Goal: Task Accomplishment & Management: Complete application form

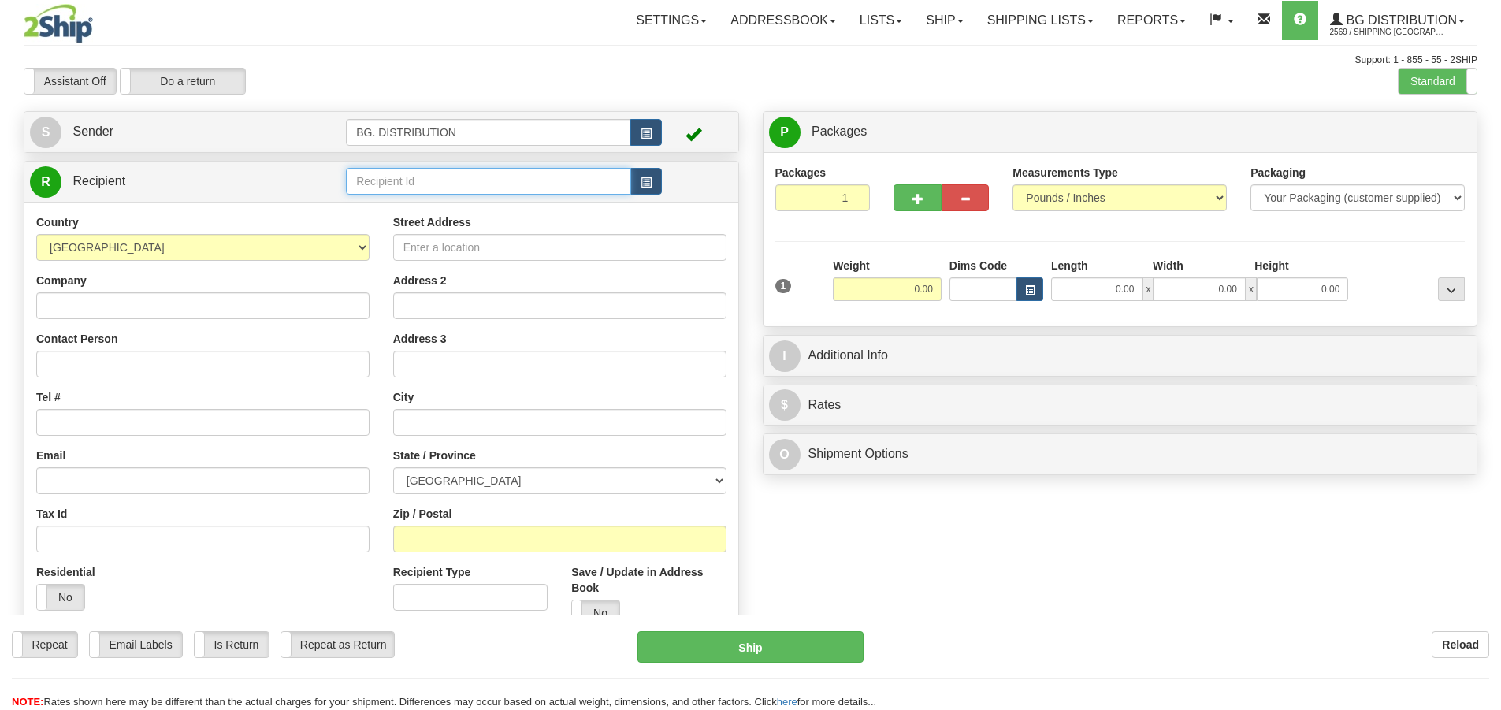
click at [395, 177] on input "text" at bounding box center [488, 181] width 285 height 27
type input "60007"
click button "Delete" at bounding box center [0, 0] width 0 height 0
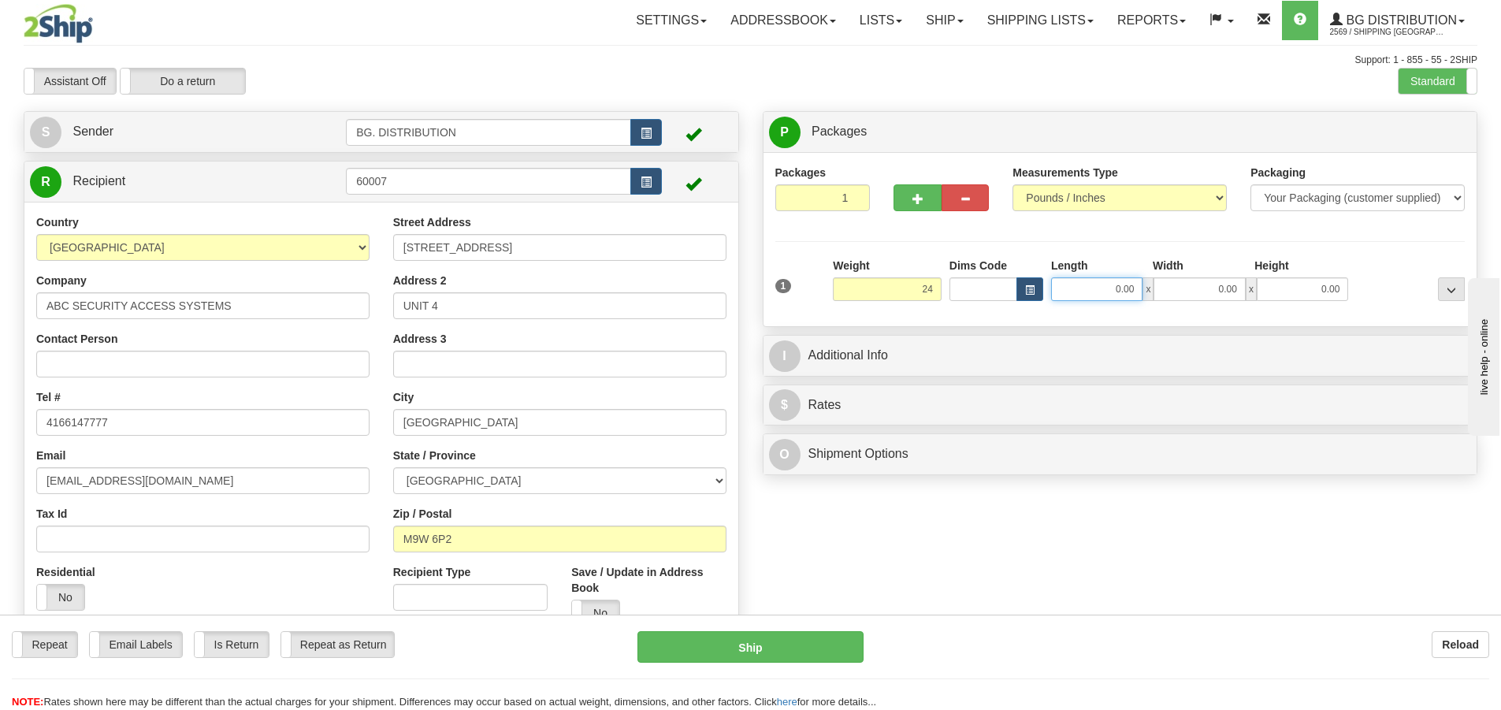
type input "24.00"
click at [1084, 296] on input "0.00" at bounding box center [1096, 289] width 91 height 24
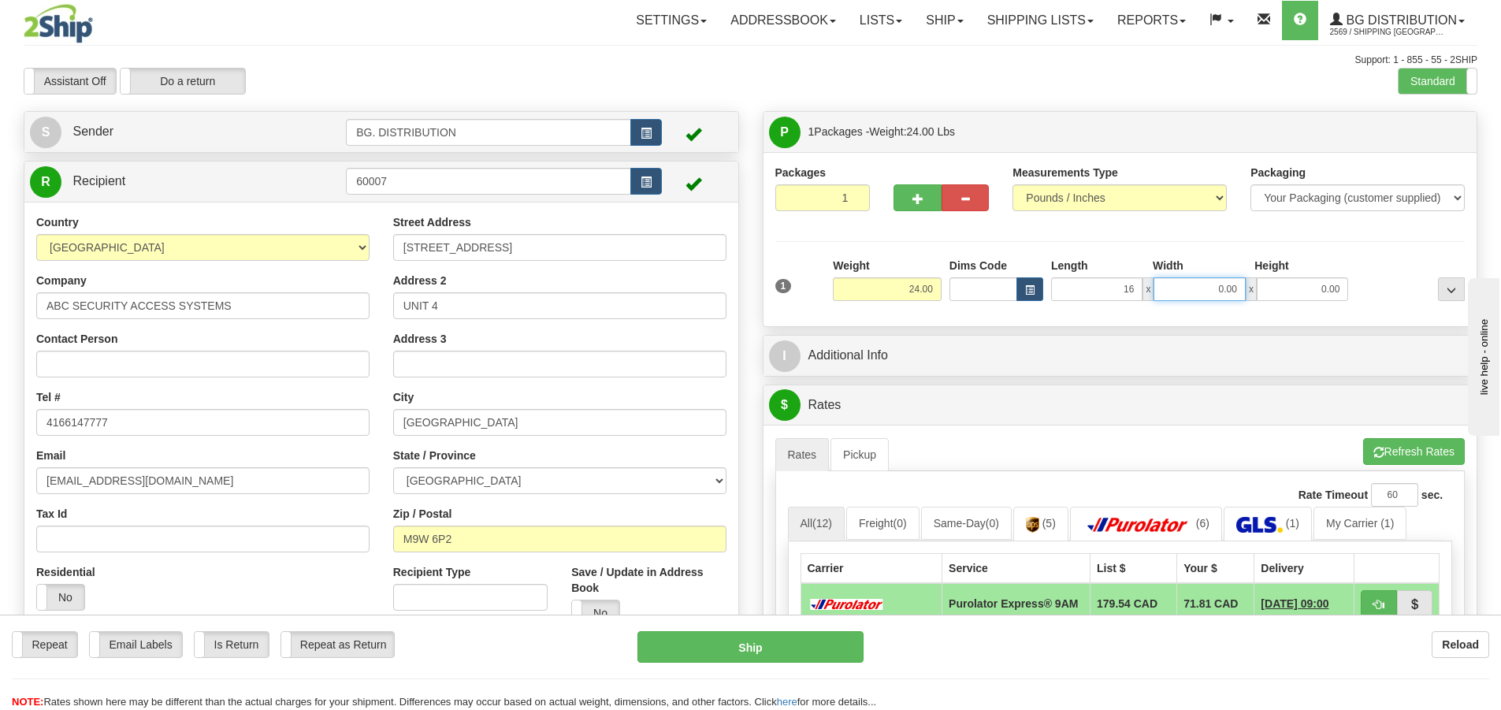
type input "16.00"
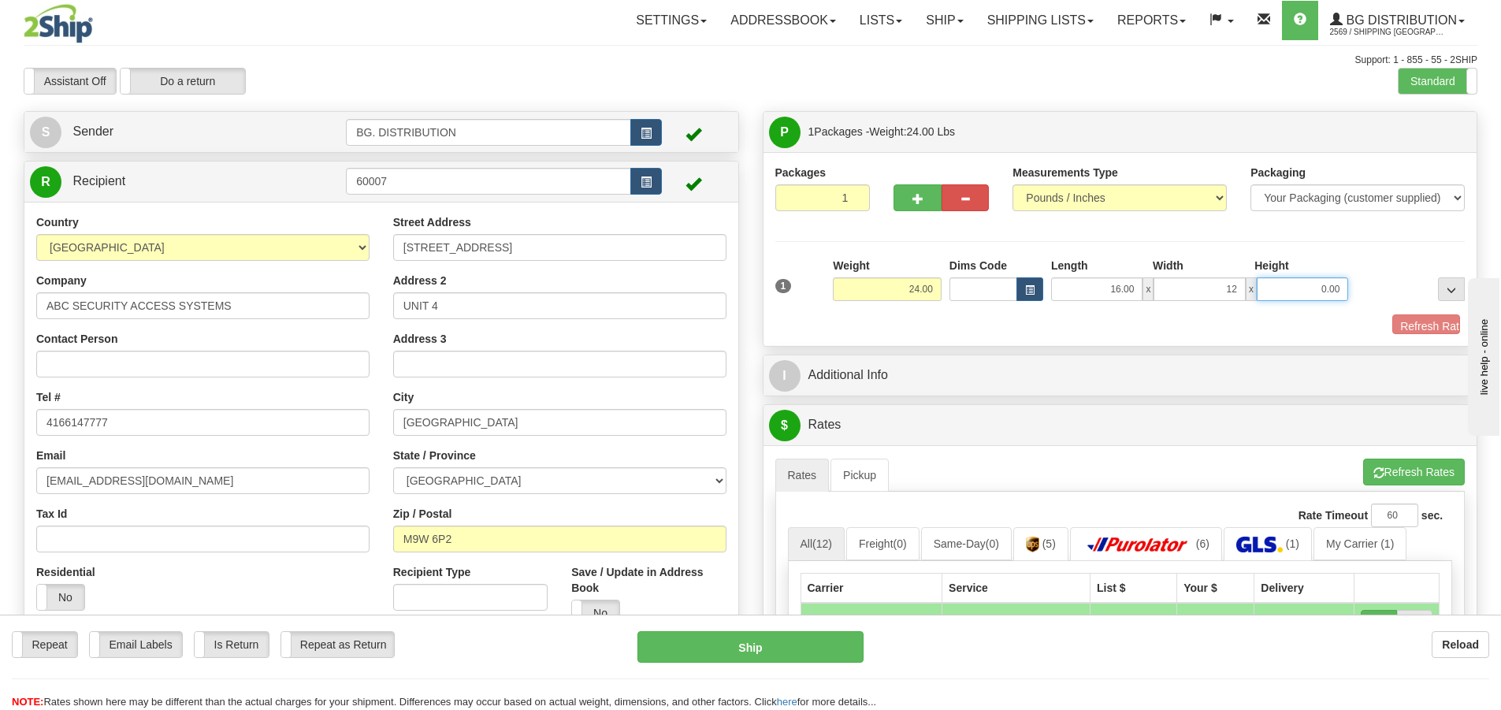
type input "12.00"
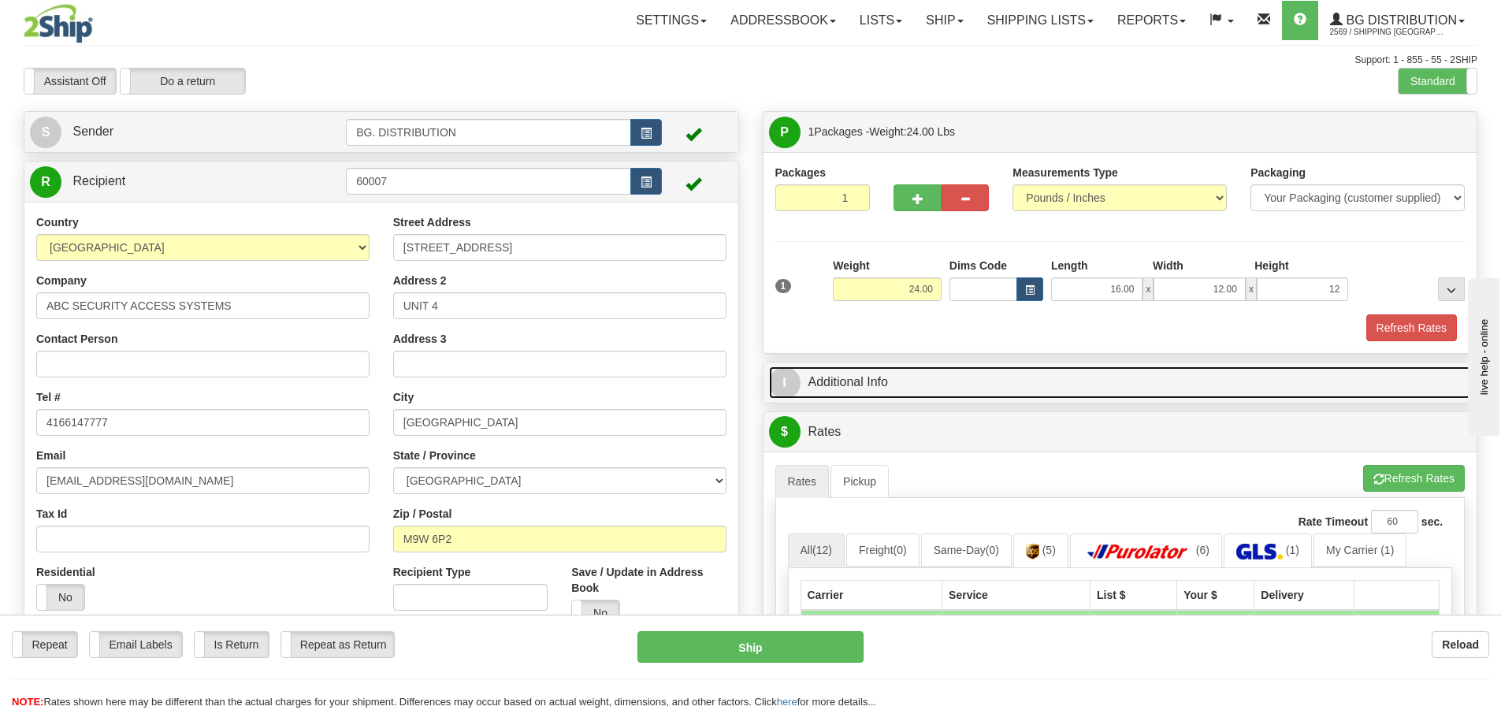
type input "12.00"
click at [794, 384] on span "I" at bounding box center [785, 383] width 32 height 32
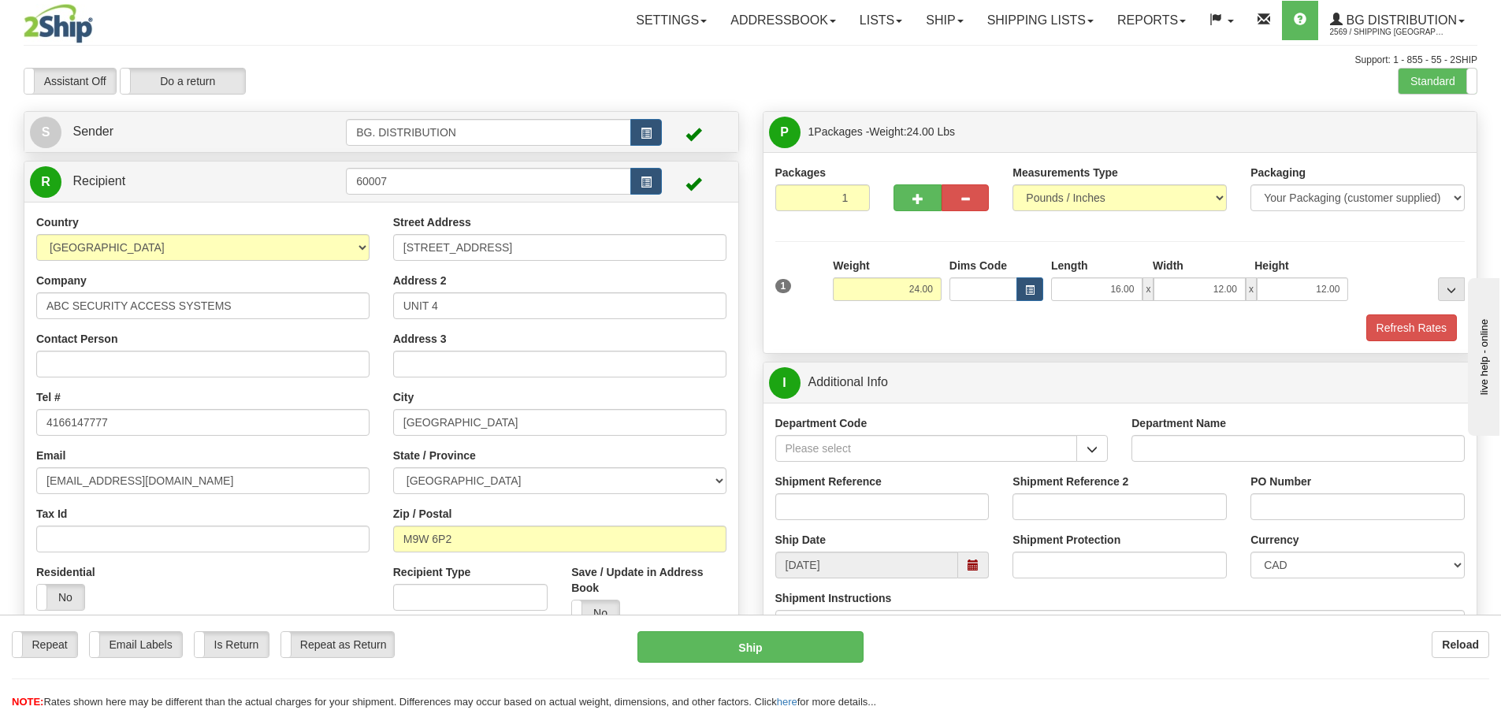
click at [1159, 430] on div "Department Name" at bounding box center [1298, 438] width 333 height 47
drag, startPoint x: 1160, startPoint y: 459, endPoint x: 1150, endPoint y: 463, distance: 11.0
click at [1160, 459] on input "Department Name" at bounding box center [1298, 448] width 333 height 27
type input "."
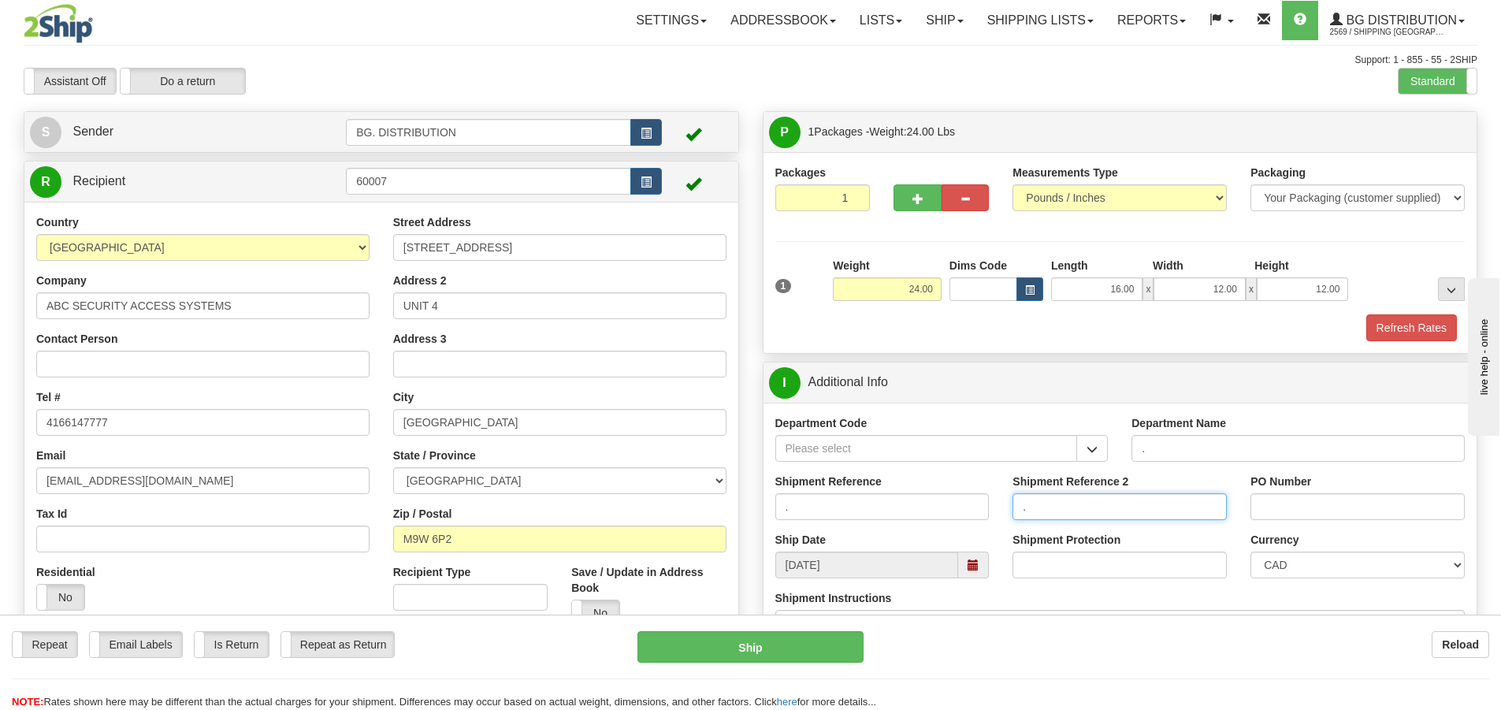
type input "."
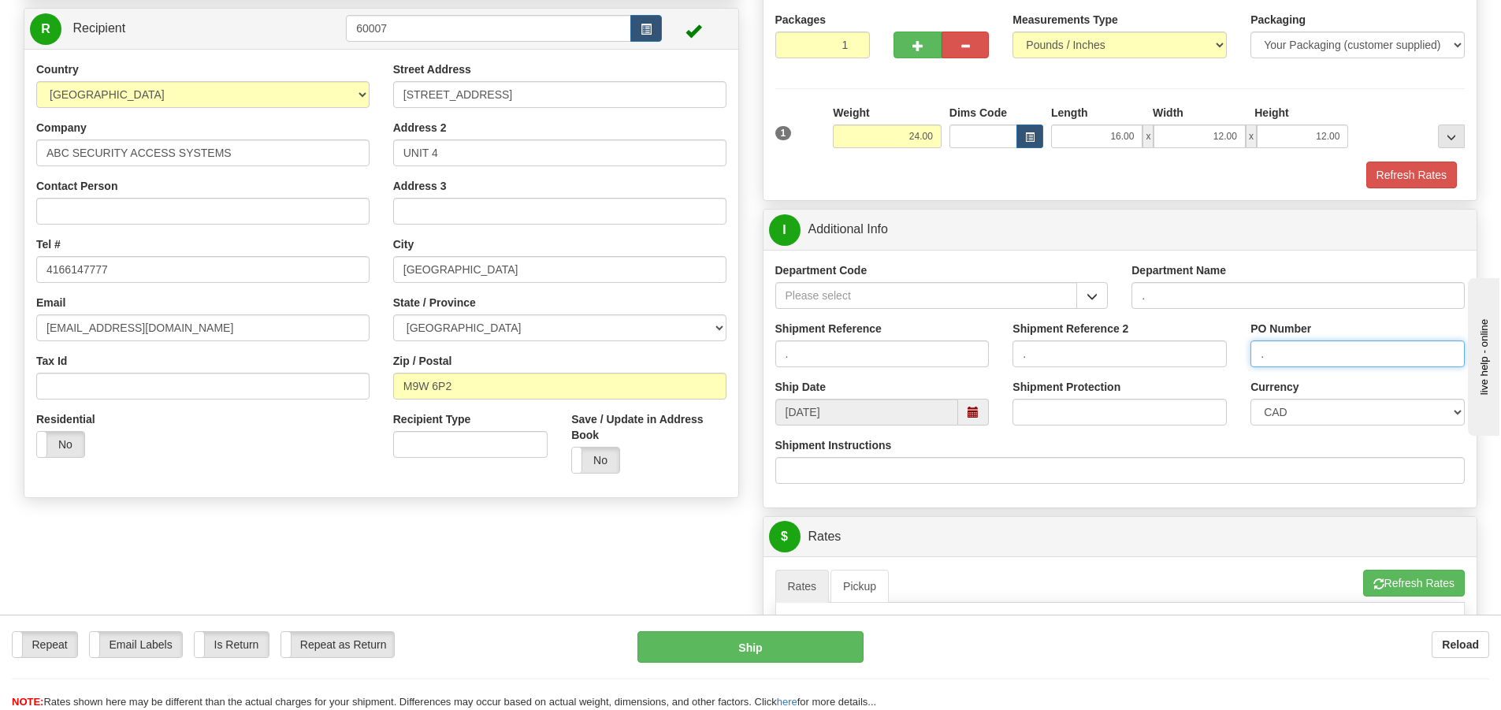
scroll to position [315, 0]
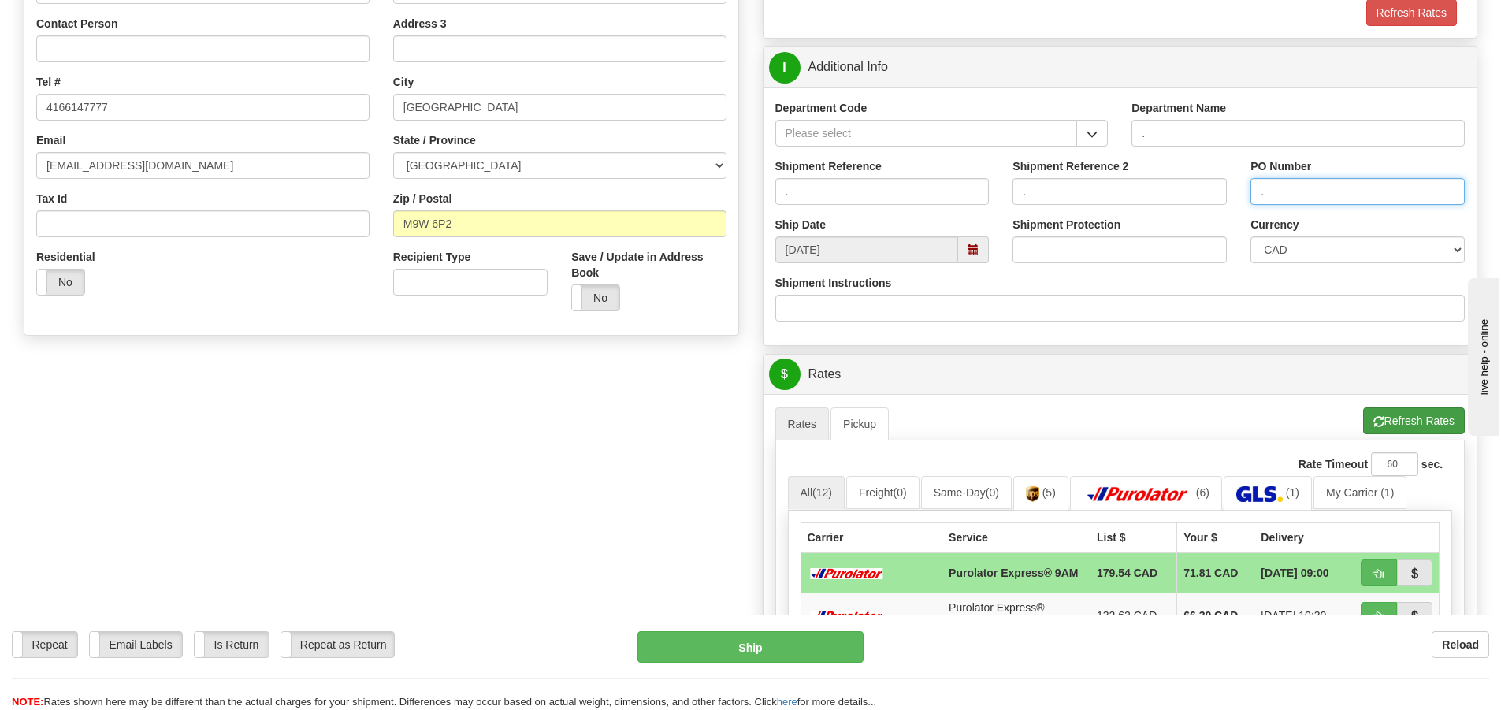
type input "."
click at [1396, 410] on button "Refresh Rates" at bounding box center [1414, 420] width 102 height 27
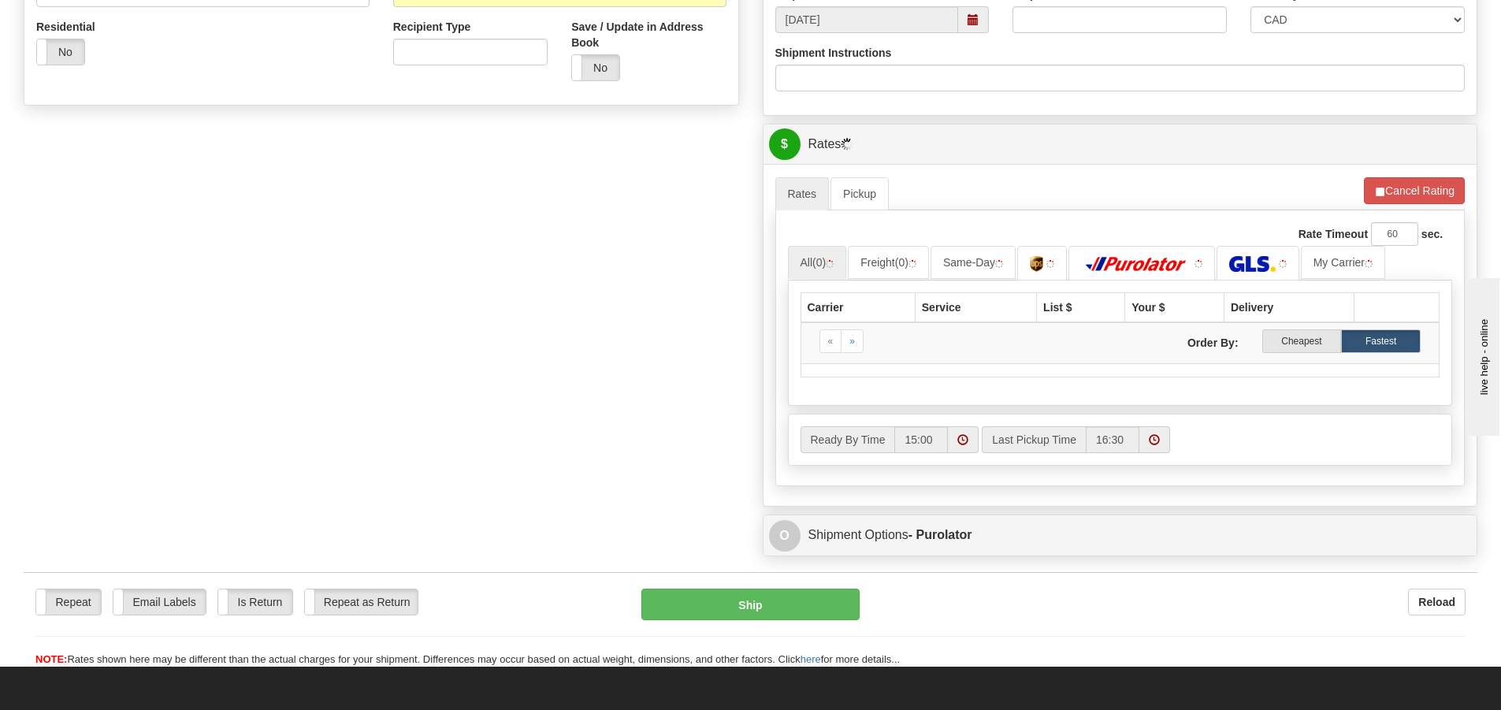
scroll to position [552, 0]
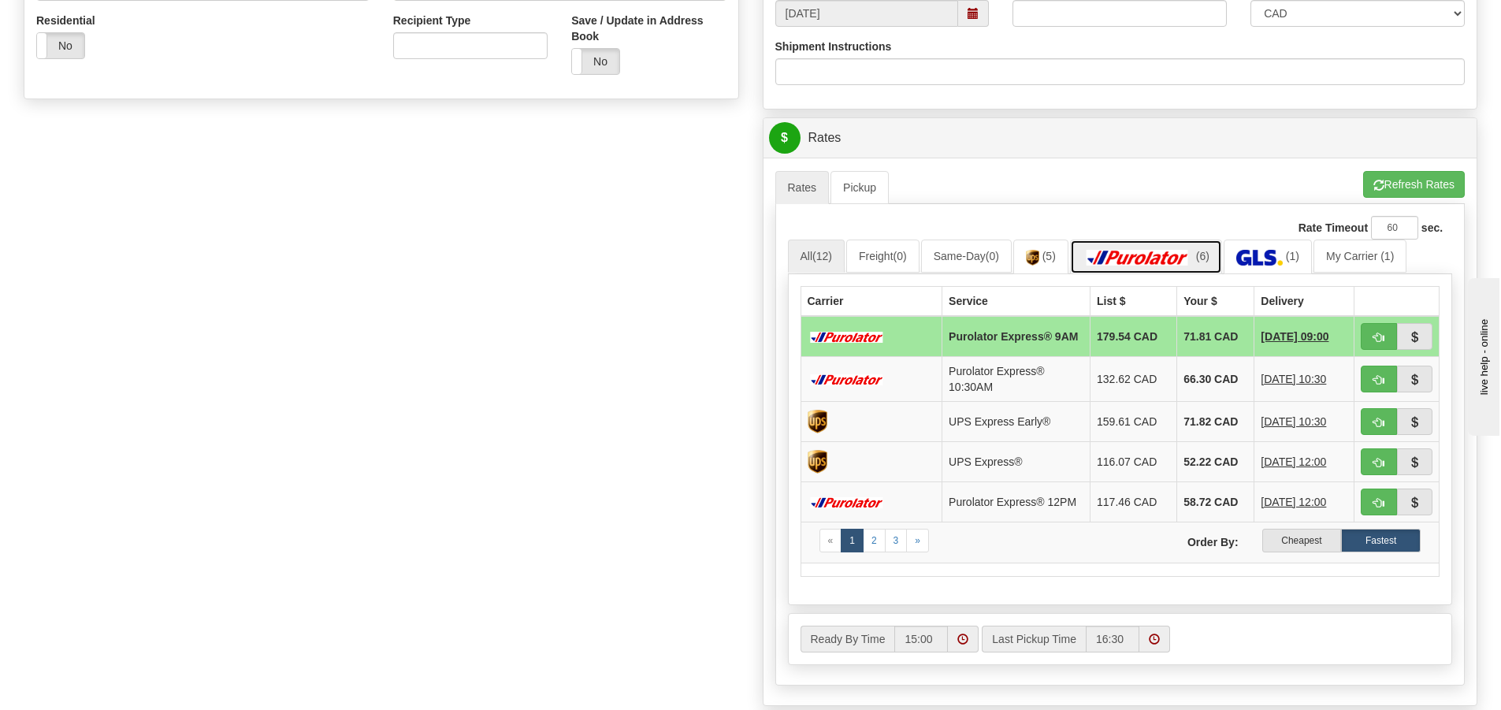
click at [1192, 255] on img at bounding box center [1138, 258] width 110 height 16
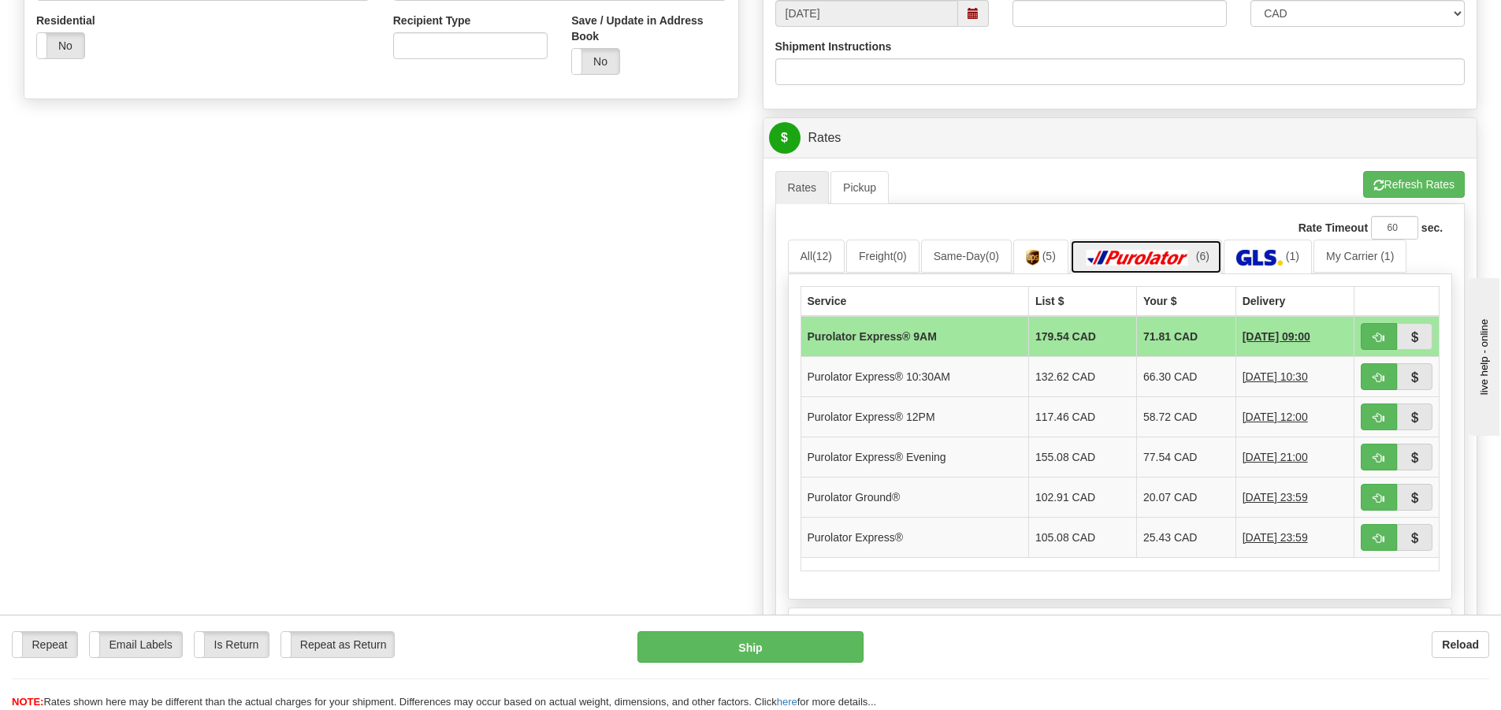
click at [1193, 255] on img at bounding box center [1138, 258] width 110 height 16
click at [1382, 493] on span "button" at bounding box center [1379, 498] width 11 height 10
type input "260"
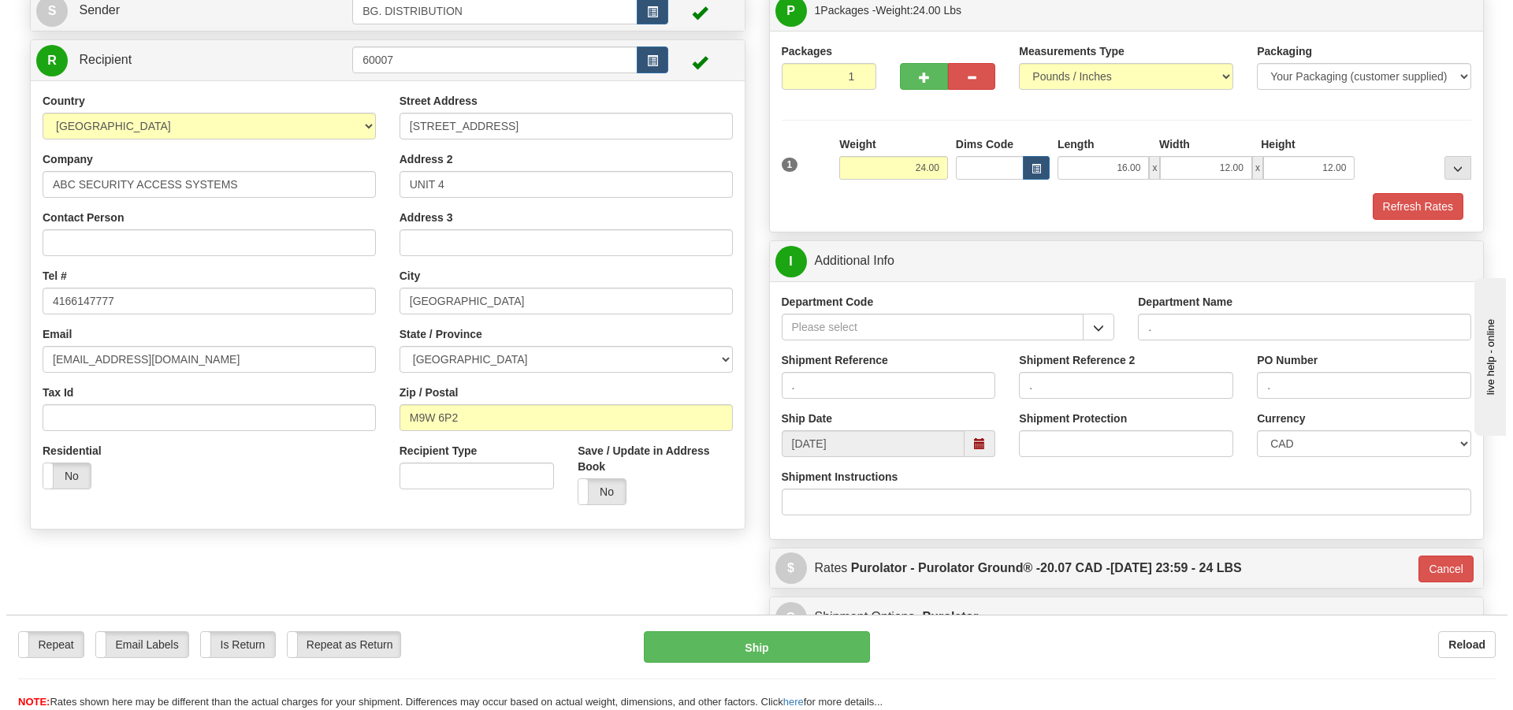
scroll to position [94, 0]
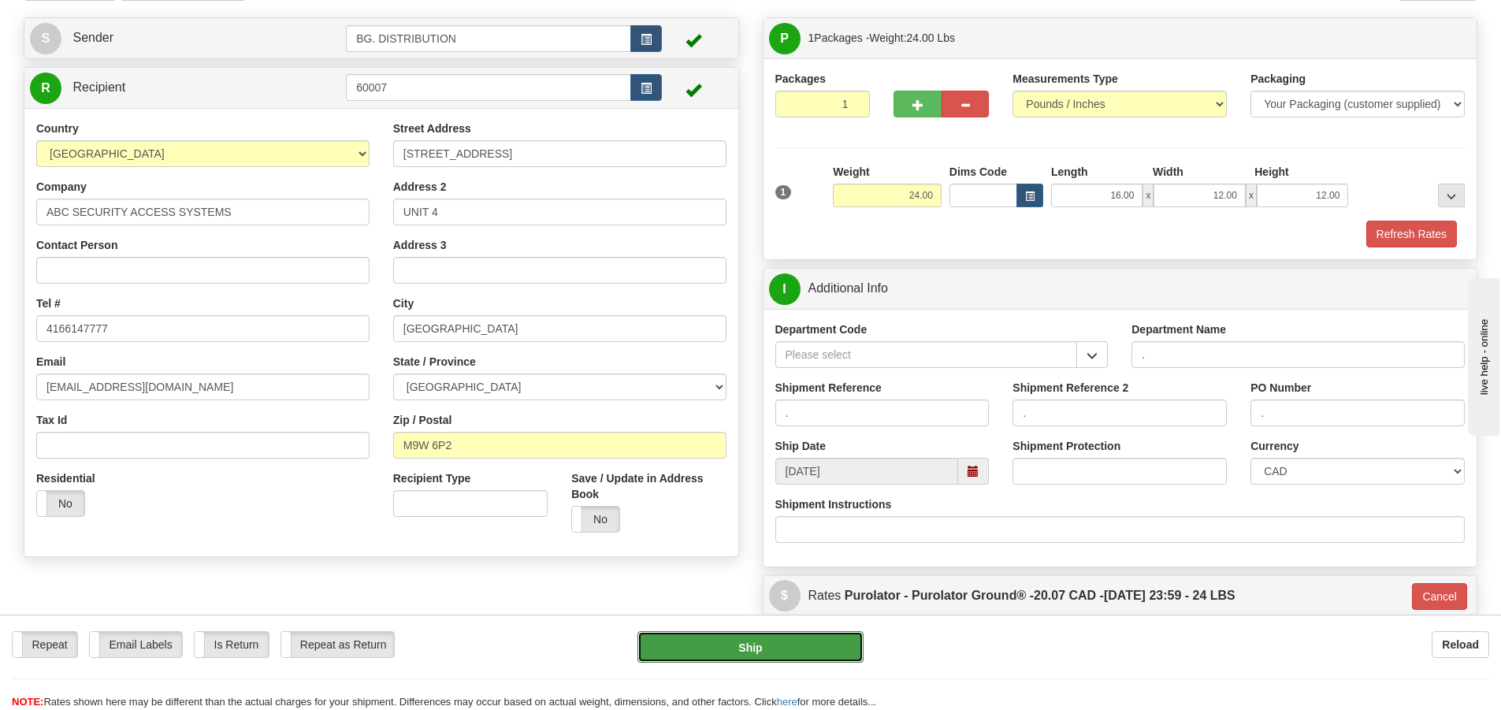
click at [797, 649] on button "Ship" at bounding box center [751, 647] width 226 height 32
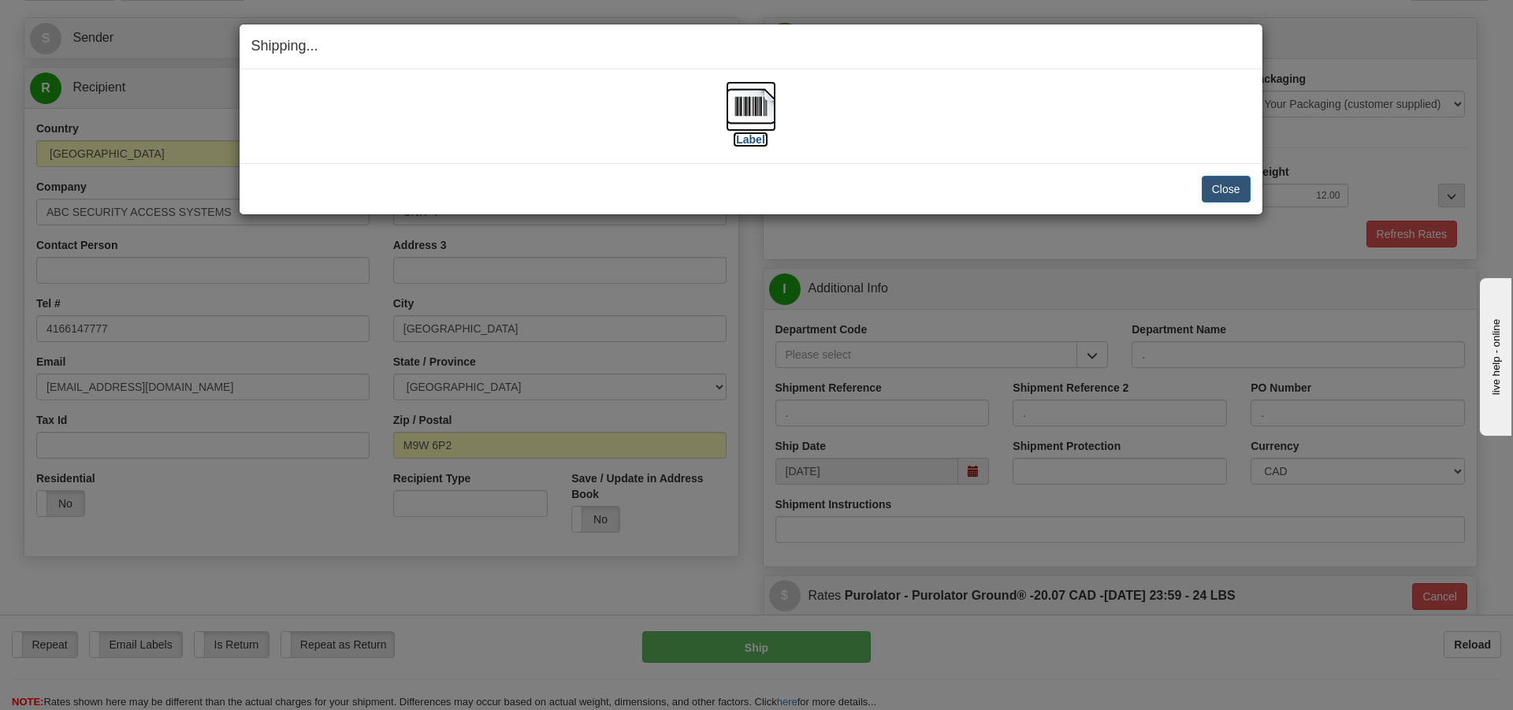
click at [750, 142] on label "[Label]" at bounding box center [751, 140] width 36 height 16
click at [1210, 190] on button "Close" at bounding box center [1226, 189] width 49 height 27
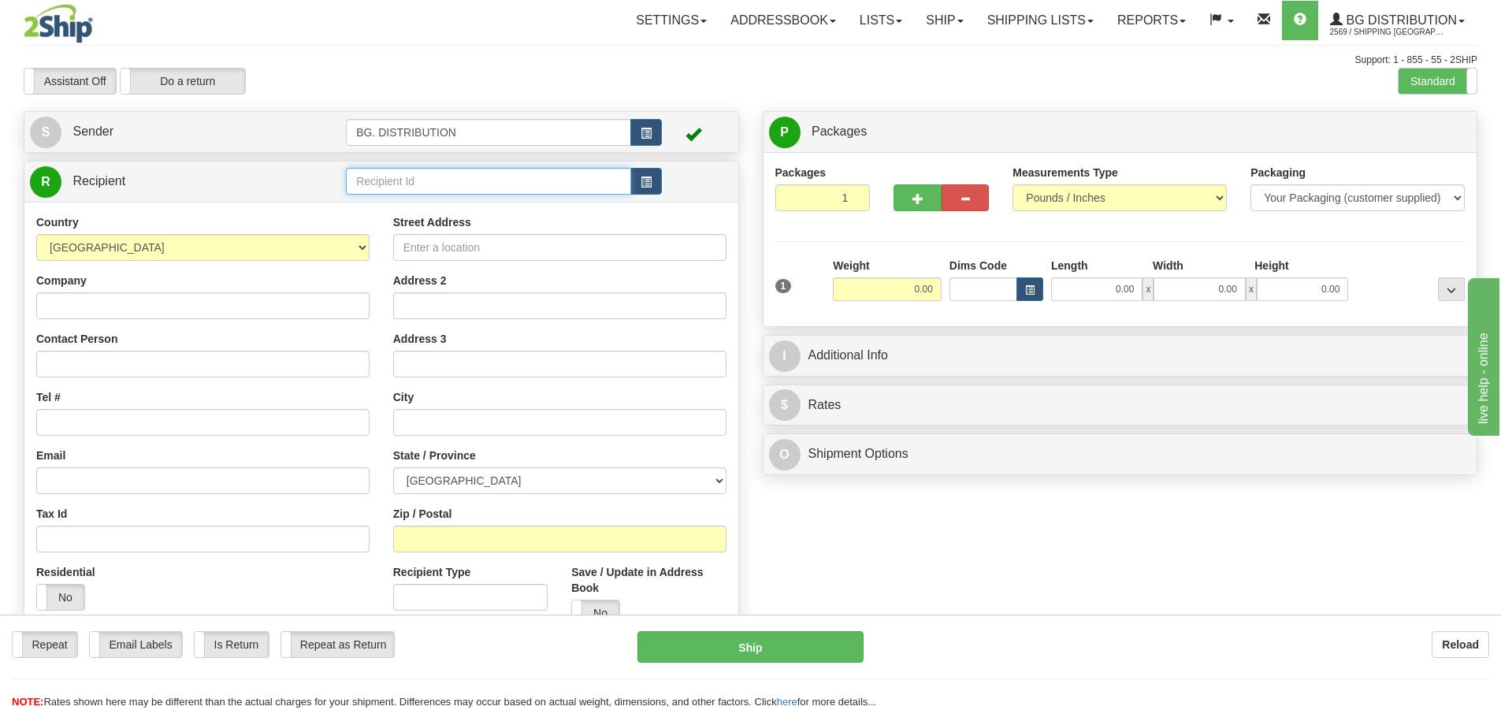
click at [512, 188] on input "text" at bounding box center [488, 181] width 285 height 27
click at [493, 208] on div "60421" at bounding box center [486, 205] width 270 height 17
type input "60421"
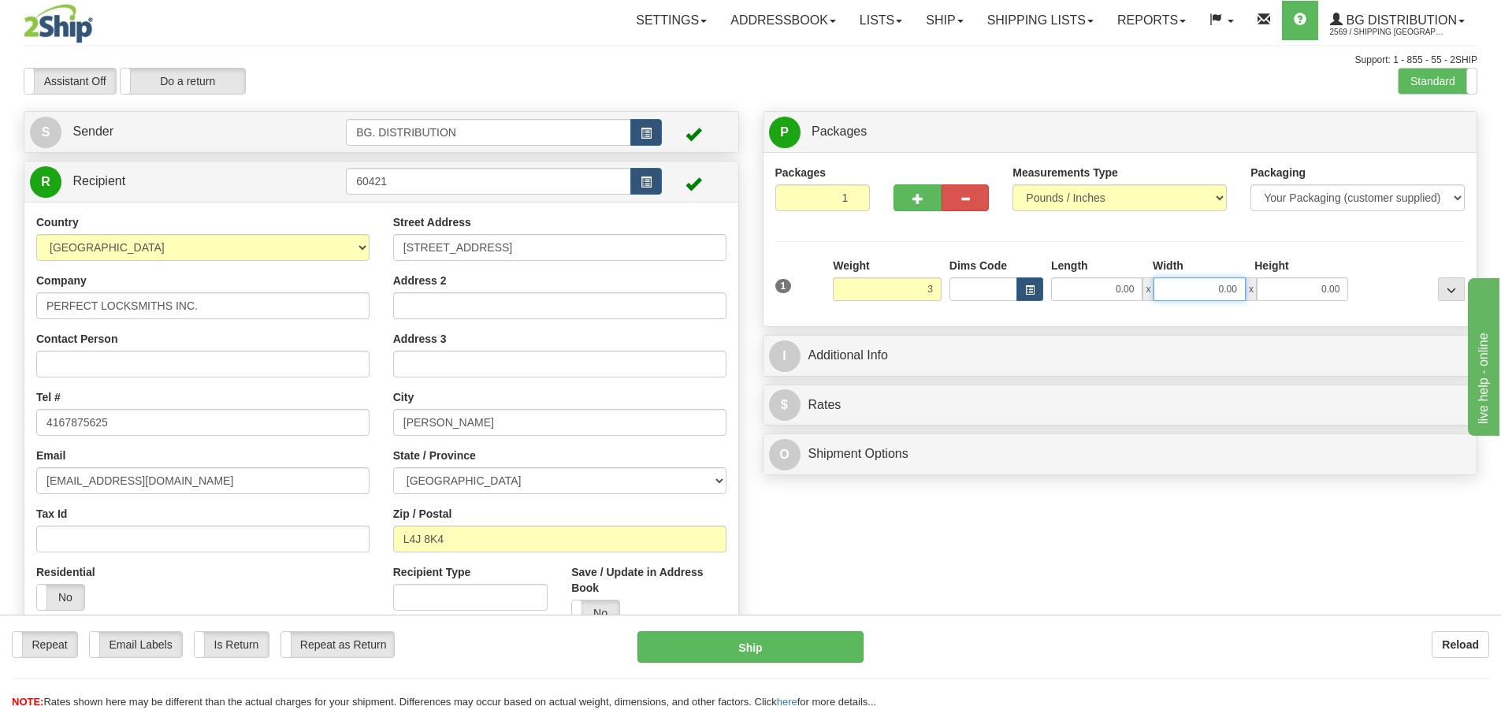
type input "3.00"
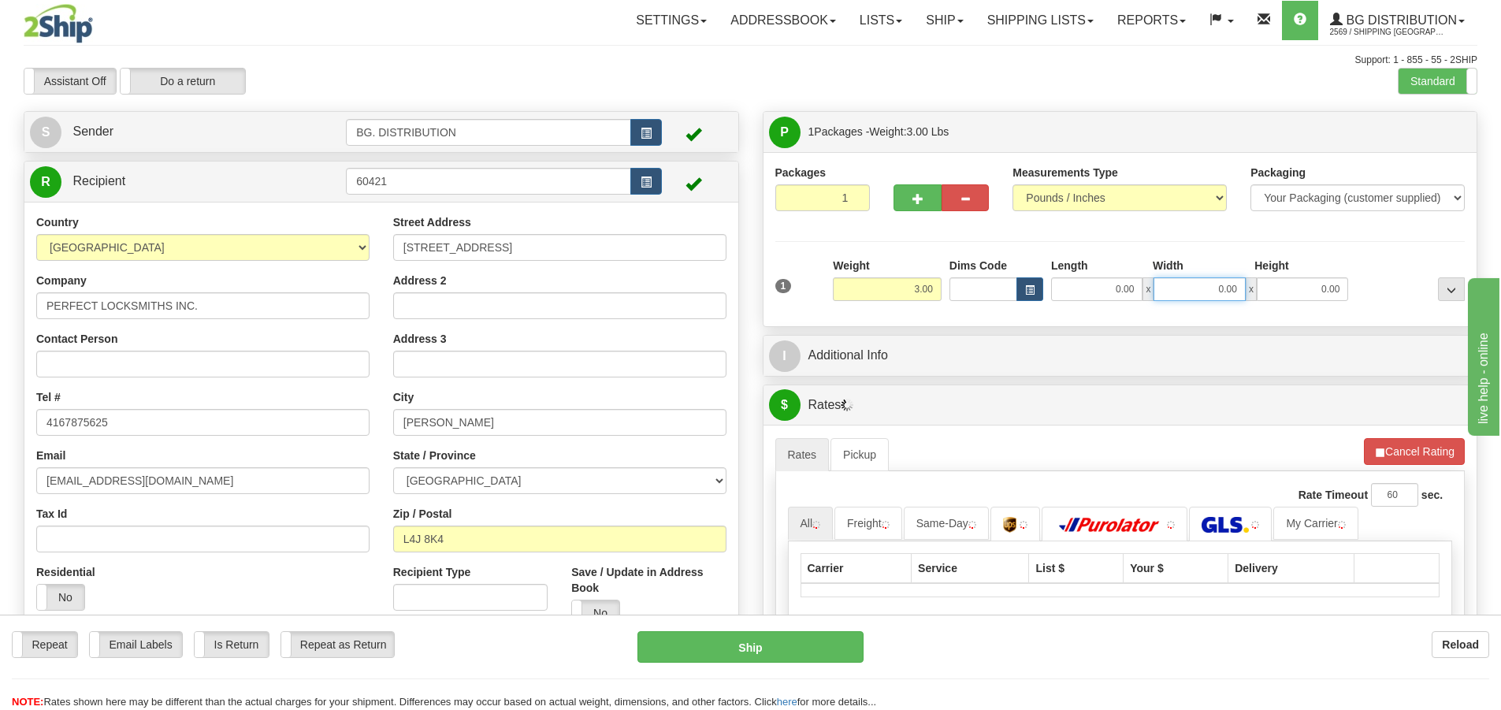
click at [1162, 290] on input "0.00" at bounding box center [1199, 289] width 91 height 24
type input "0.00"
click at [1123, 291] on input "0.00" at bounding box center [1096, 289] width 91 height 24
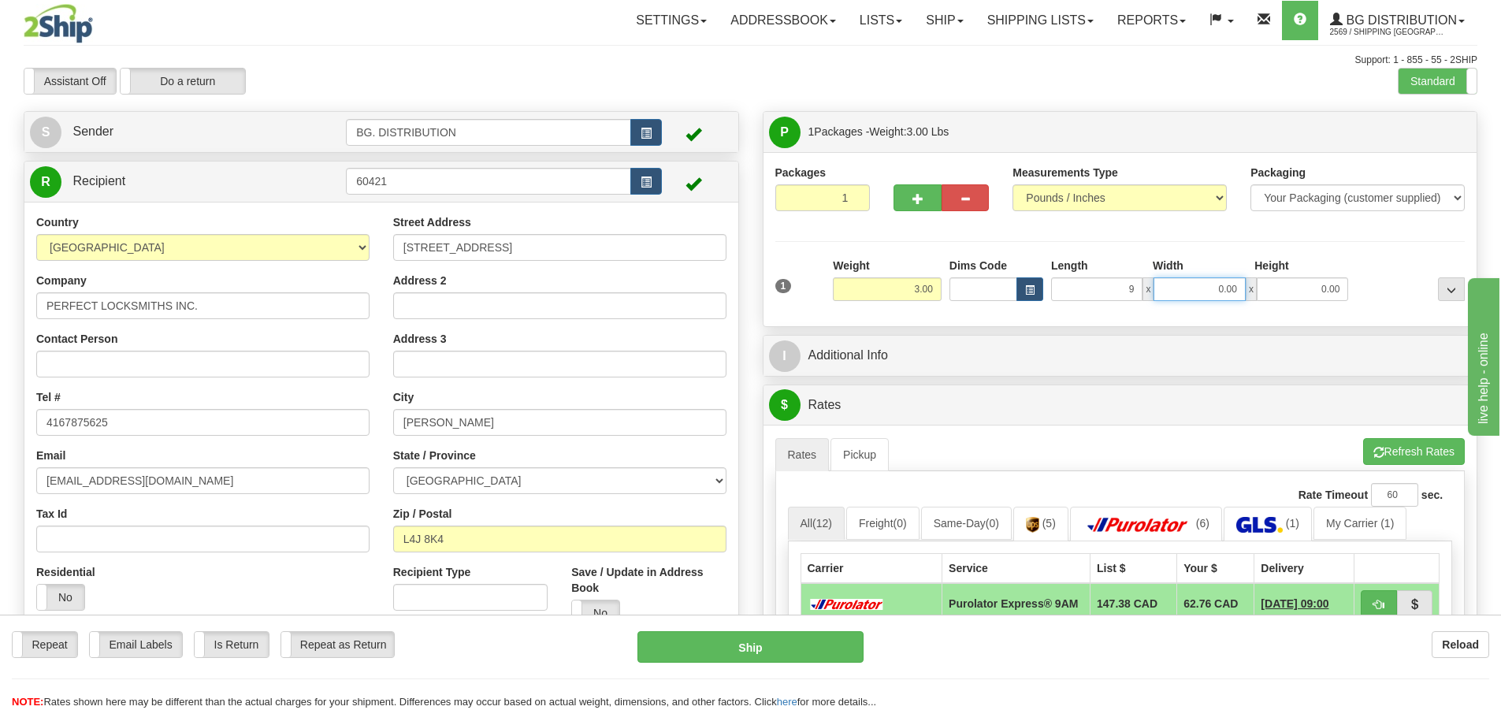
type input "9.00"
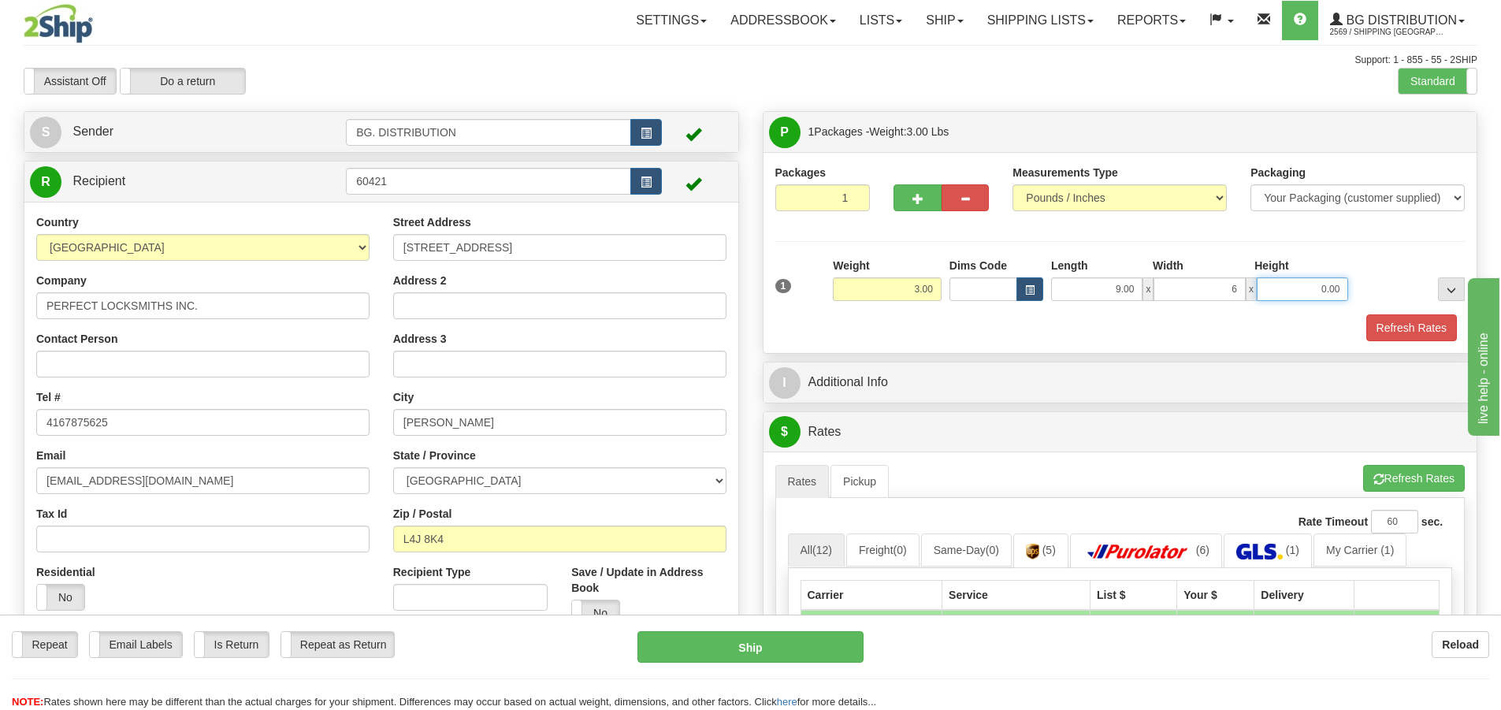
type input "6.00"
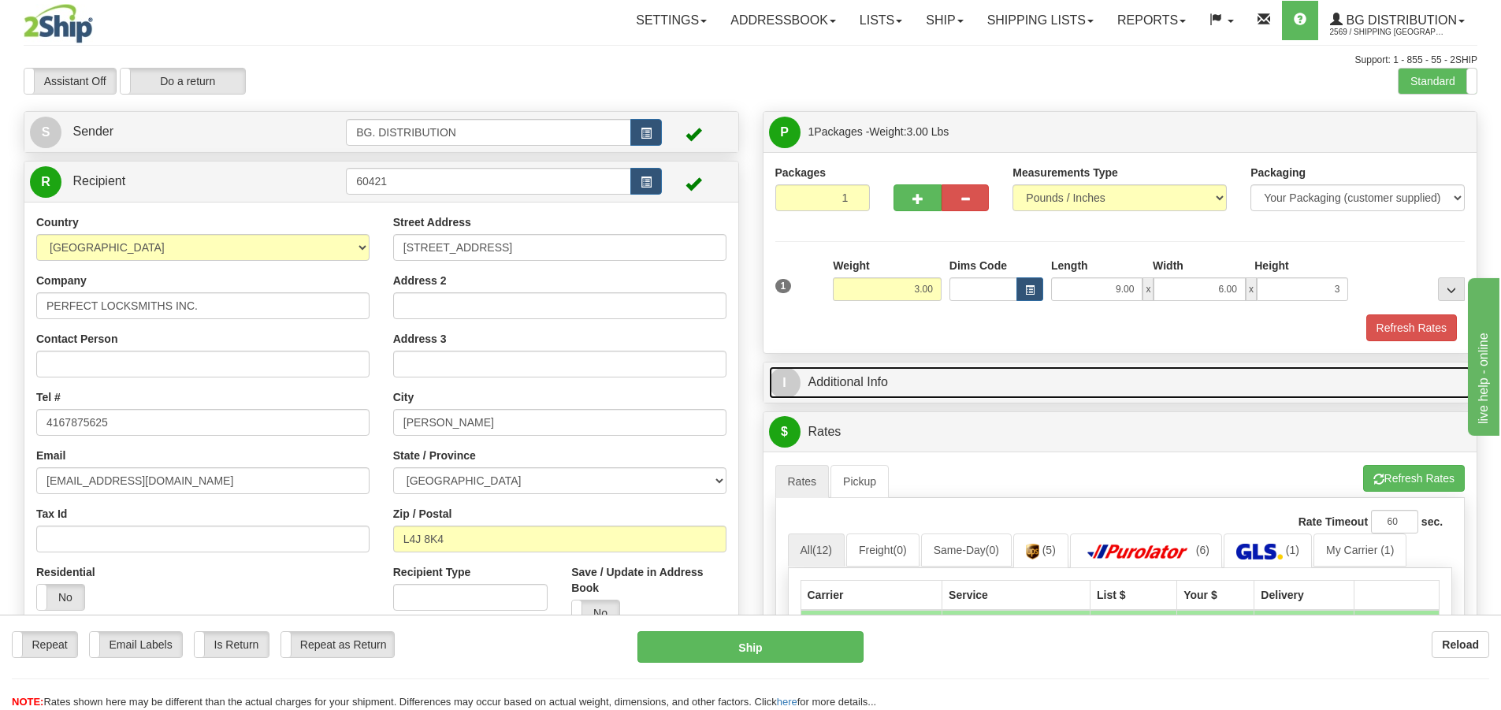
type input "3.00"
click at [792, 379] on span "I" at bounding box center [785, 383] width 32 height 32
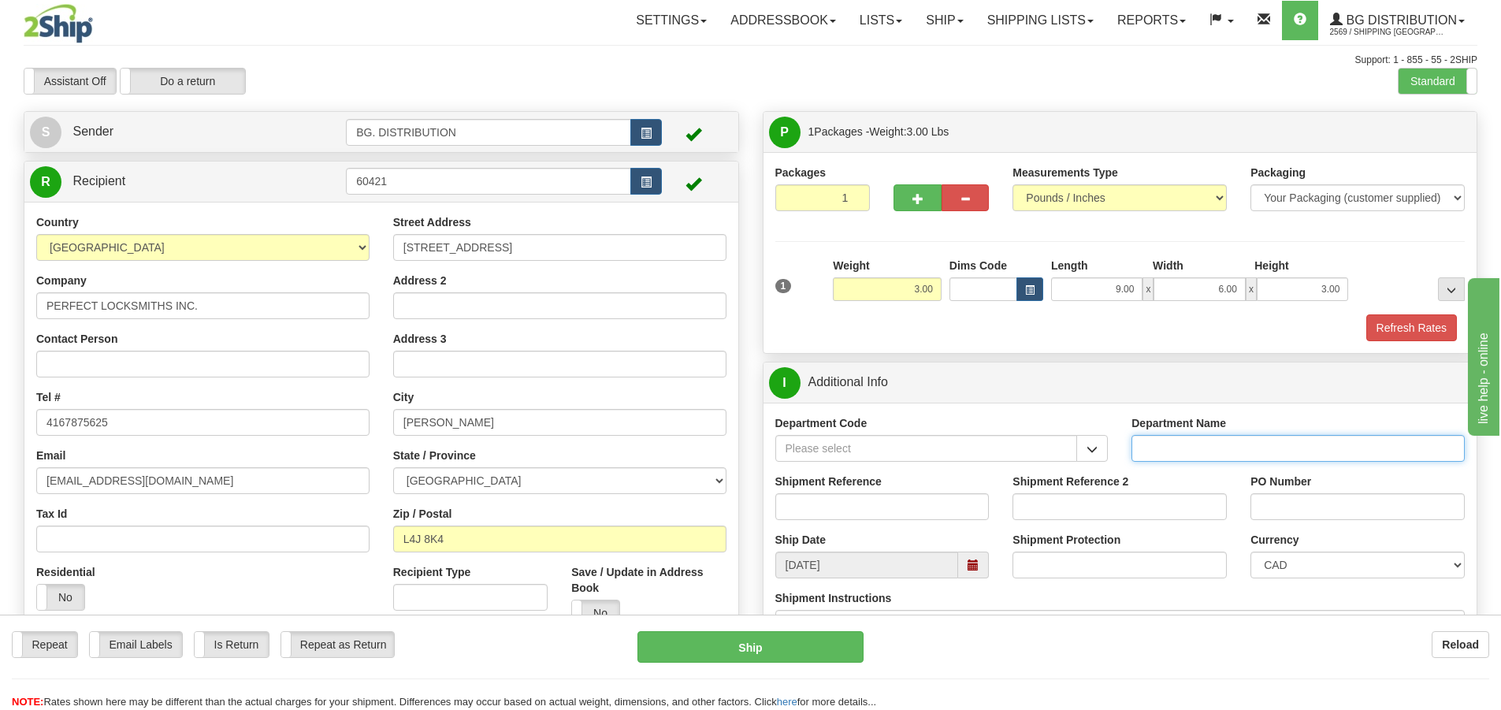
drag, startPoint x: 1200, startPoint y: 446, endPoint x: 1174, endPoint y: 468, distance: 34.1
click at [1200, 446] on input "Department Name" at bounding box center [1298, 448] width 333 height 27
type input "."
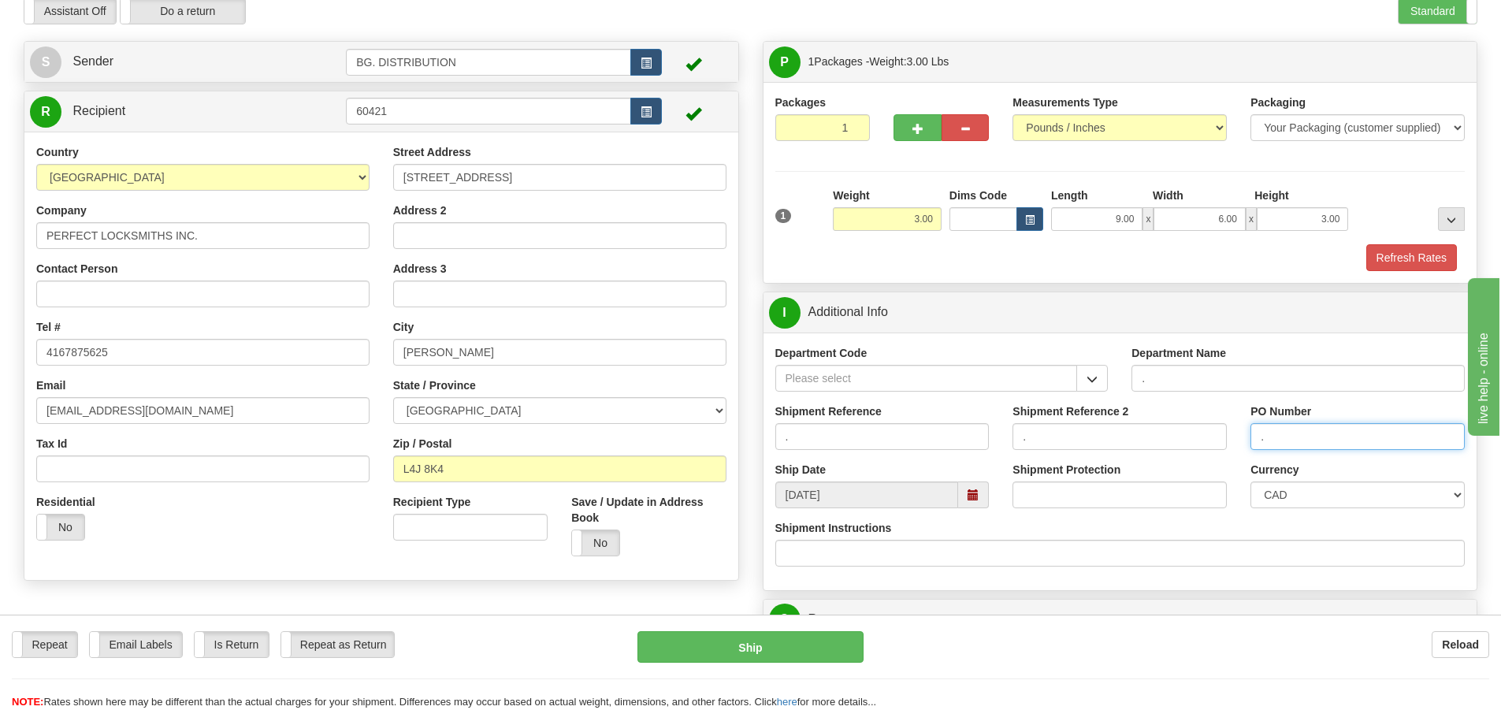
scroll to position [315, 0]
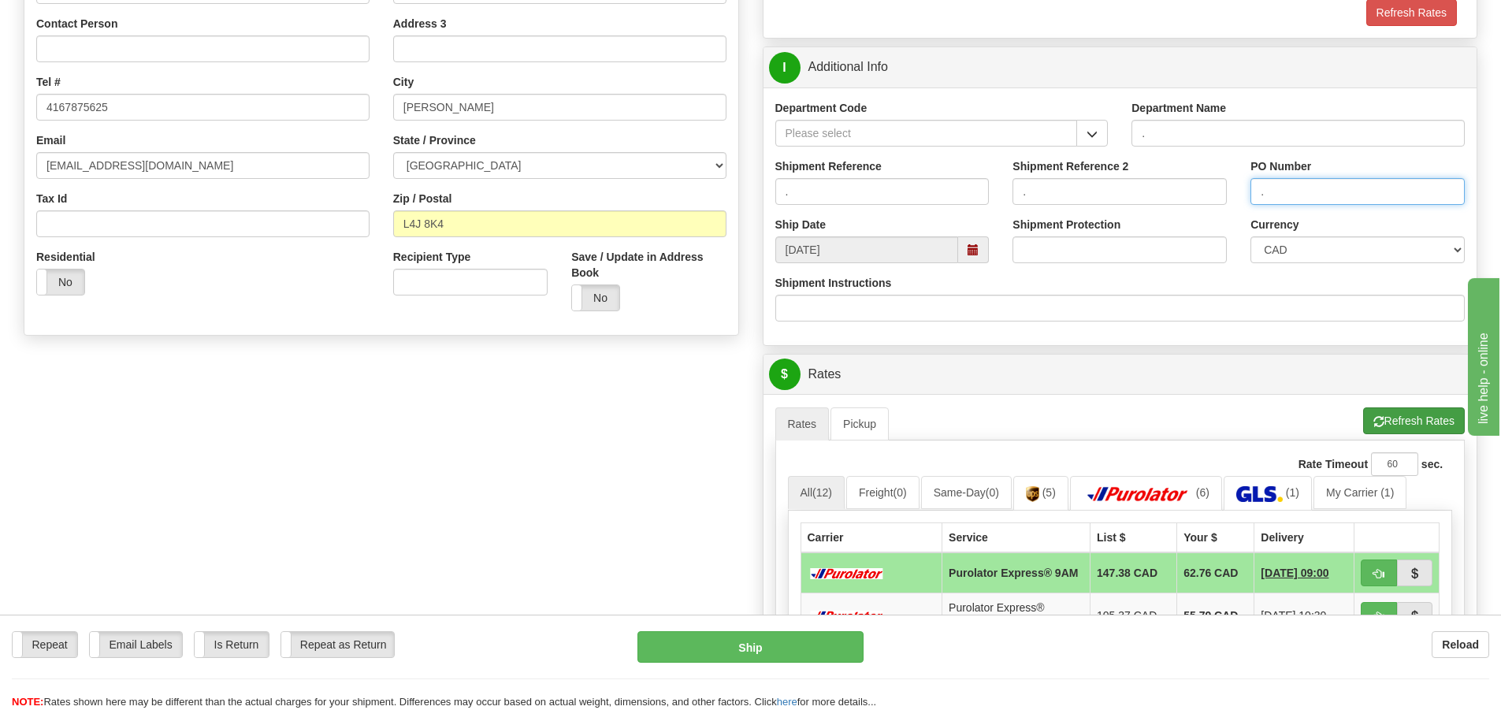
type input "."
click at [1410, 411] on button "Refresh Rates" at bounding box center [1414, 420] width 102 height 27
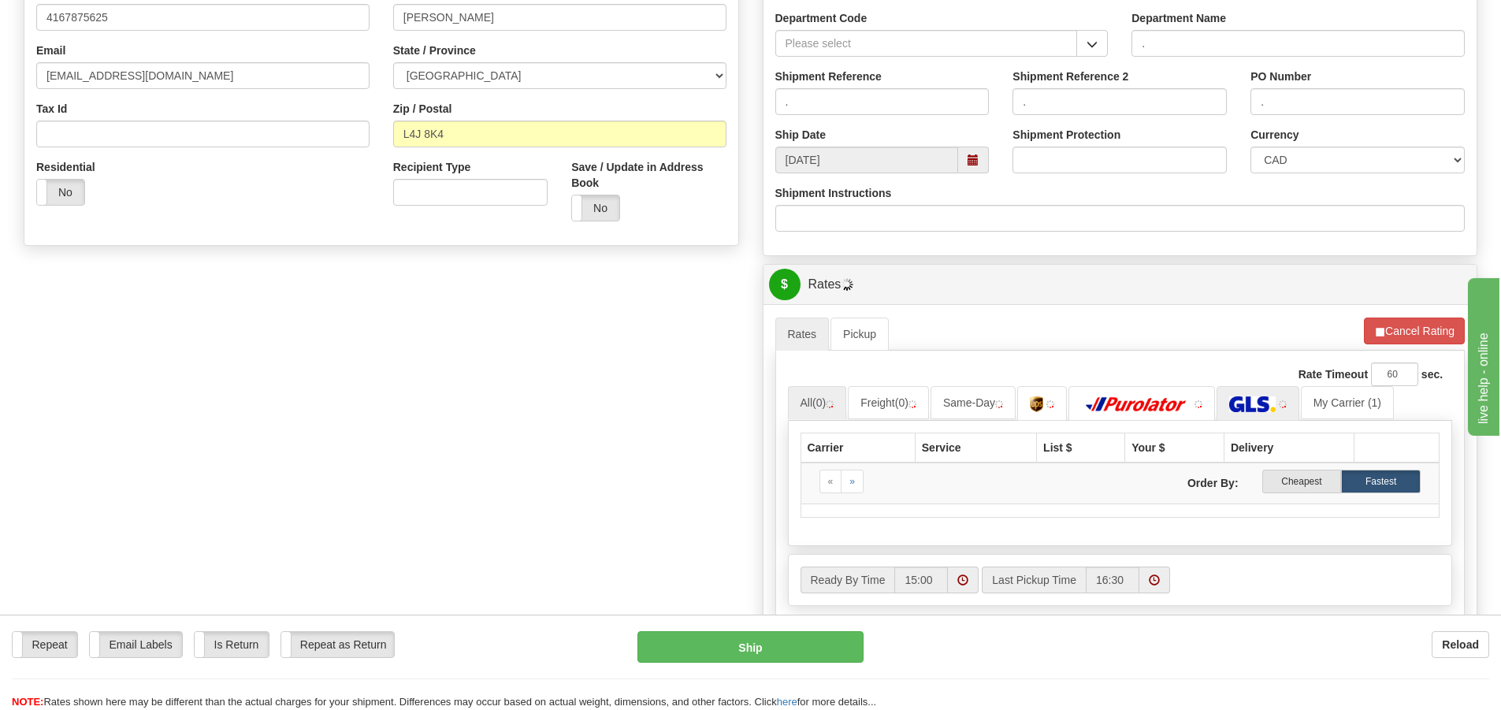
scroll to position [709, 0]
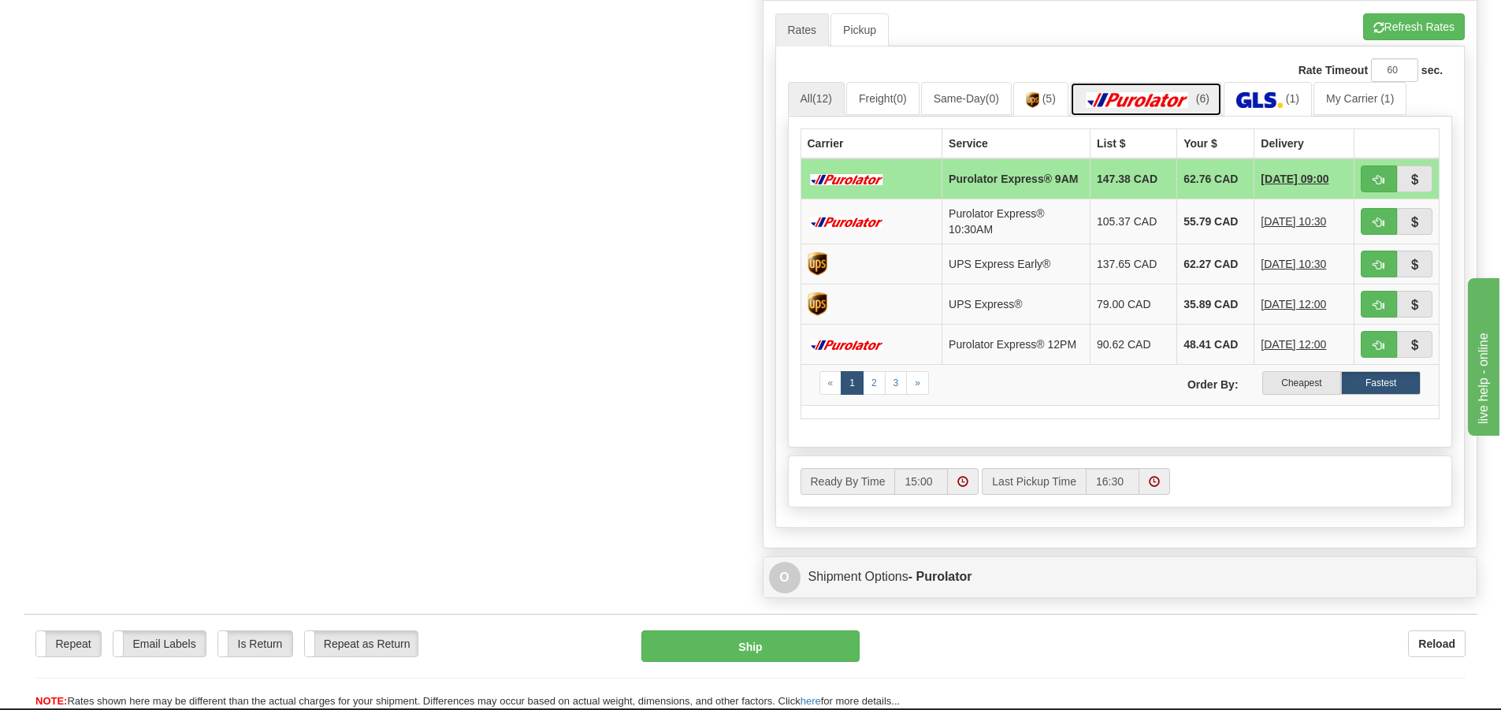
click at [1174, 88] on link "(6)" at bounding box center [1146, 99] width 152 height 34
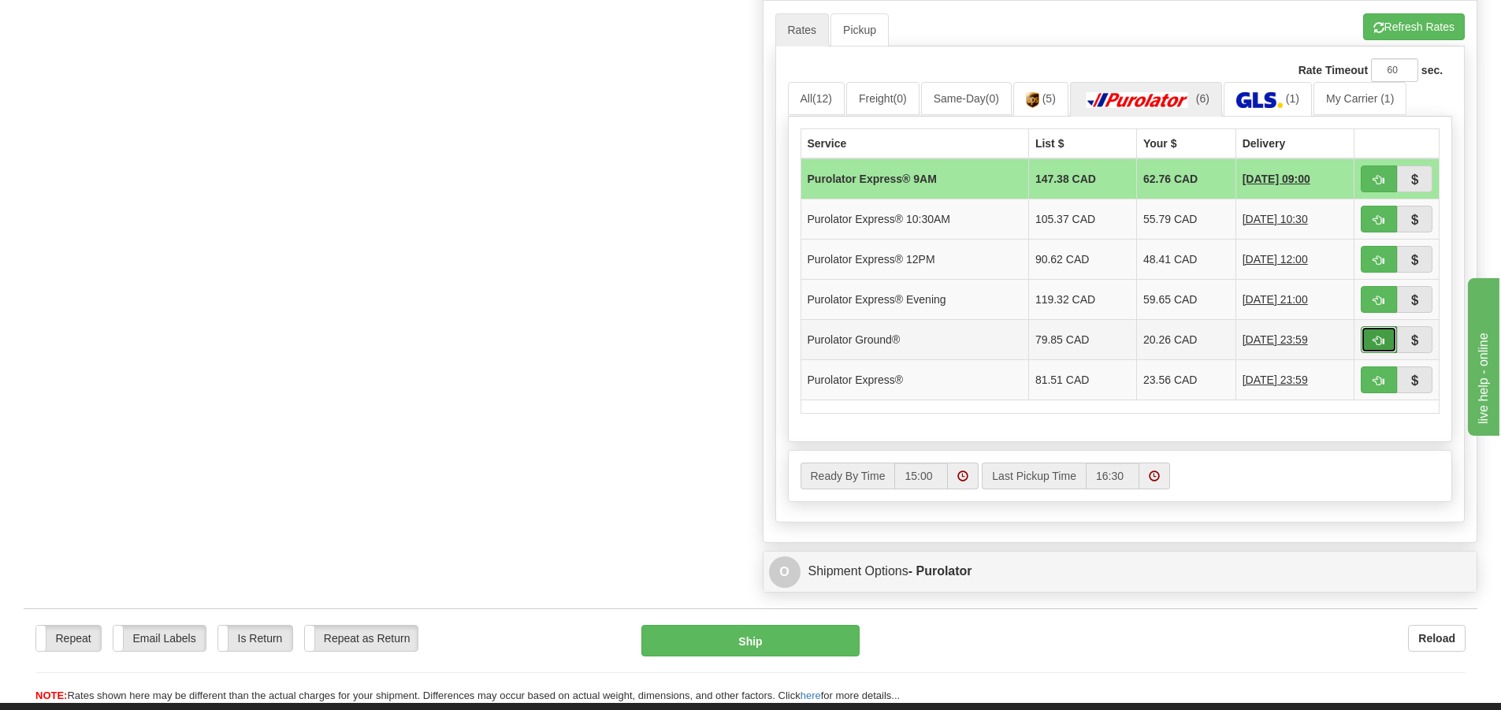
click at [1380, 333] on button "button" at bounding box center [1379, 339] width 36 height 27
type input "260"
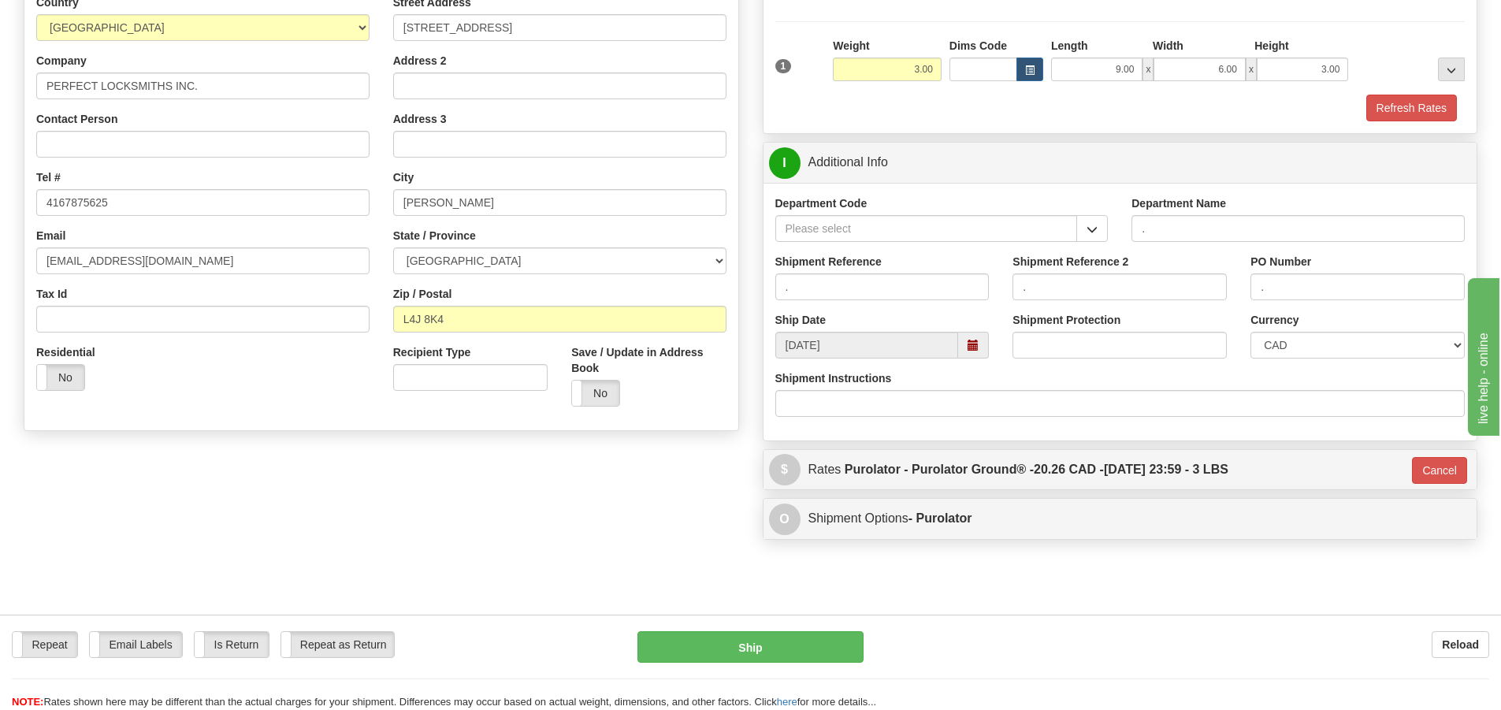
scroll to position [94, 0]
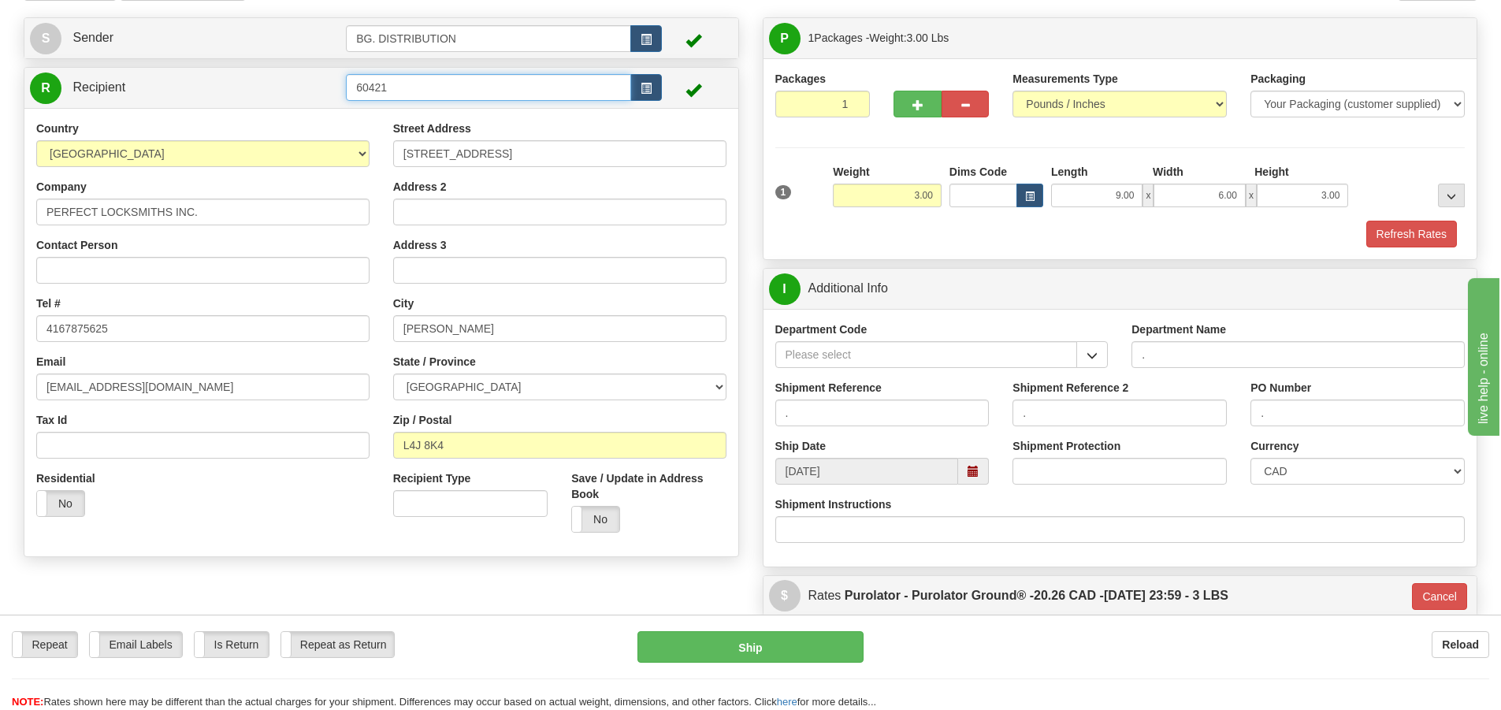
click at [471, 82] on input "60421" at bounding box center [488, 87] width 285 height 27
type input "60421."
click button "Delete" at bounding box center [0, 0] width 0 height 0
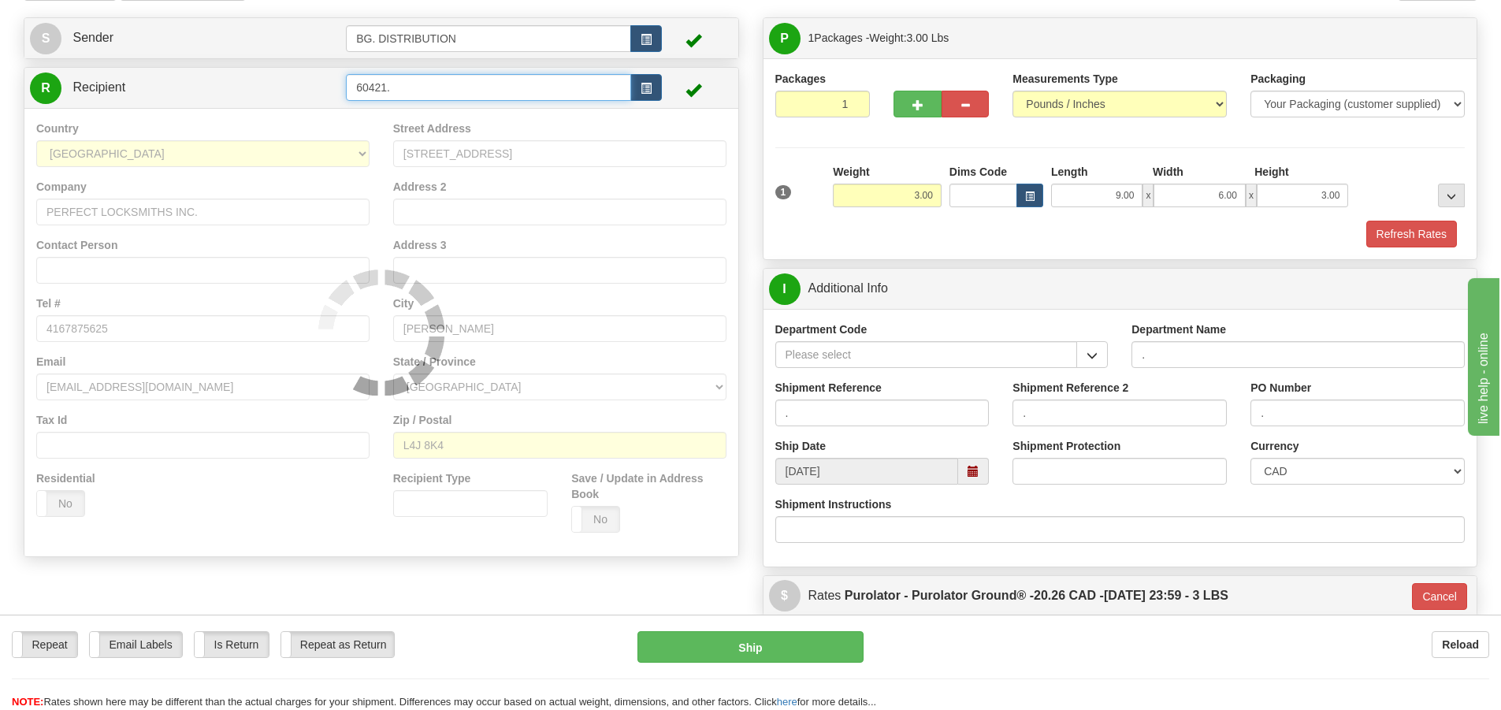
type input "260"
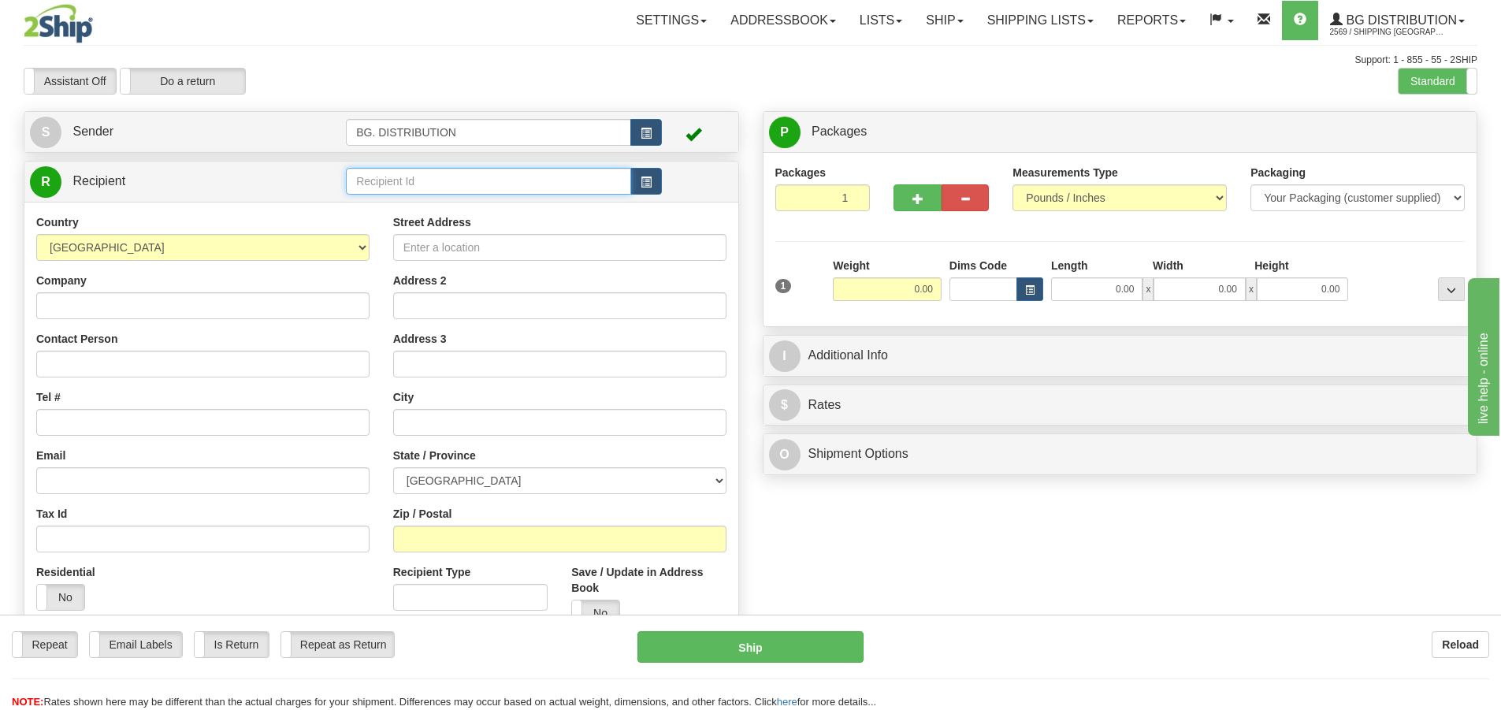
click at [452, 189] on input "text" at bounding box center [488, 181] width 285 height 27
type input "p"
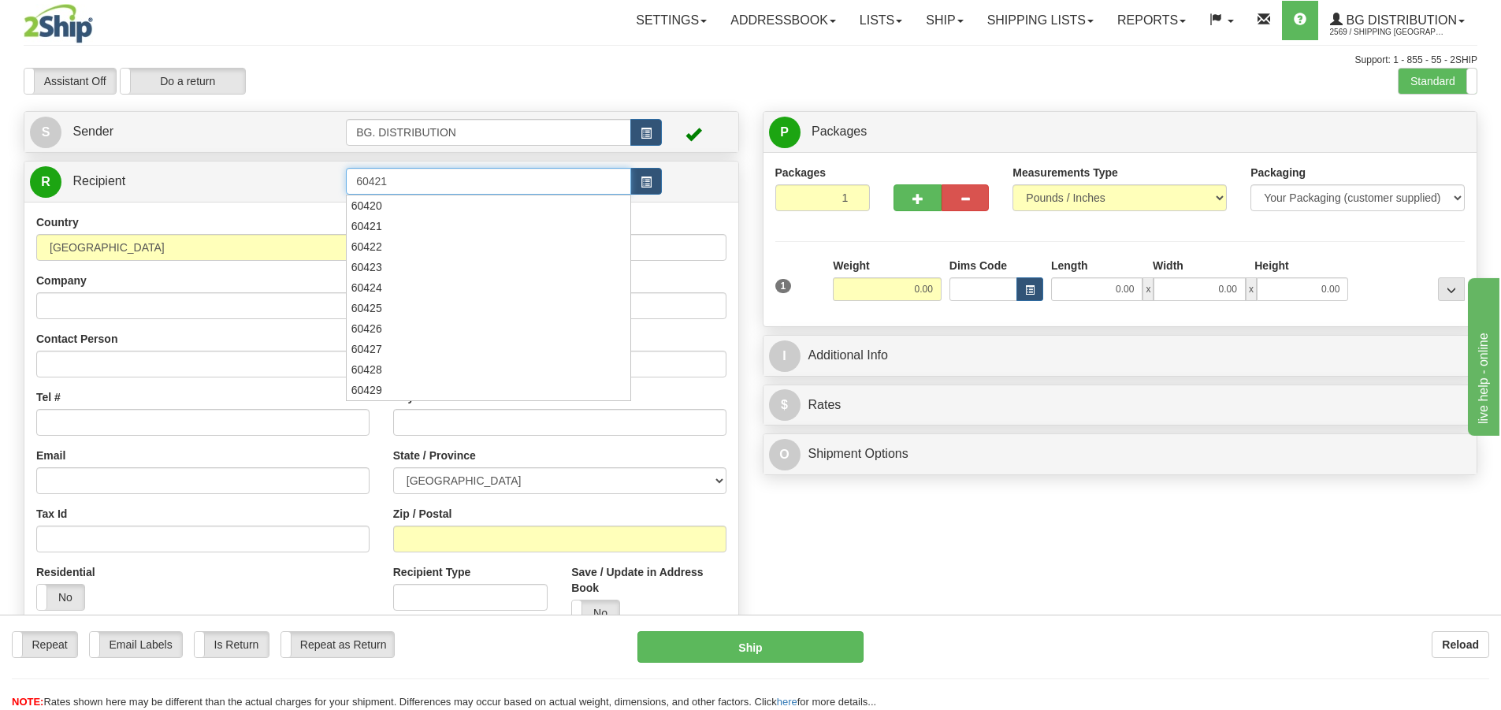
type input "60421"
click button "Delete" at bounding box center [0, 0] width 0 height 0
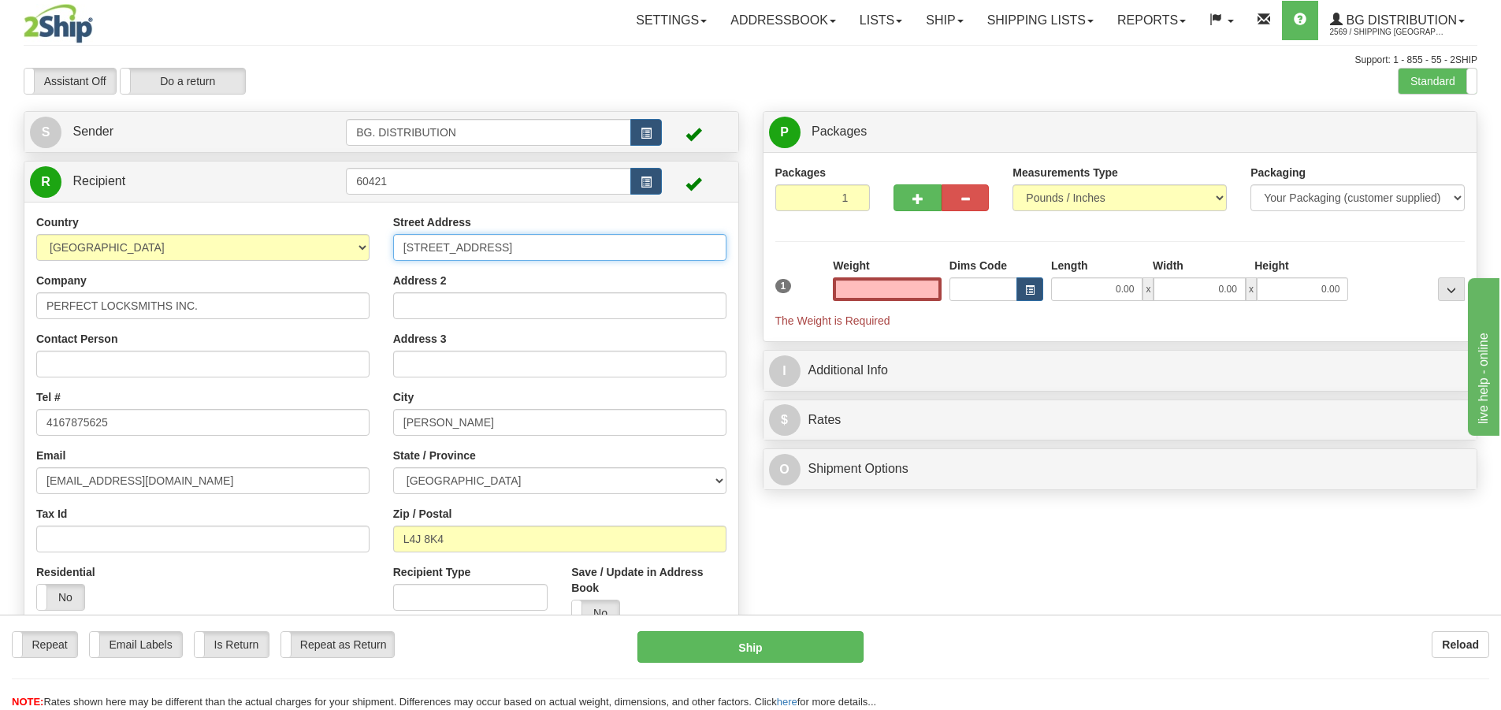
type input "0.00"
drag, startPoint x: 582, startPoint y: 238, endPoint x: 415, endPoint y: 234, distance: 167.1
click at [370, 254] on div "Country AFGHANISTAN ALAND ISLANDS ALBANIA ALGERIA AMERICAN SAMOA ANDORRA ANGOLA…" at bounding box center [381, 426] width 714 height 424
type input "1136 Center Stree"
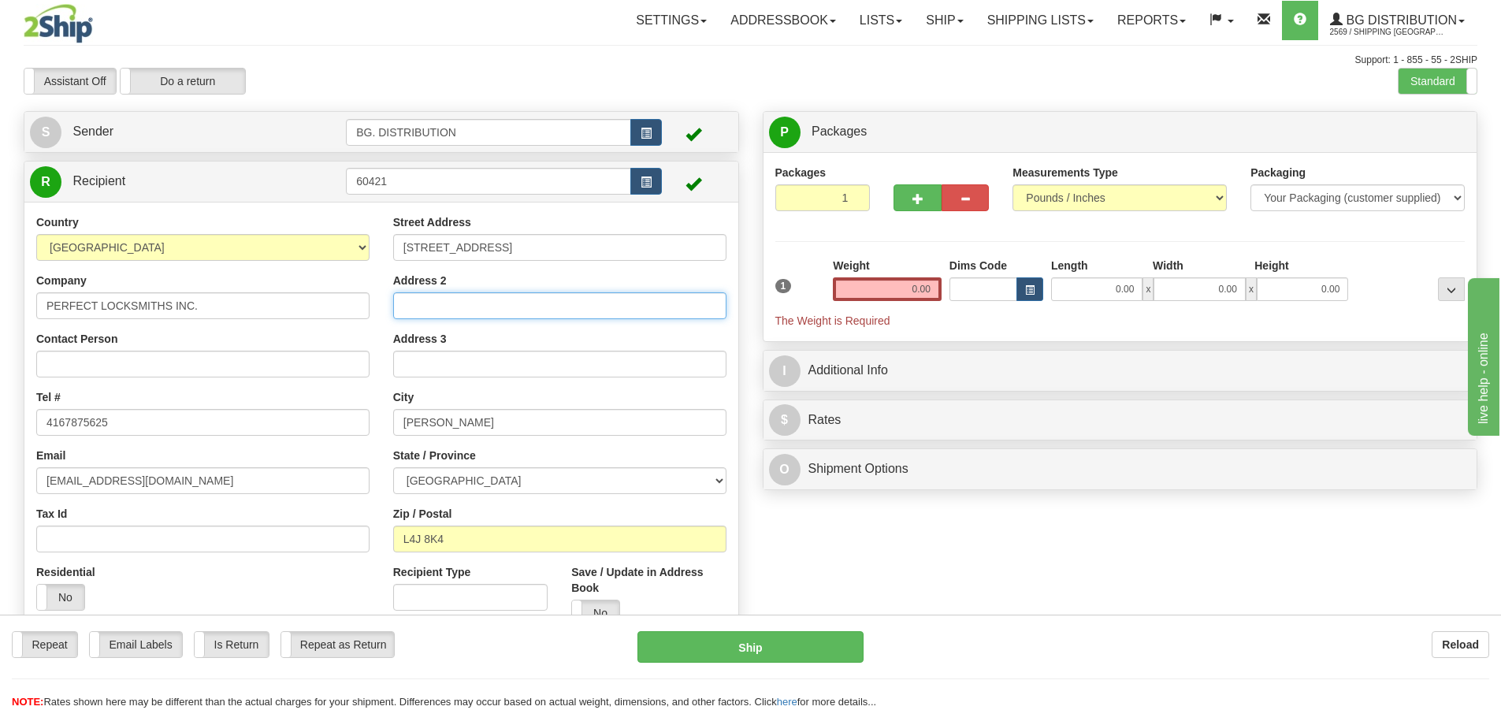
click at [469, 314] on input "Address 2" at bounding box center [559, 305] width 333 height 27
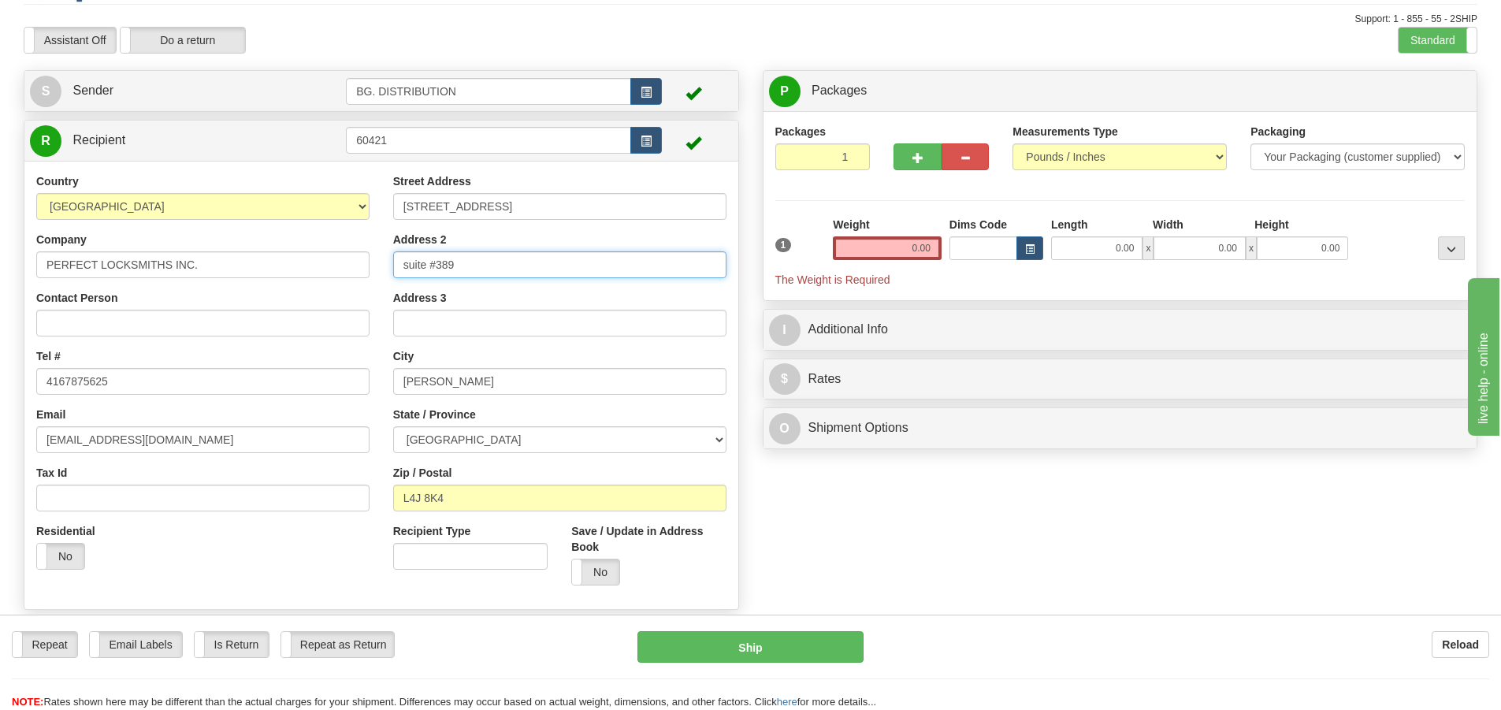
scroll to position [79, 0]
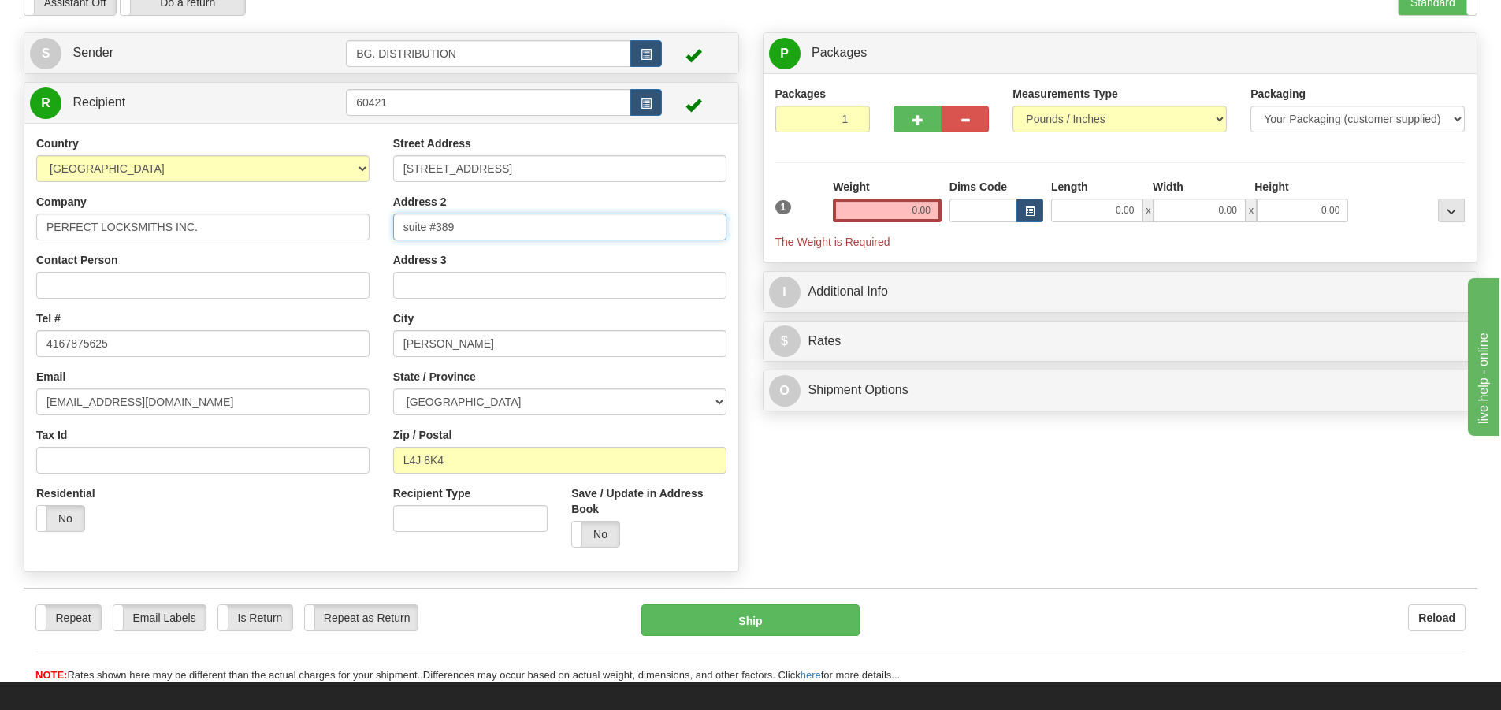
type input "suite #389"
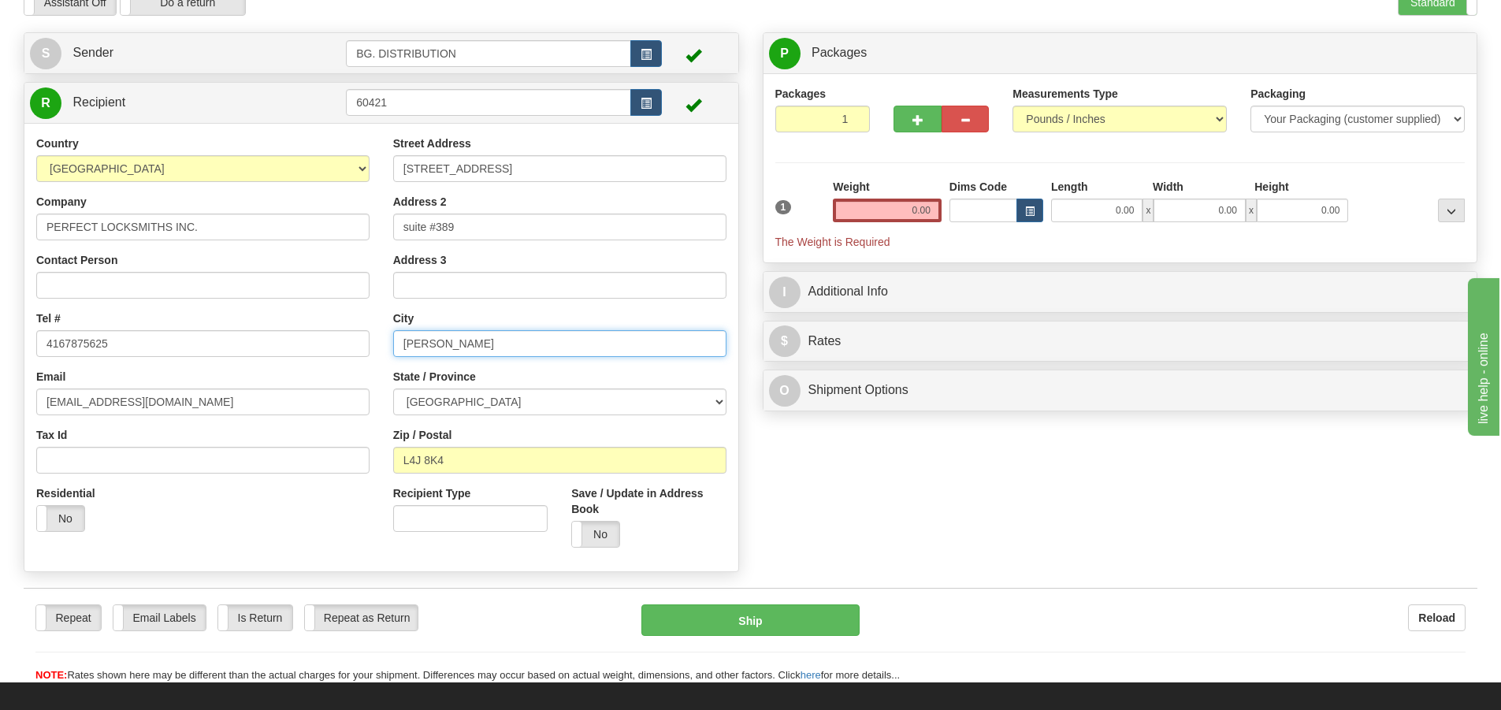
drag, startPoint x: 410, startPoint y: 356, endPoint x: 386, endPoint y: 355, distance: 23.7
click at [386, 357] on div "Street Address 1136 Center Stree Address 2 suite #389 Address 3 City VAUGHAN St…" at bounding box center [559, 348] width 357 height 424
type input "t"
type input "Thornhill"
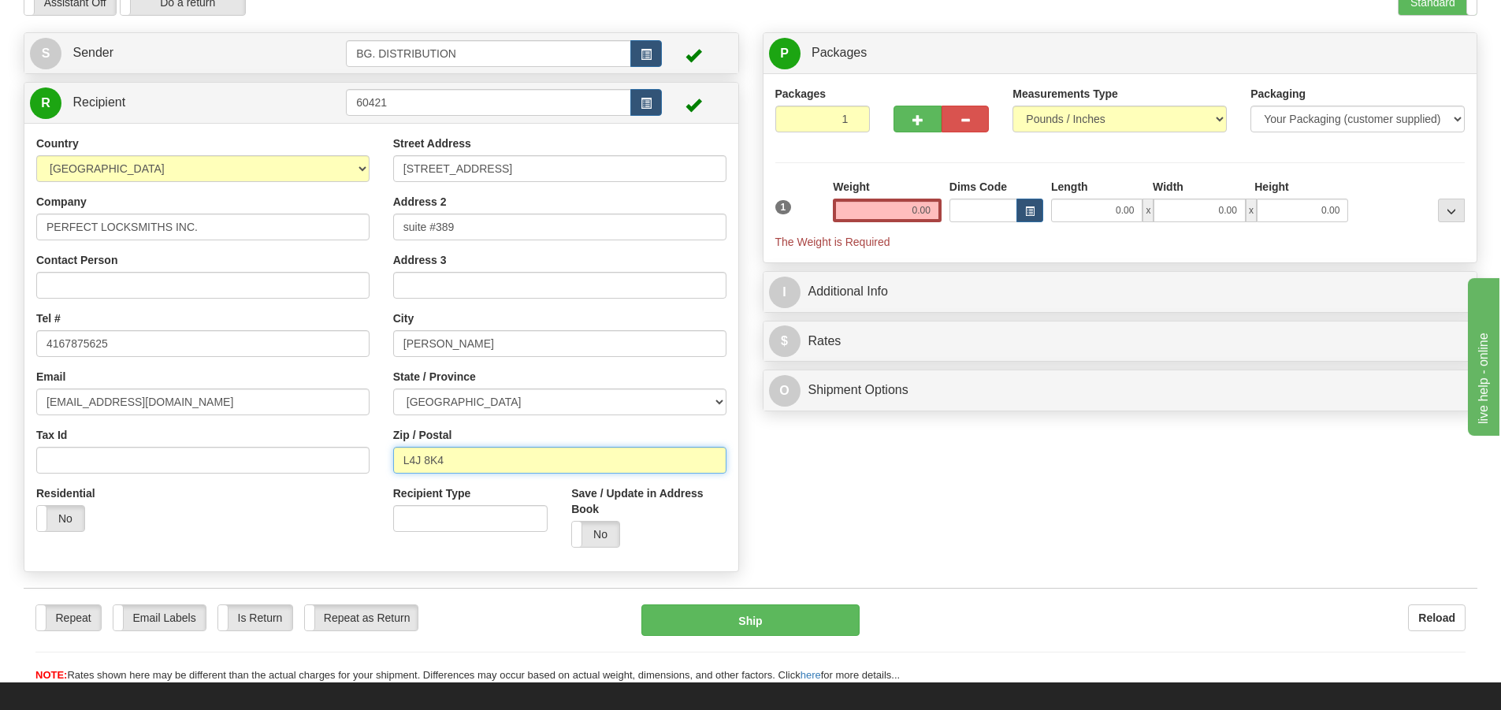
click at [466, 462] on input "L4J 8K4" at bounding box center [559, 460] width 333 height 27
type input "L4J 3M8"
click at [887, 210] on input "0.00" at bounding box center [887, 211] width 109 height 24
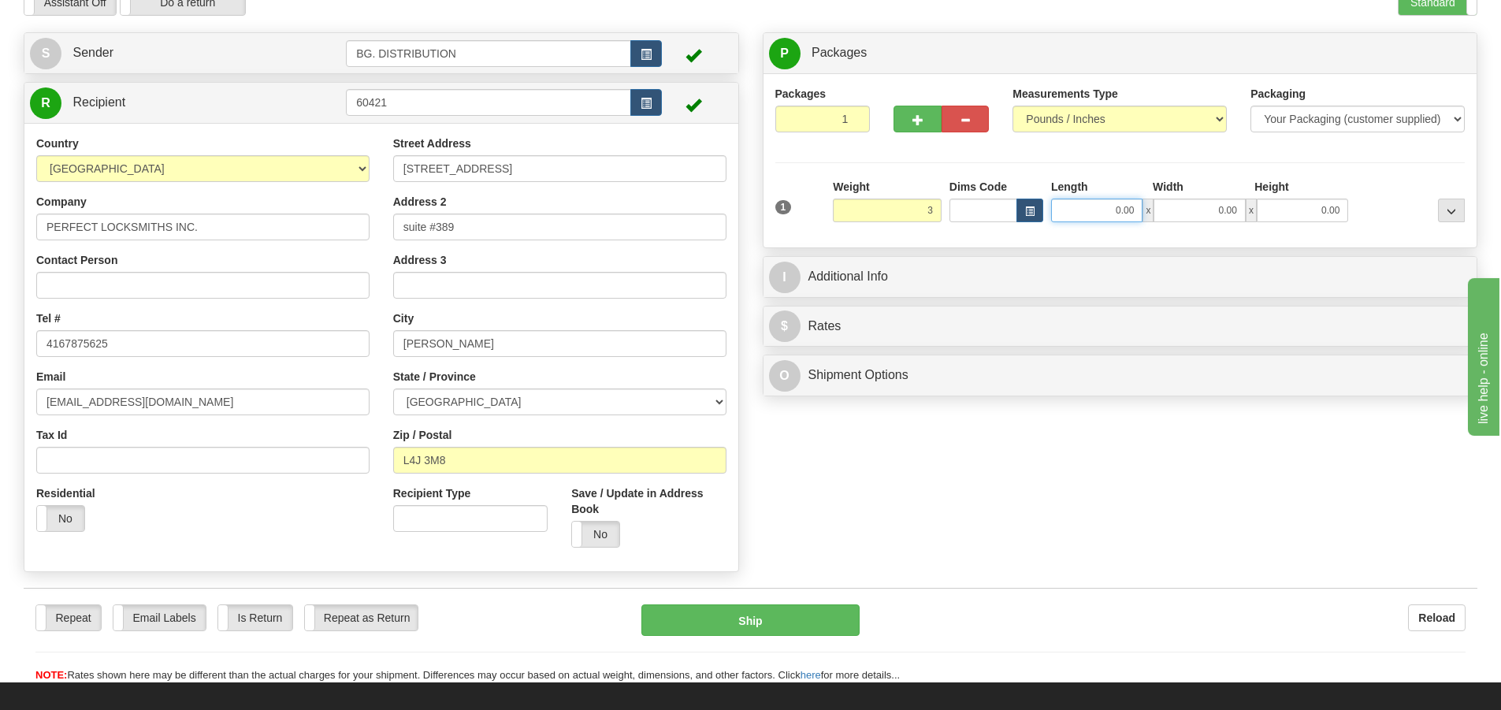
type input "3.00"
drag, startPoint x: 1125, startPoint y: 210, endPoint x: 1118, endPoint y: 219, distance: 11.2
click at [1125, 214] on input "0.00" at bounding box center [1096, 211] width 91 height 24
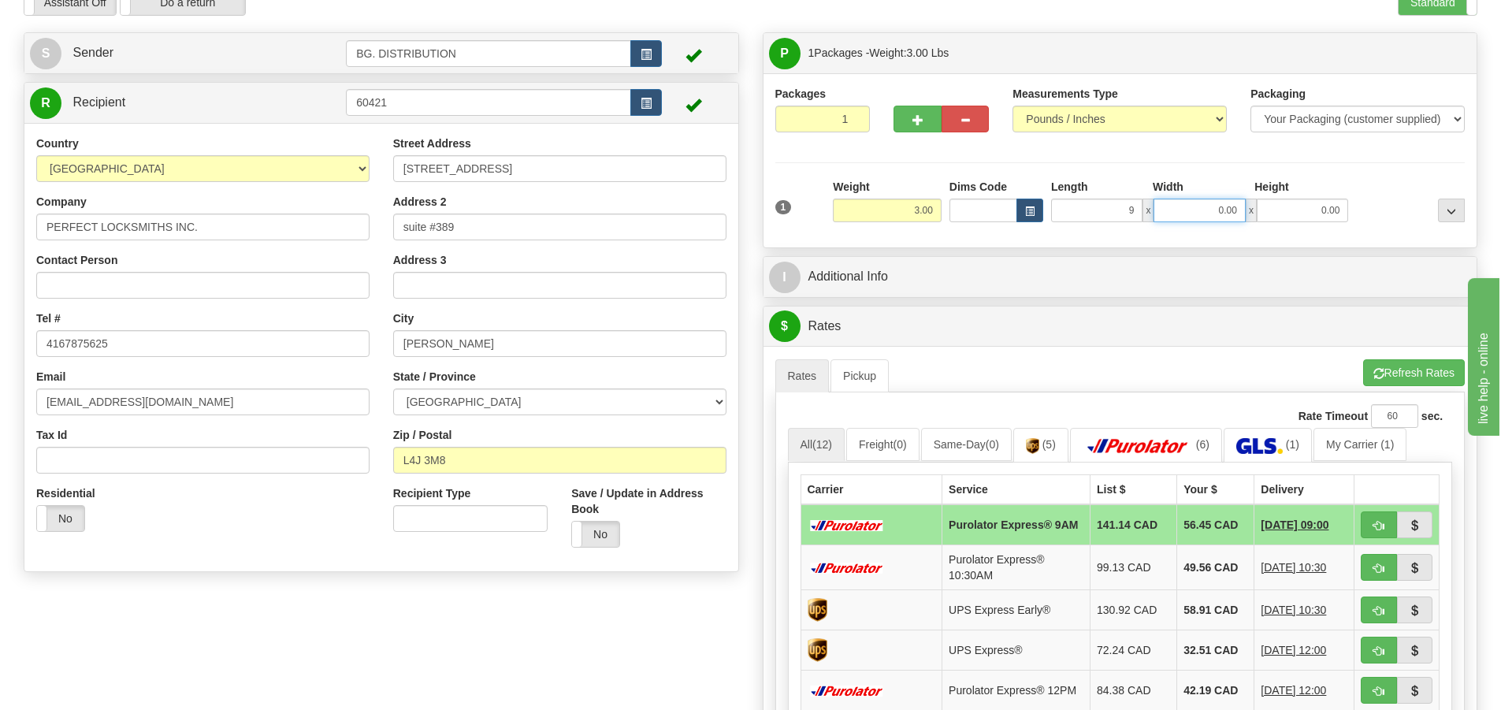
type input "9.00"
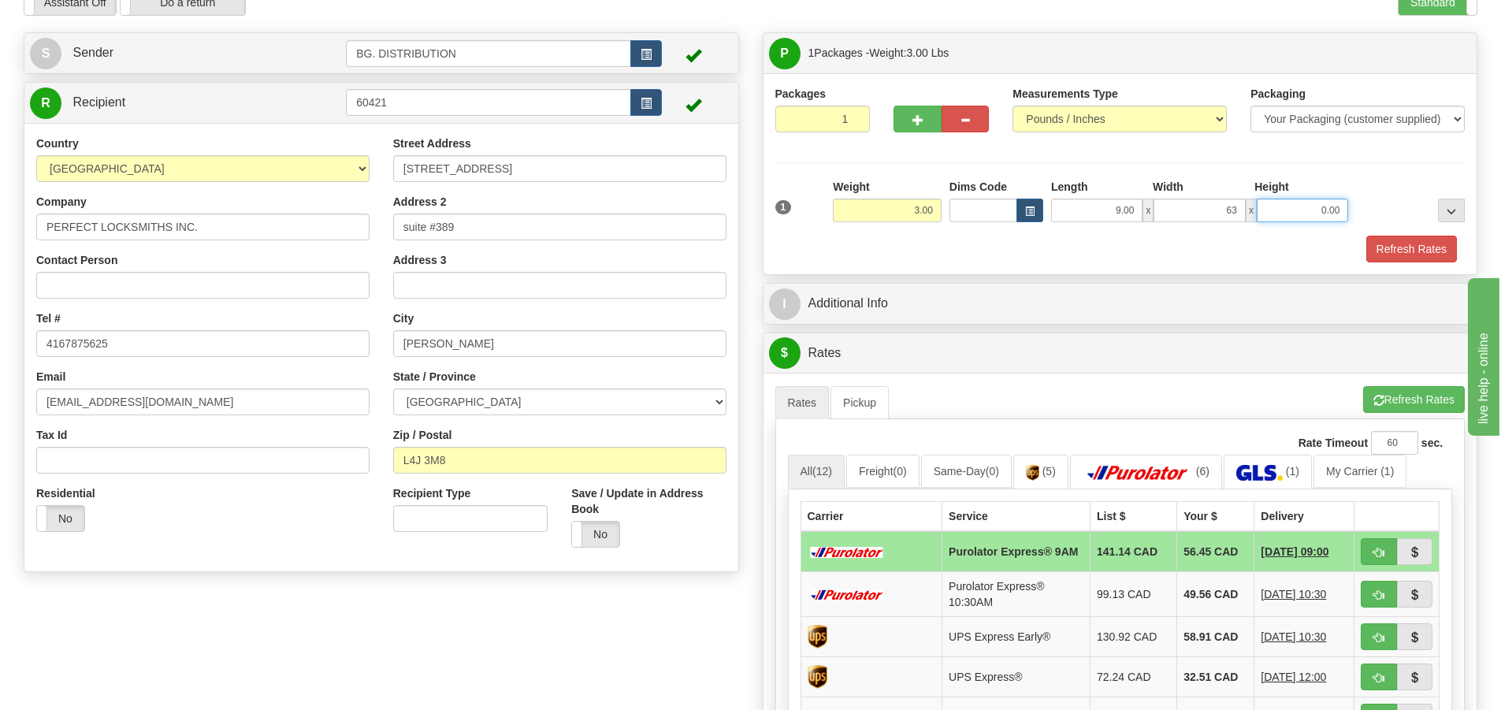
type input "63.00"
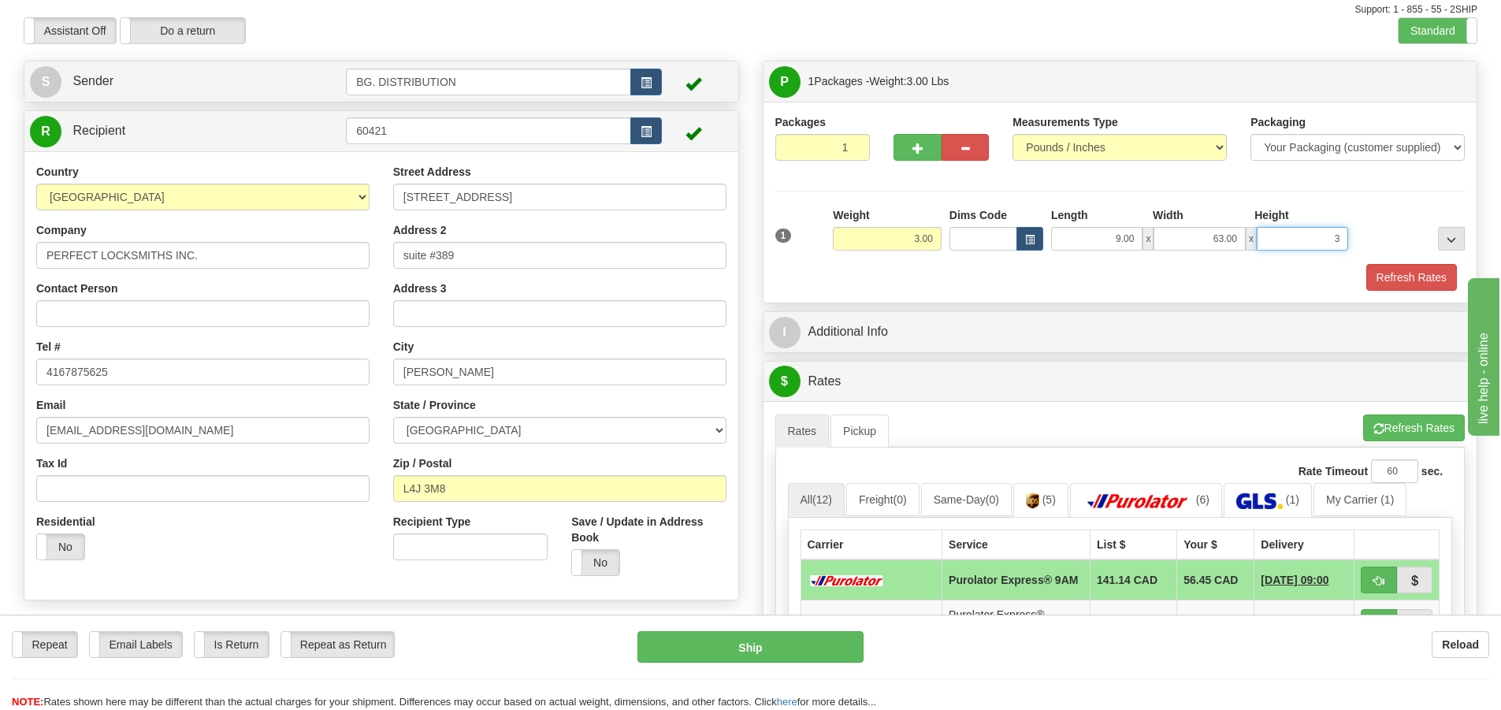
scroll to position [0, 0]
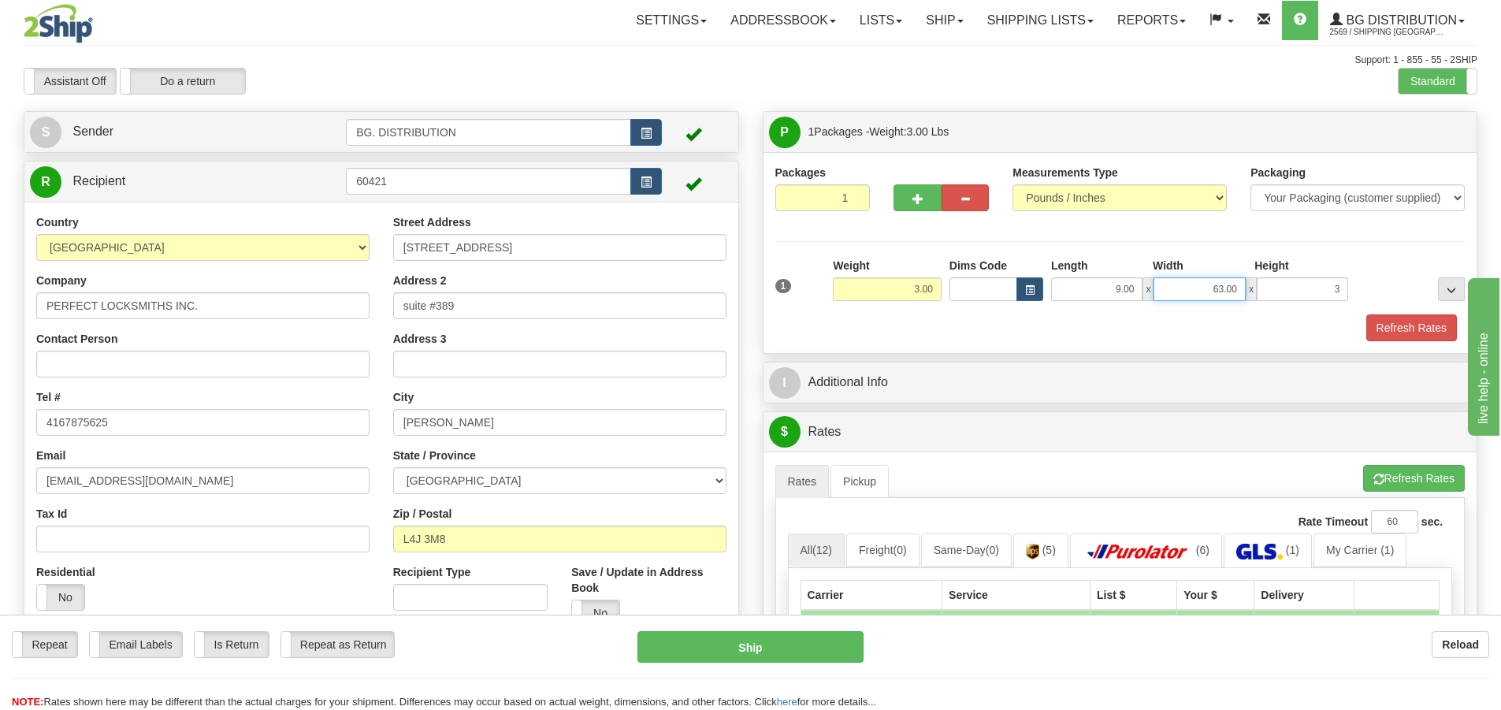
type input "3.00"
click at [1226, 290] on input "63.00" at bounding box center [1199, 289] width 91 height 24
click at [1221, 290] on input "63.00" at bounding box center [1199, 289] width 91 height 24
click at [1227, 292] on input "63.00" at bounding box center [1199, 289] width 91 height 24
click at [1225, 292] on input "63.00" at bounding box center [1199, 289] width 91 height 24
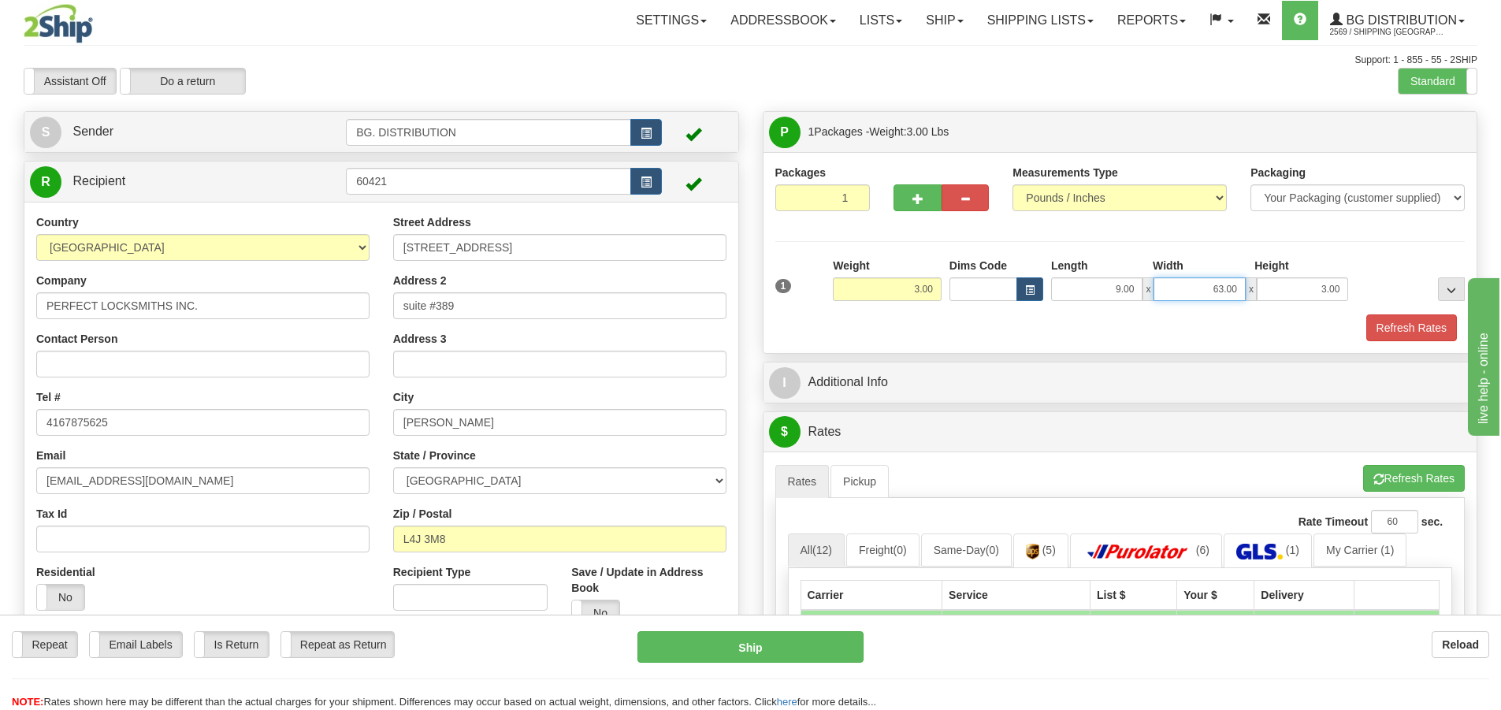
click at [1224, 293] on input "63.00" at bounding box center [1199, 289] width 91 height 24
click at [1226, 289] on input "63.00" at bounding box center [1199, 289] width 91 height 24
click at [1309, 248] on div "Packages 1 1 Measurements Type" at bounding box center [1121, 253] width 690 height 177
click at [1224, 292] on input "600.00" at bounding box center [1199, 289] width 91 height 24
type input "6.00"
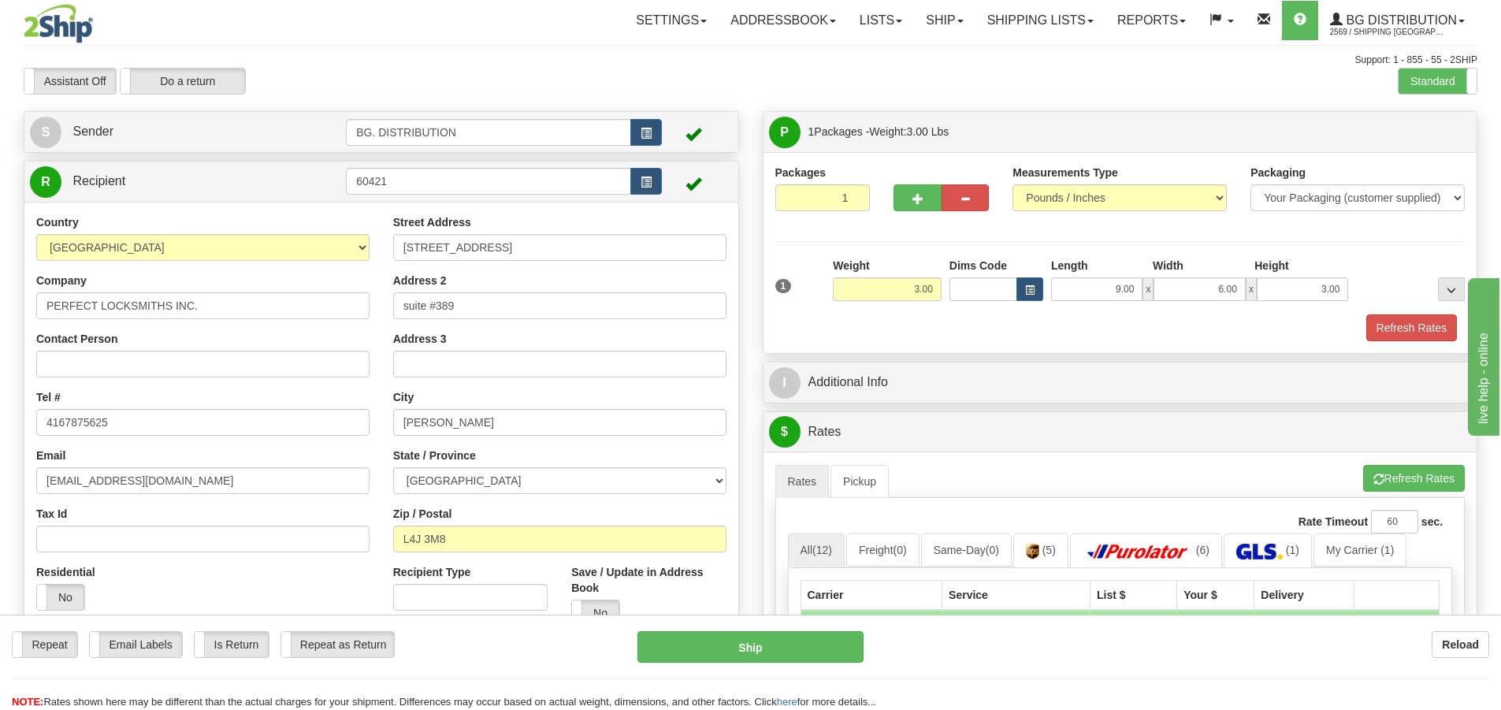
click at [1237, 321] on div "Refresh Rates" at bounding box center [1121, 327] width 698 height 27
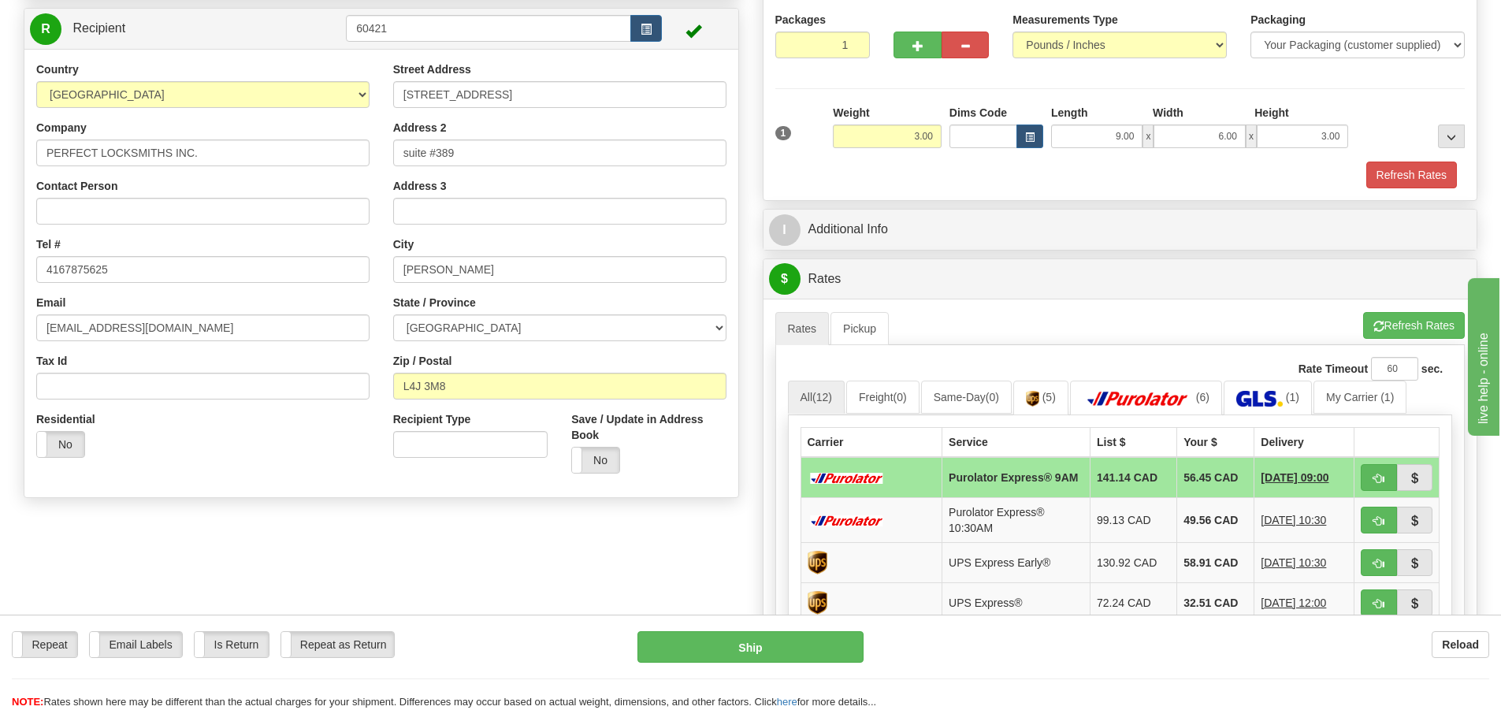
scroll to position [158, 0]
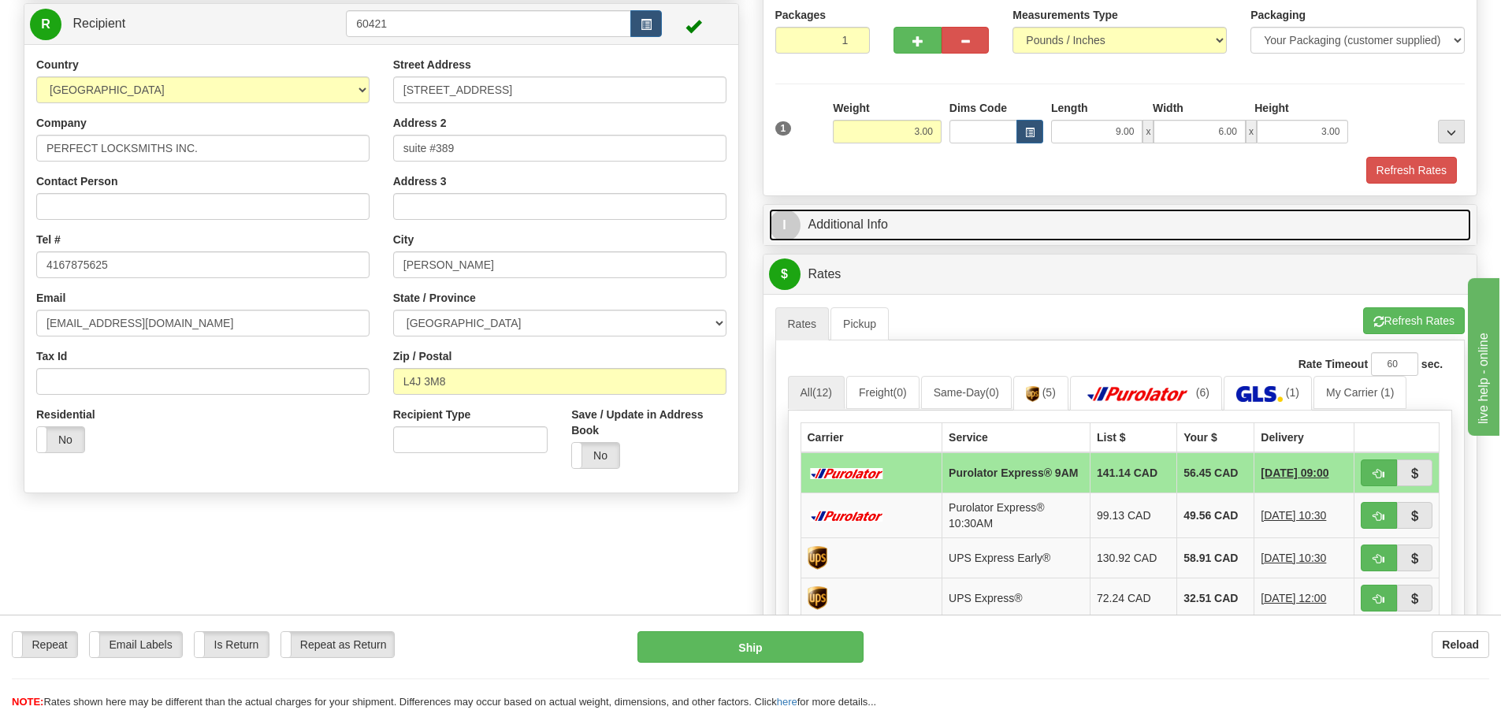
click at [796, 231] on span "I" at bounding box center [785, 226] width 32 height 32
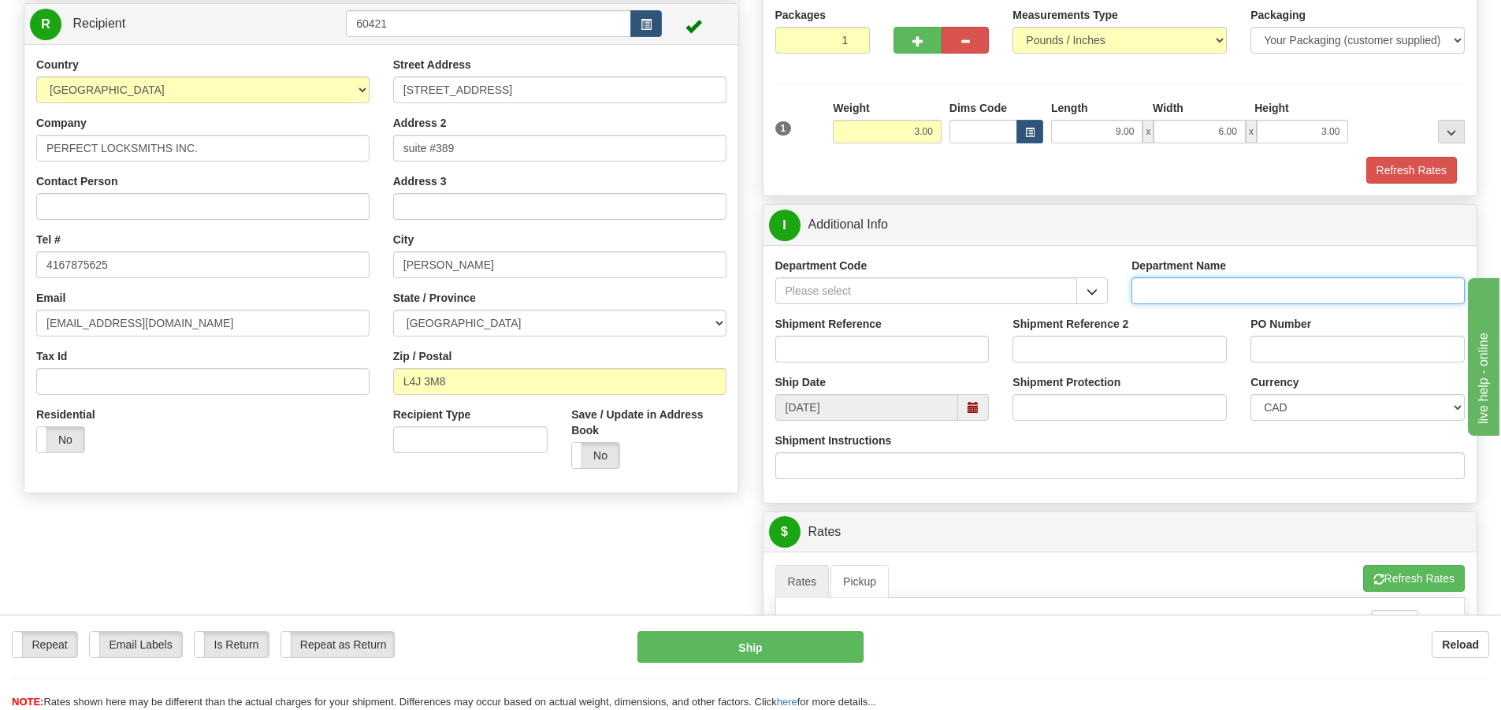
click at [1137, 292] on input "Department Name" at bounding box center [1298, 290] width 333 height 27
type input "."
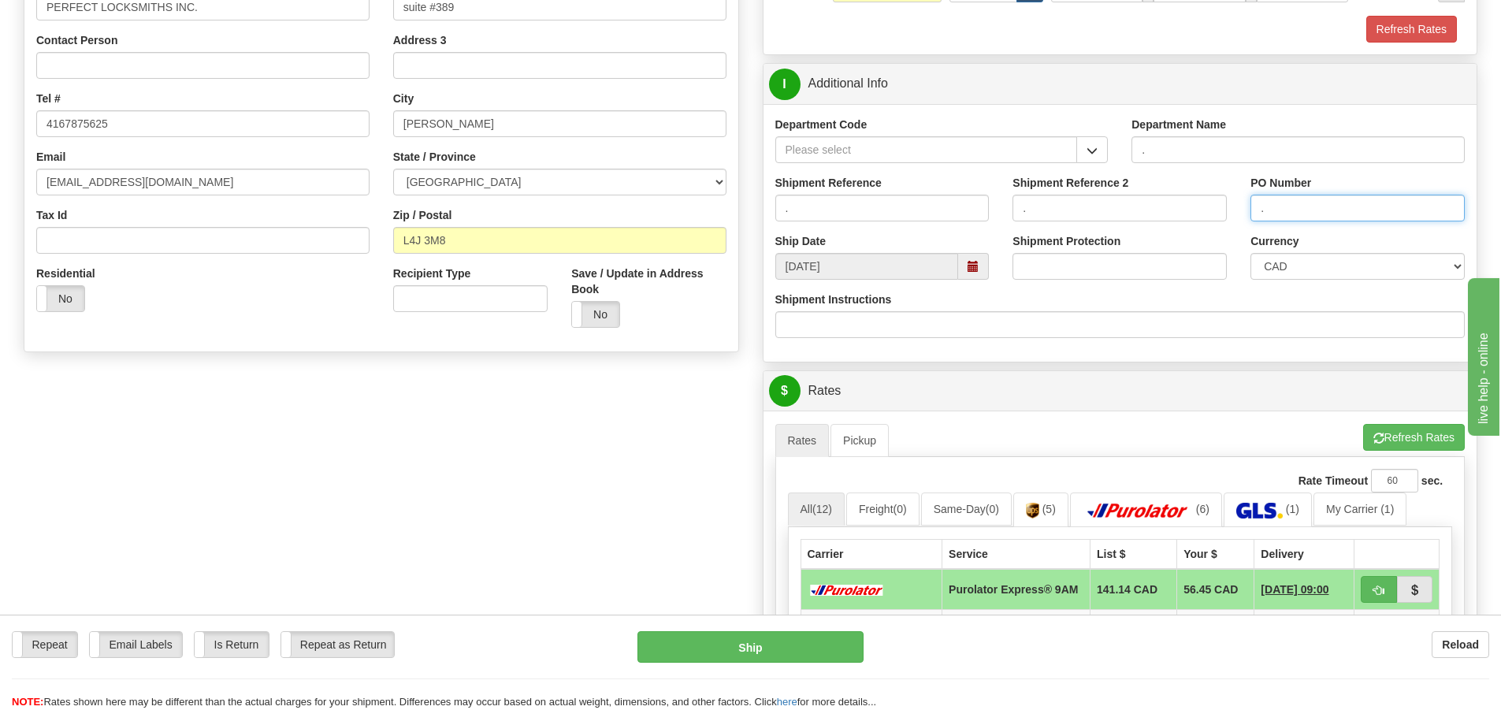
scroll to position [315, 0]
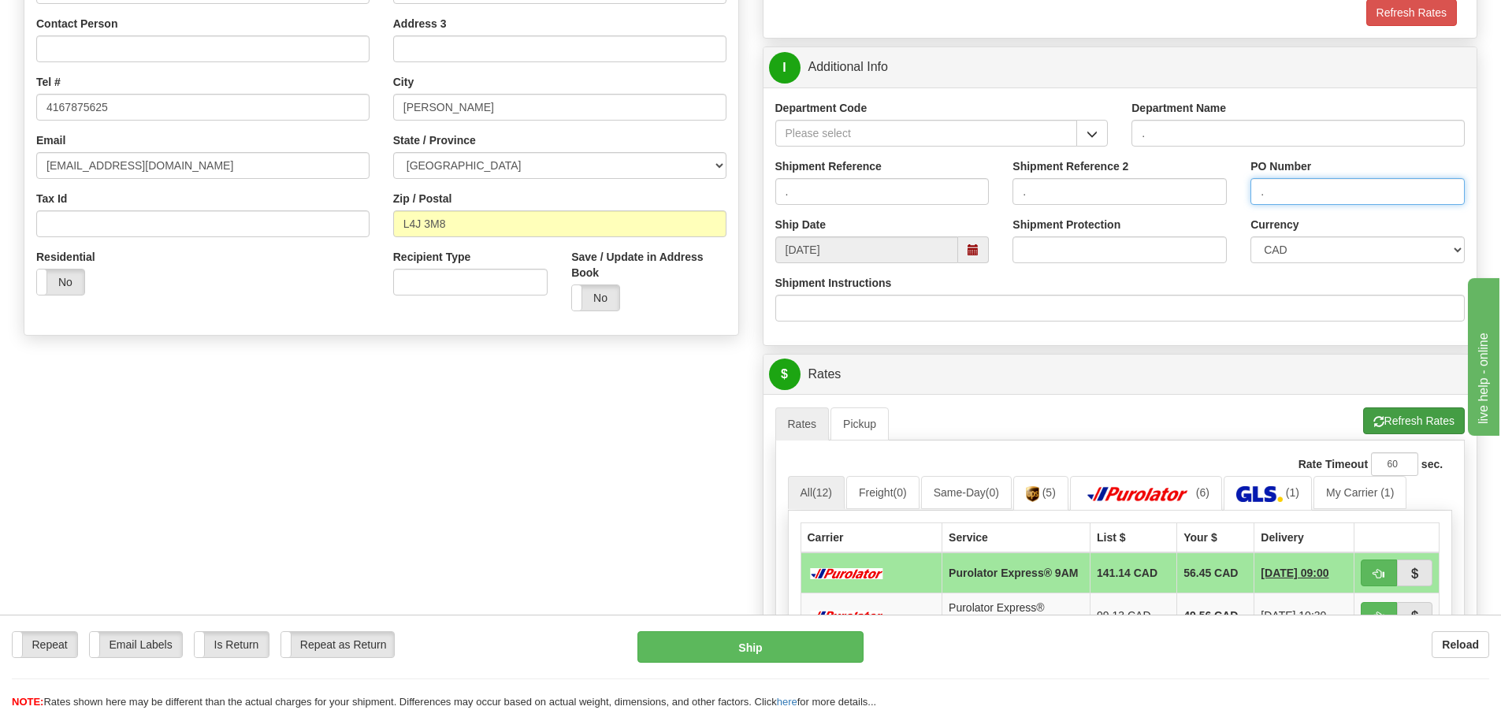
type input "."
click at [1427, 426] on button "Refresh Rates" at bounding box center [1414, 420] width 102 height 27
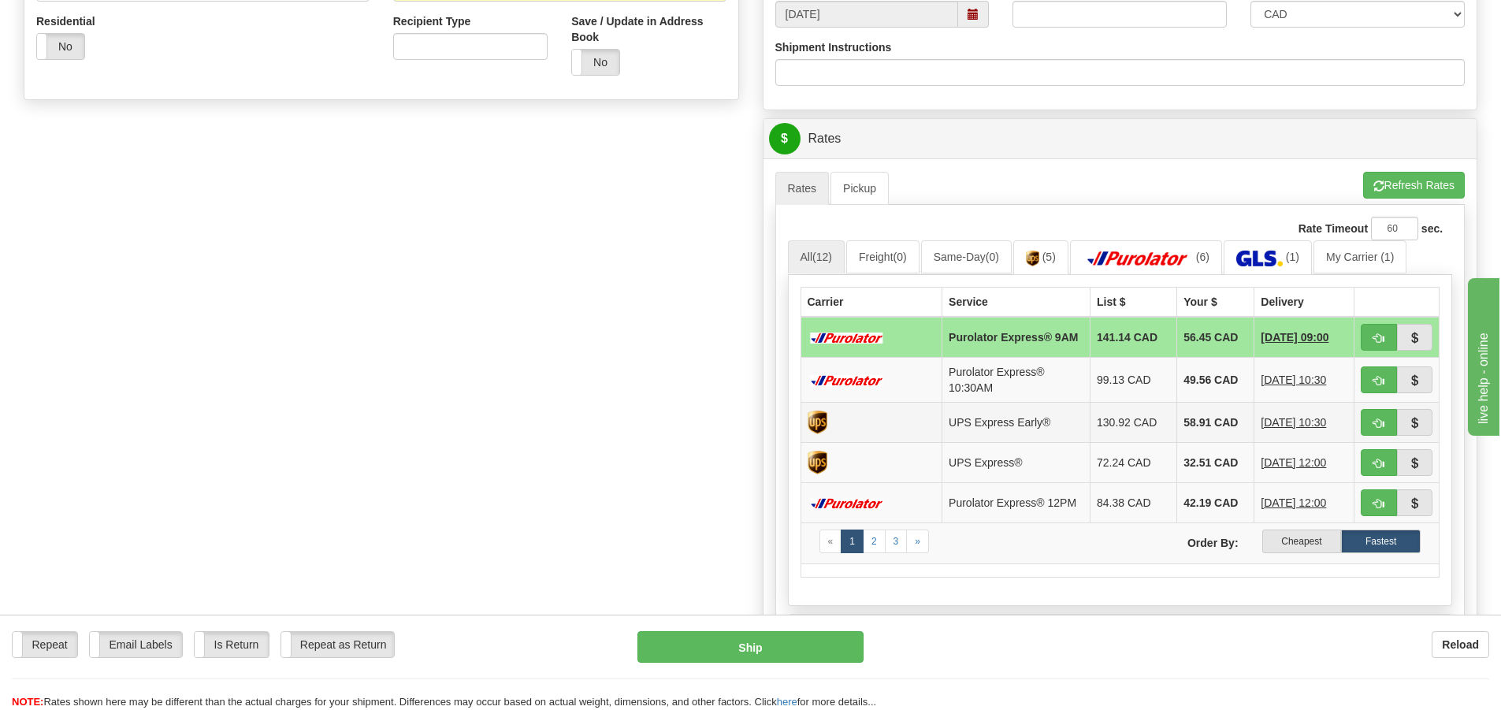
scroll to position [552, 0]
click at [1256, 261] on img at bounding box center [1260, 258] width 47 height 16
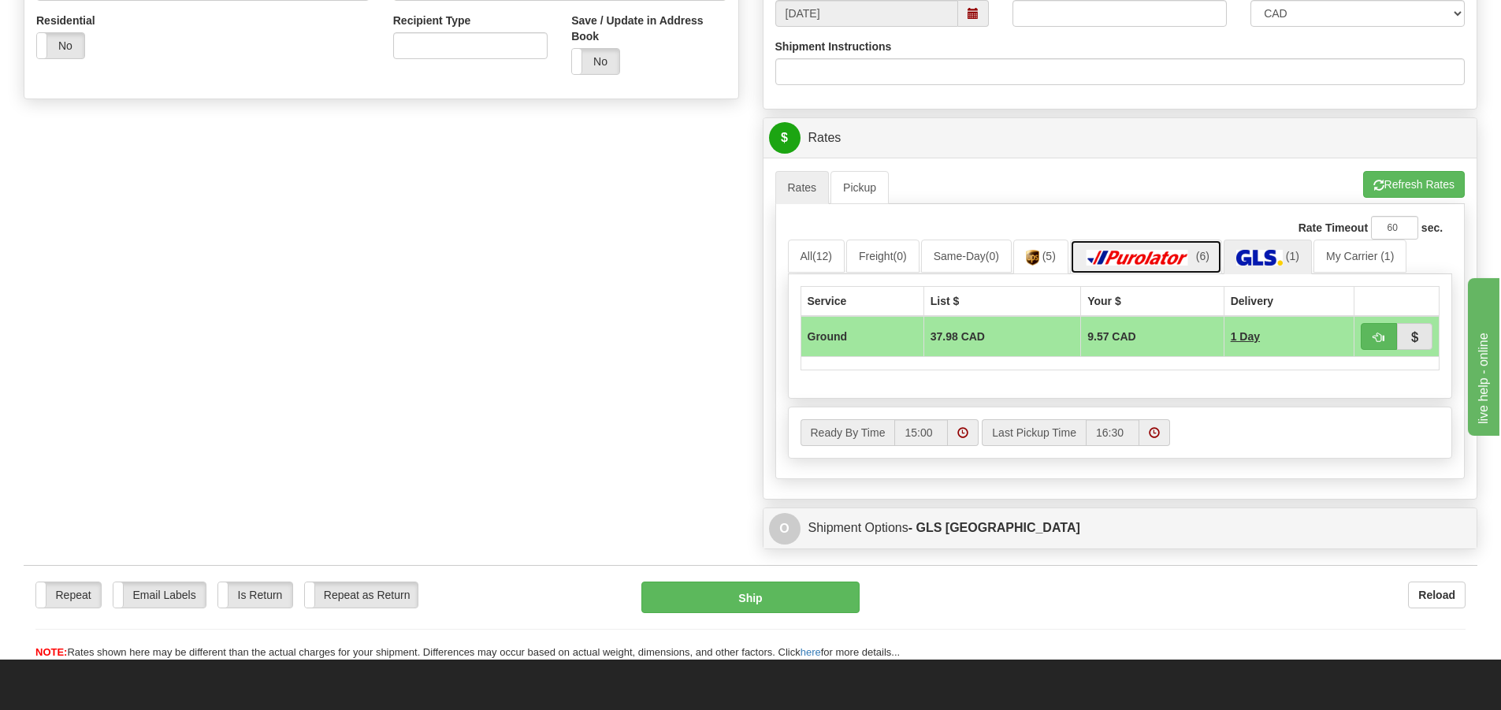
click at [1141, 254] on img at bounding box center [1138, 258] width 110 height 16
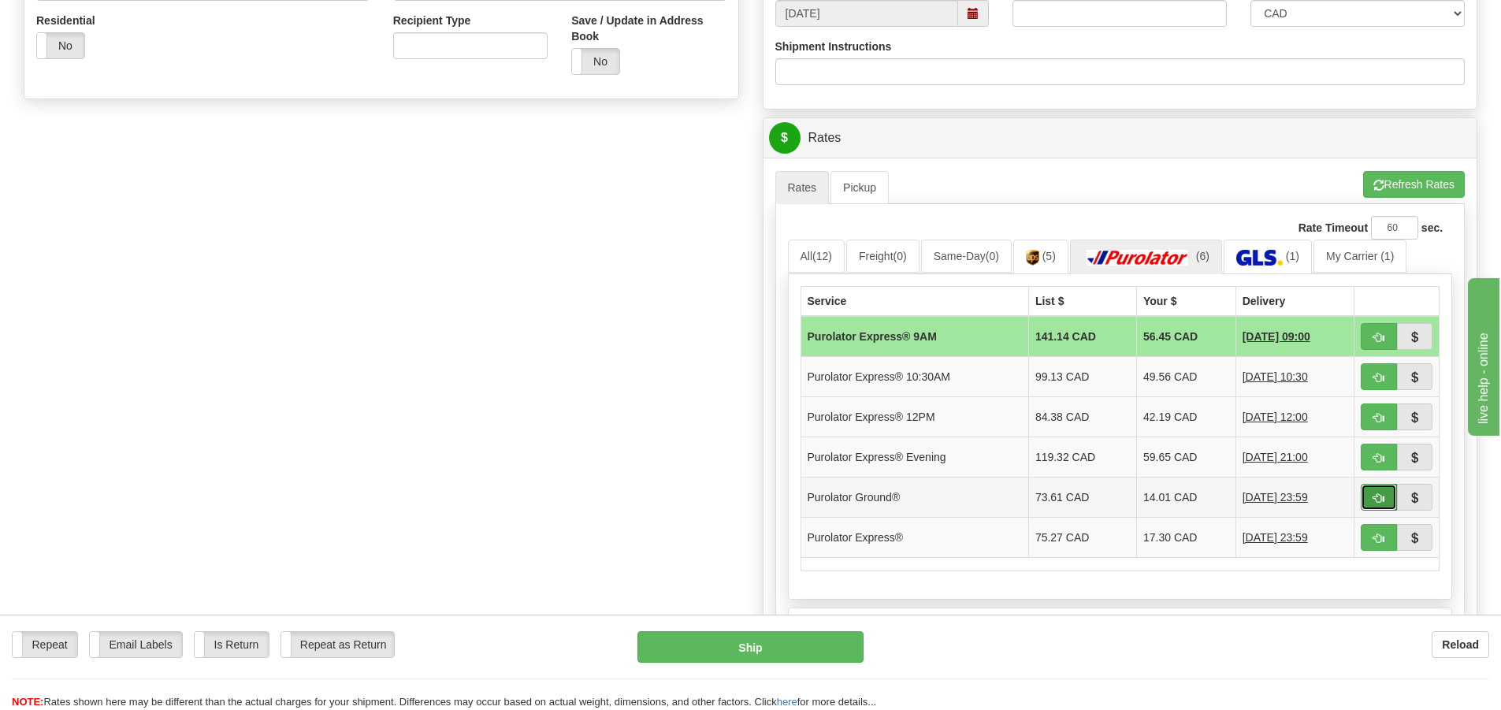
click at [1379, 501] on span "button" at bounding box center [1379, 498] width 11 height 10
type input "260"
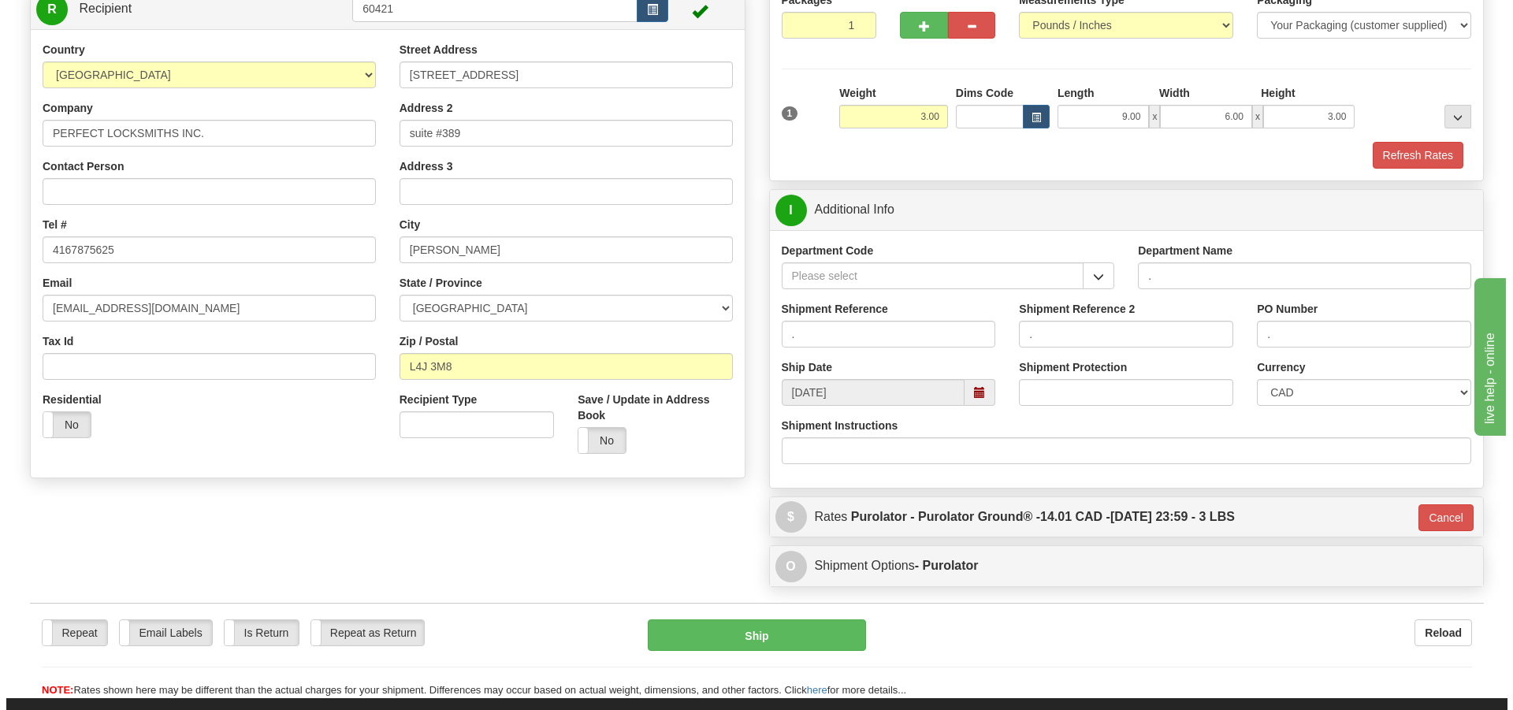
scroll to position [94, 0]
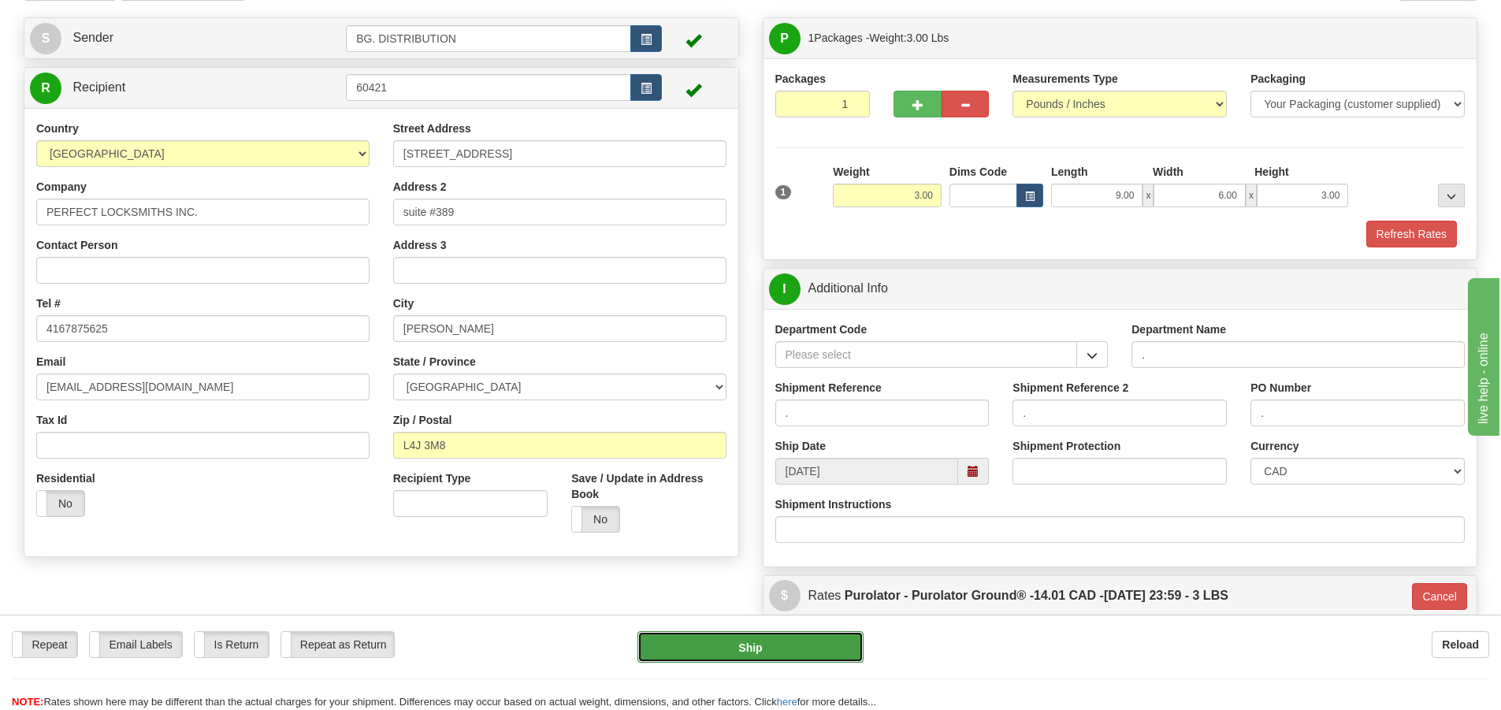
click at [725, 648] on button "Ship" at bounding box center [751, 647] width 226 height 32
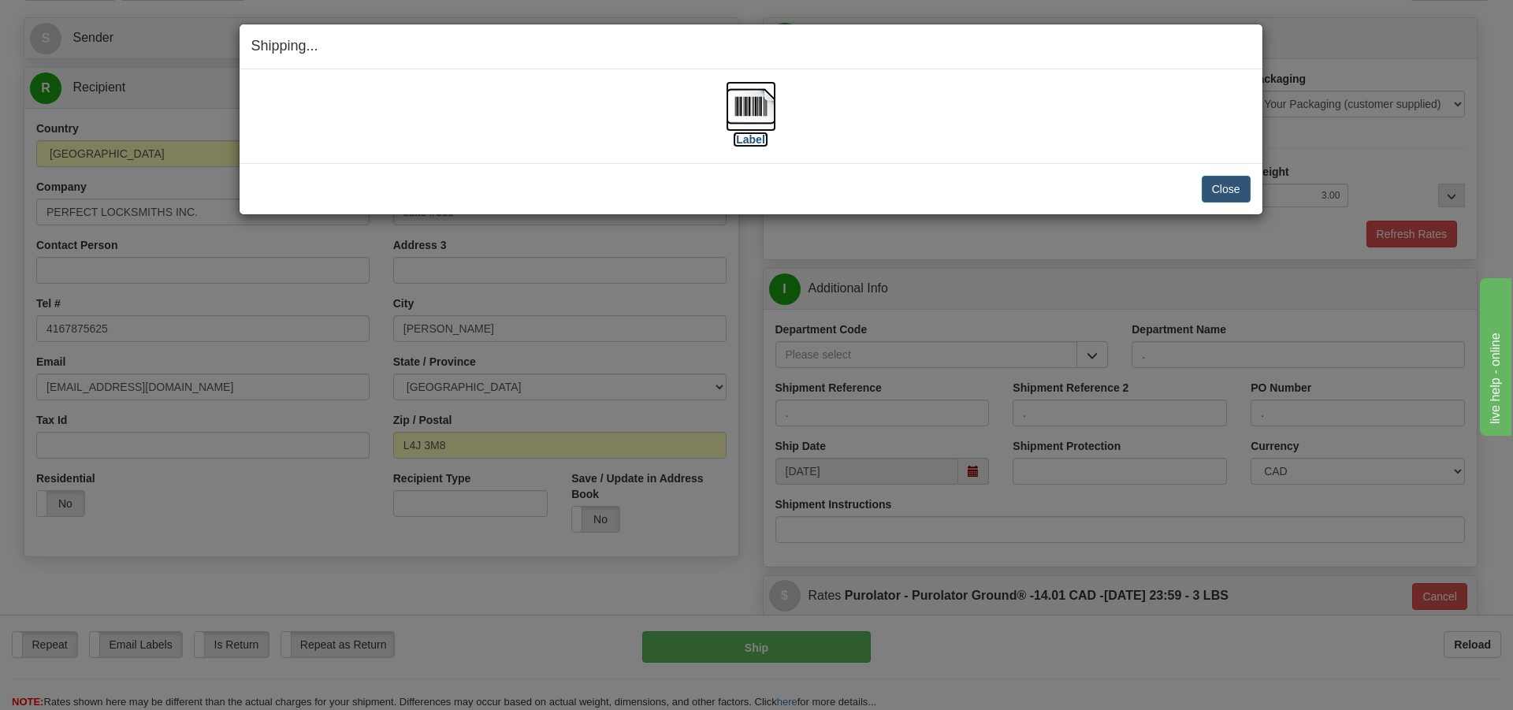
click at [738, 141] on label "[Label]" at bounding box center [751, 140] width 36 height 16
click at [1230, 188] on button "Close" at bounding box center [1226, 189] width 49 height 27
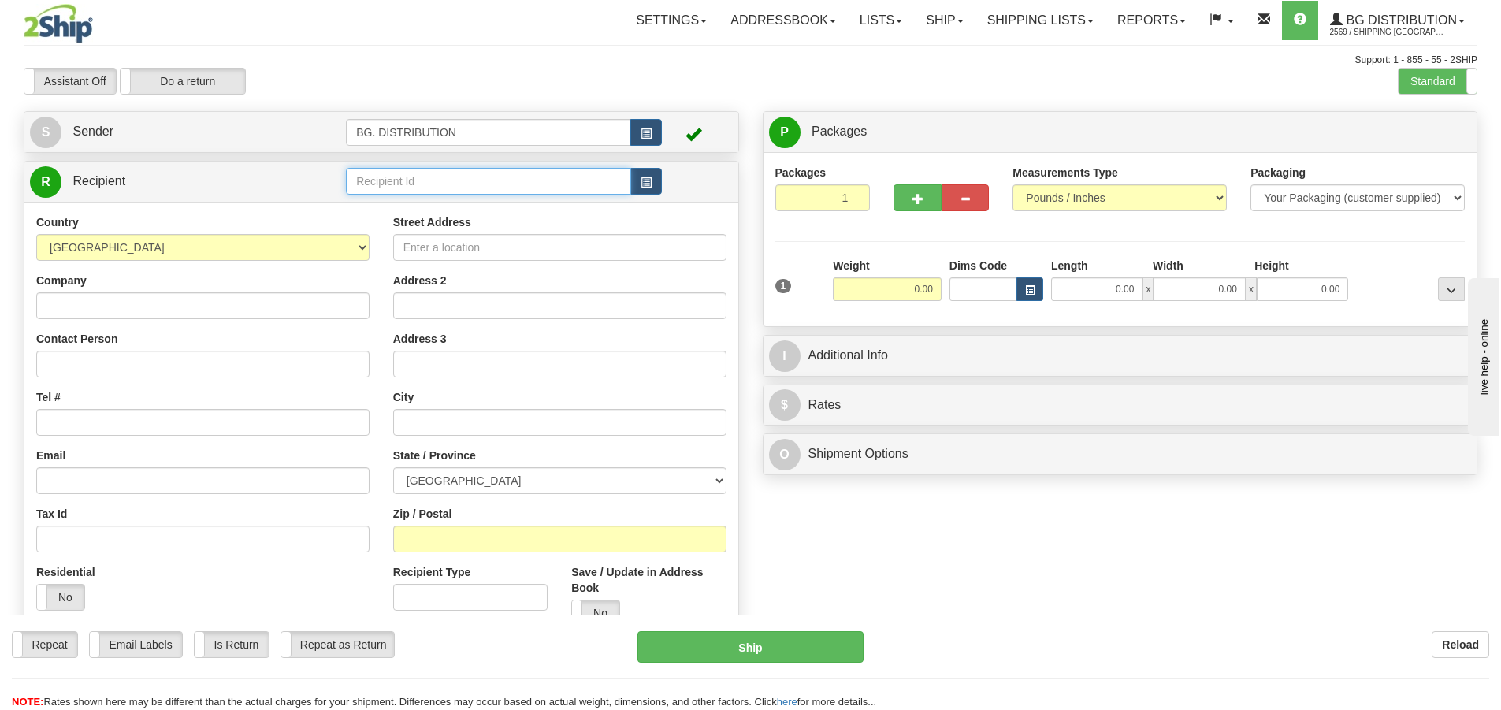
click at [383, 180] on input "text" at bounding box center [488, 181] width 285 height 27
click at [386, 202] on div "60321" at bounding box center [486, 205] width 270 height 17
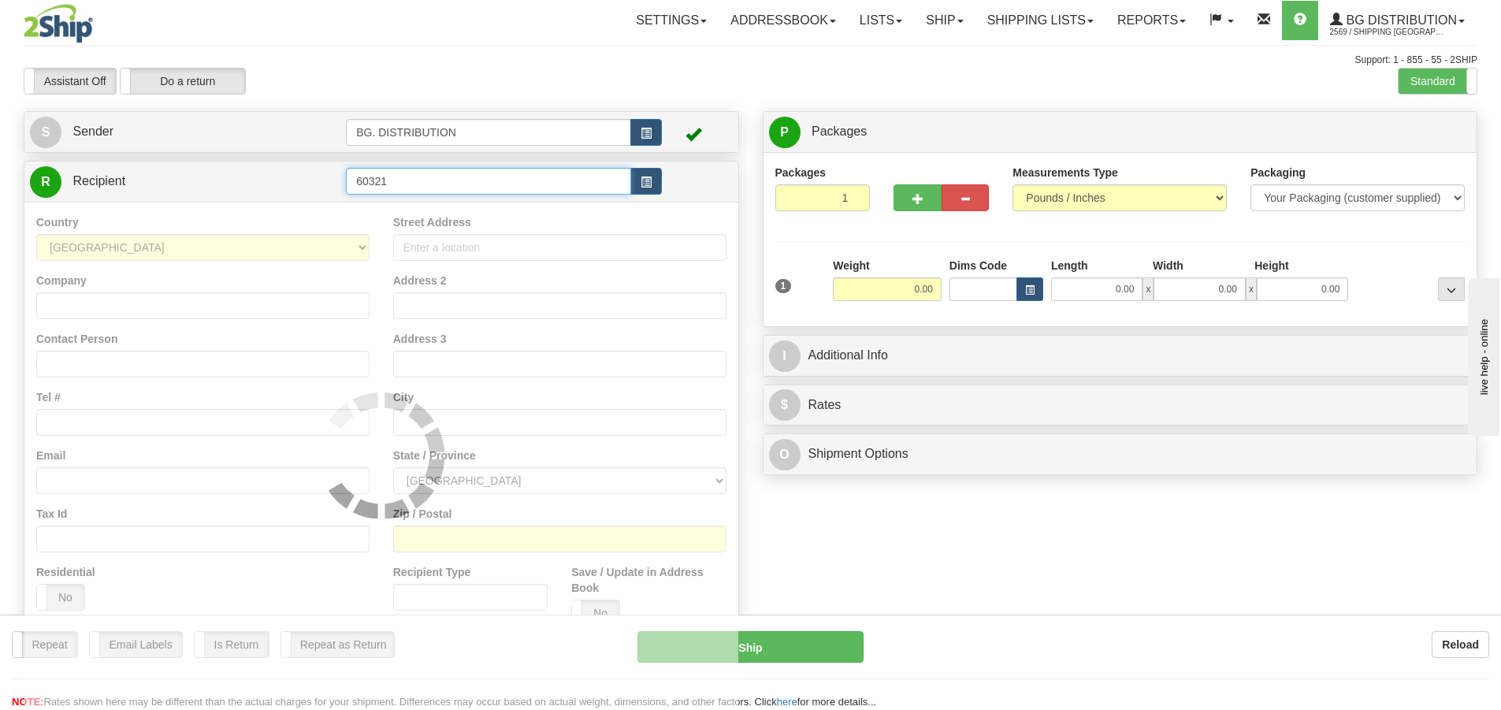
type input "60321"
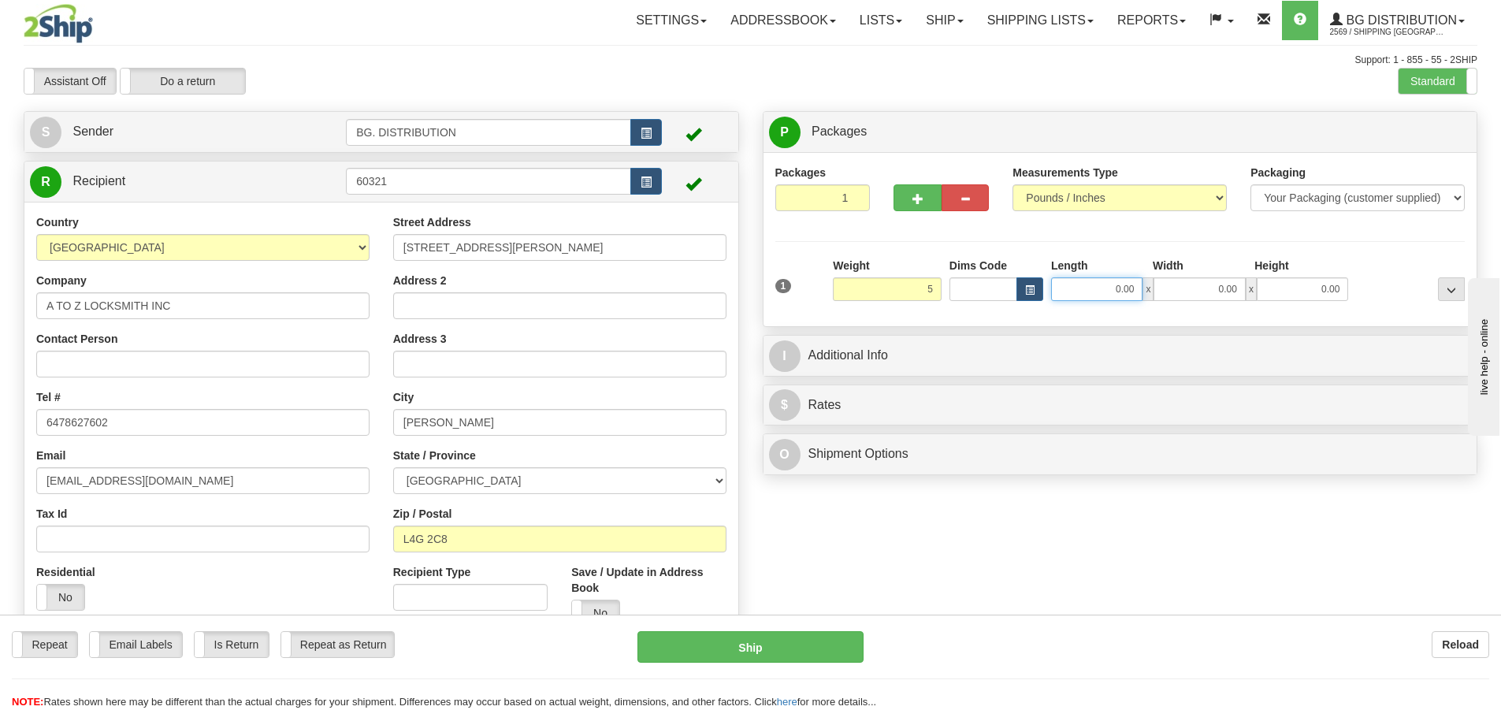
type input "5.00"
click at [1080, 293] on input "0.00" at bounding box center [1096, 289] width 91 height 24
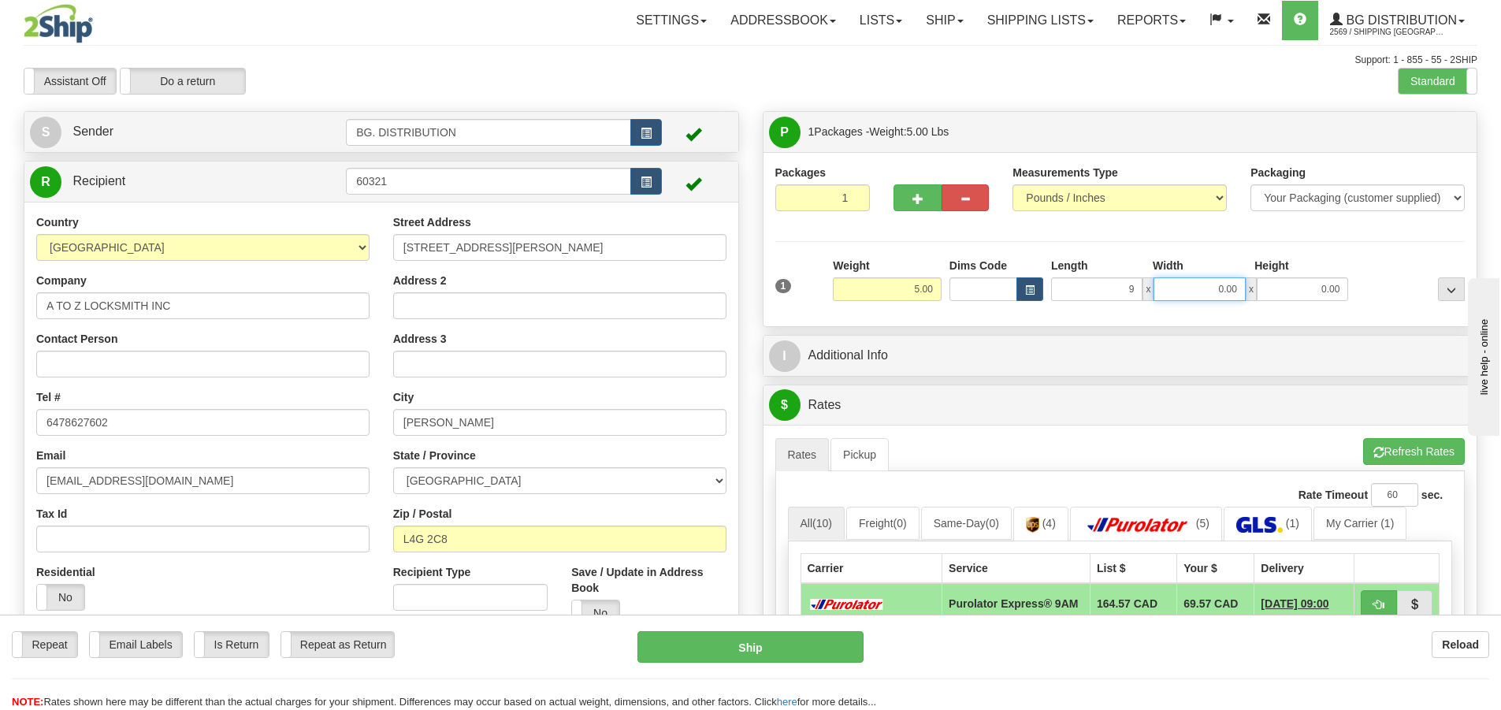
type input "9.00"
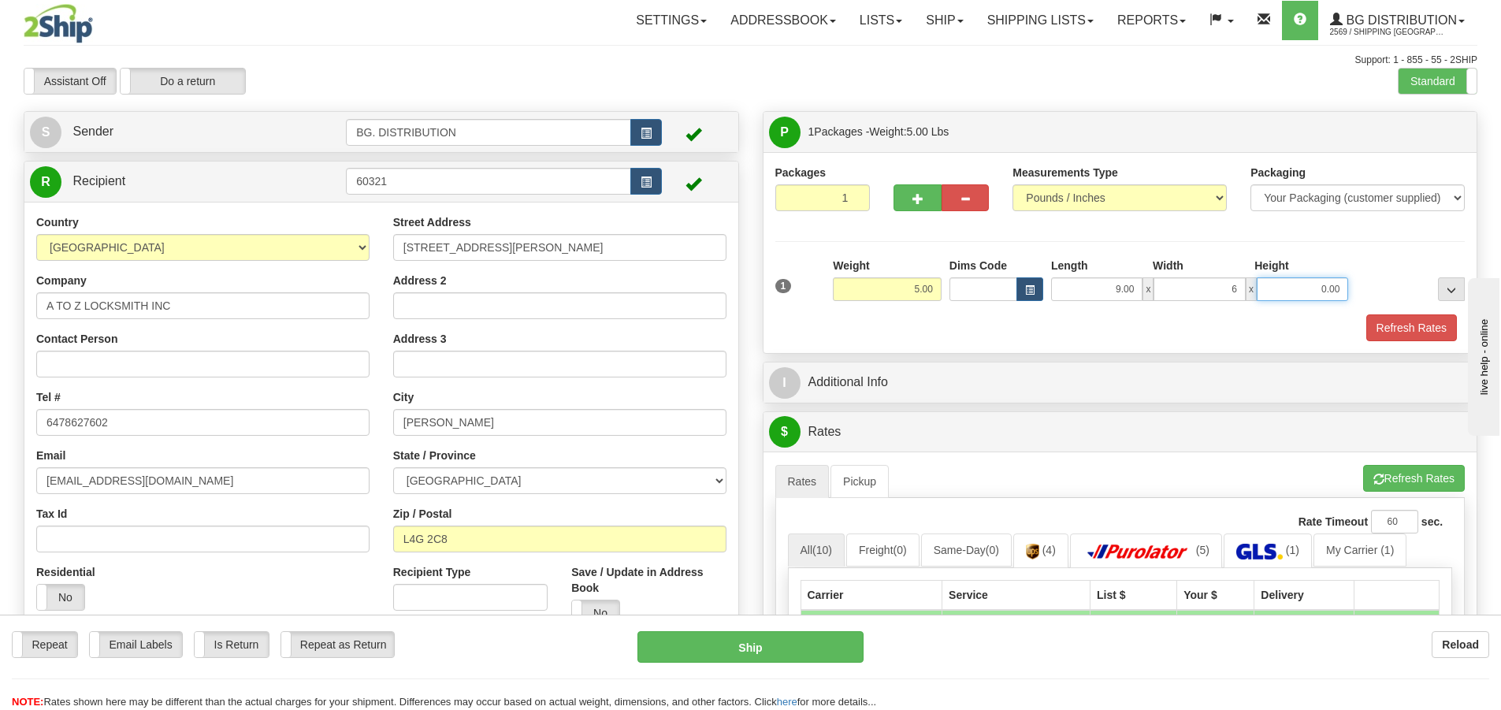
type input "6.00"
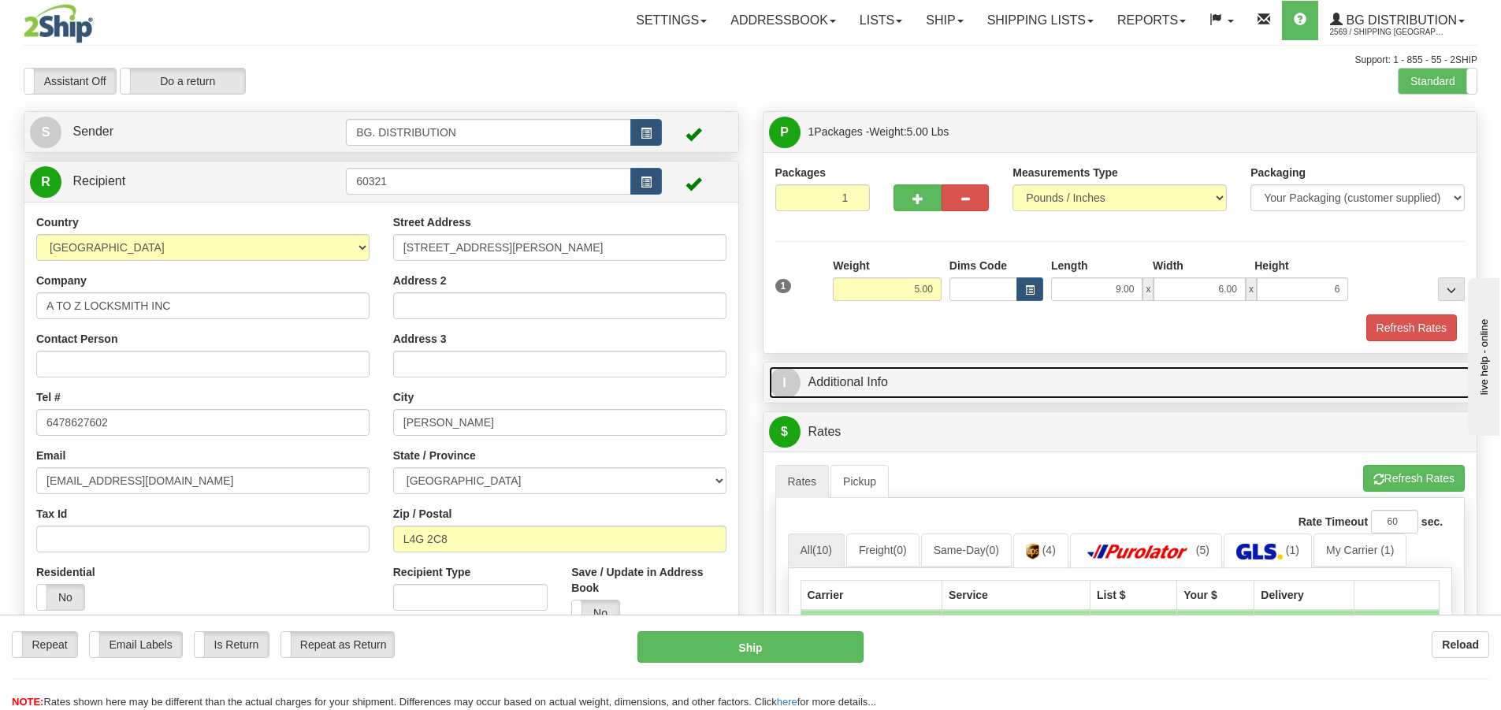
type input "6.00"
click at [790, 381] on span "I" at bounding box center [785, 383] width 32 height 32
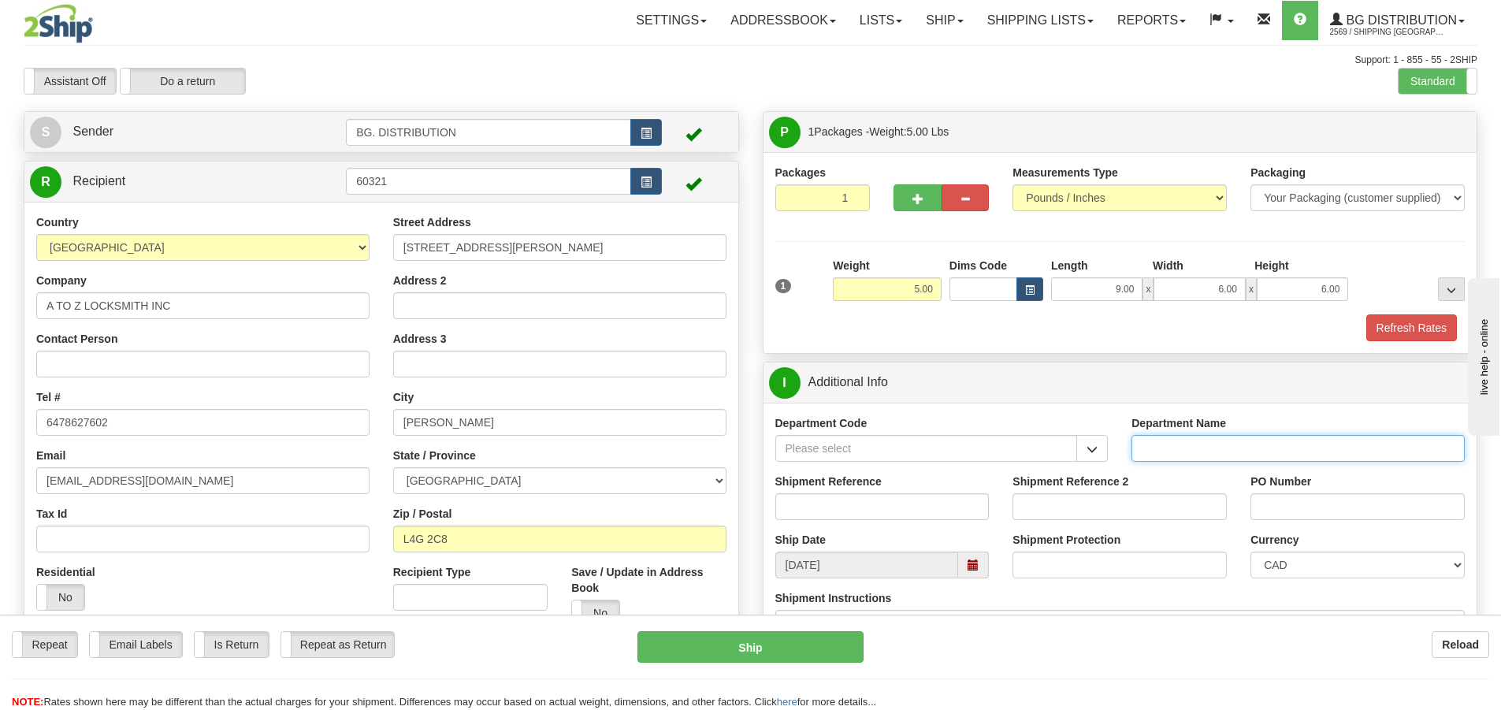
drag, startPoint x: 1141, startPoint y: 452, endPoint x: 1099, endPoint y: 455, distance: 42.6
click at [1140, 452] on input "Department Name" at bounding box center [1298, 448] width 333 height 27
type input "."
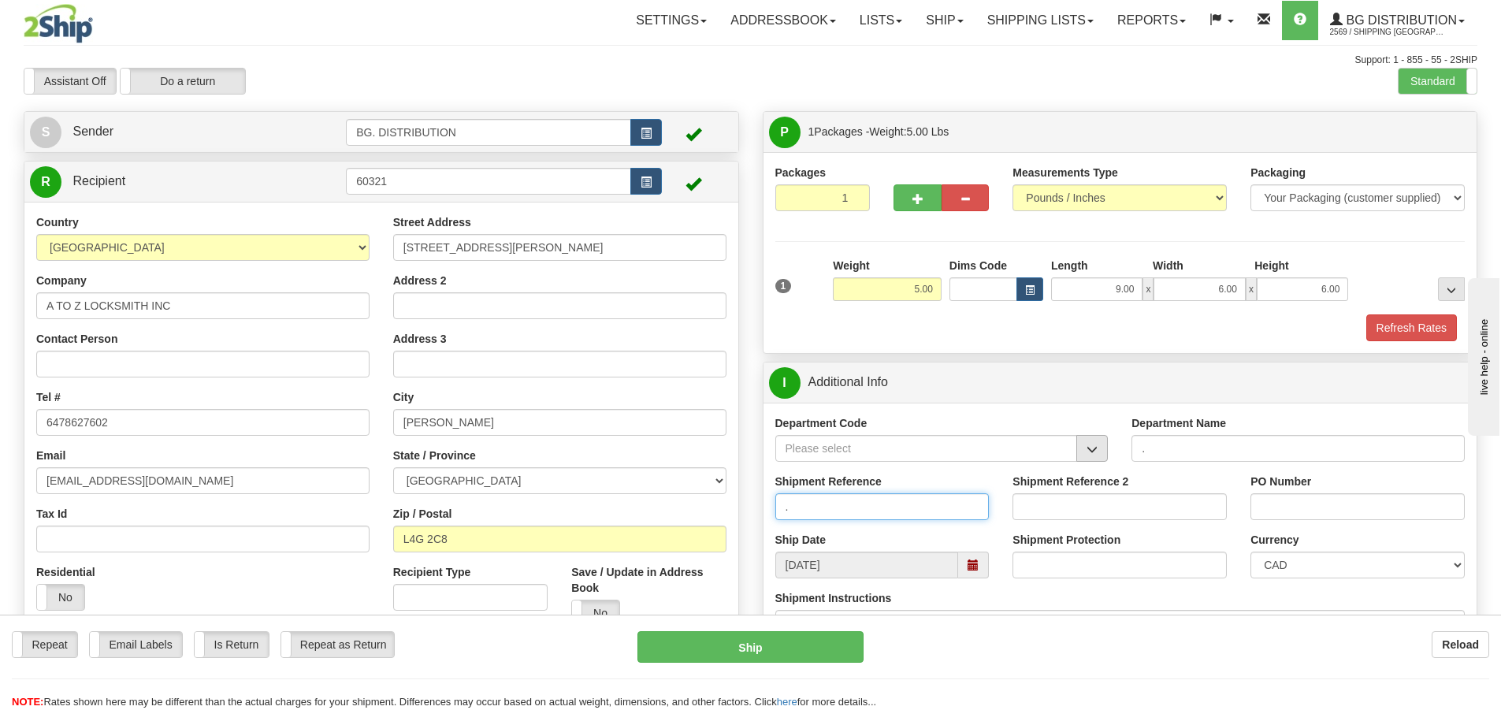
type input "."
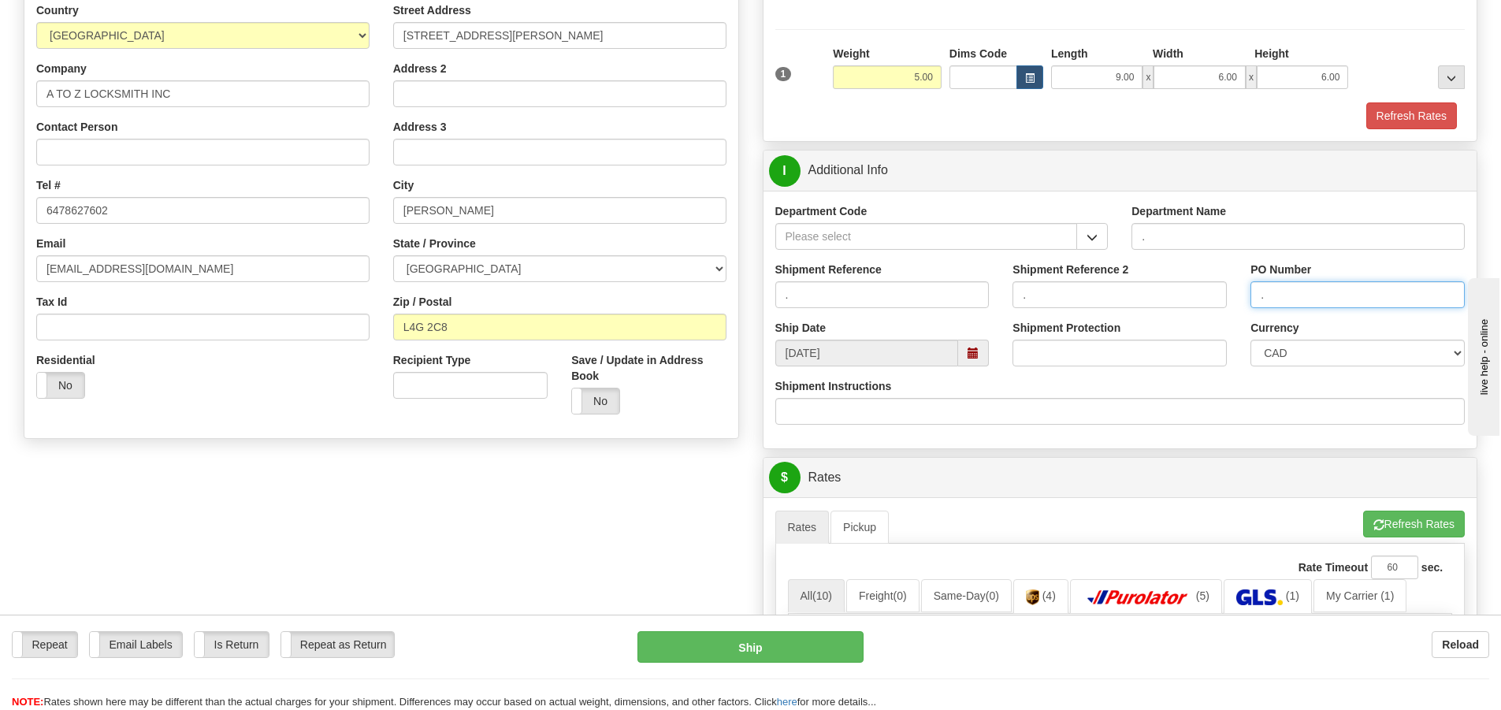
scroll to position [236, 0]
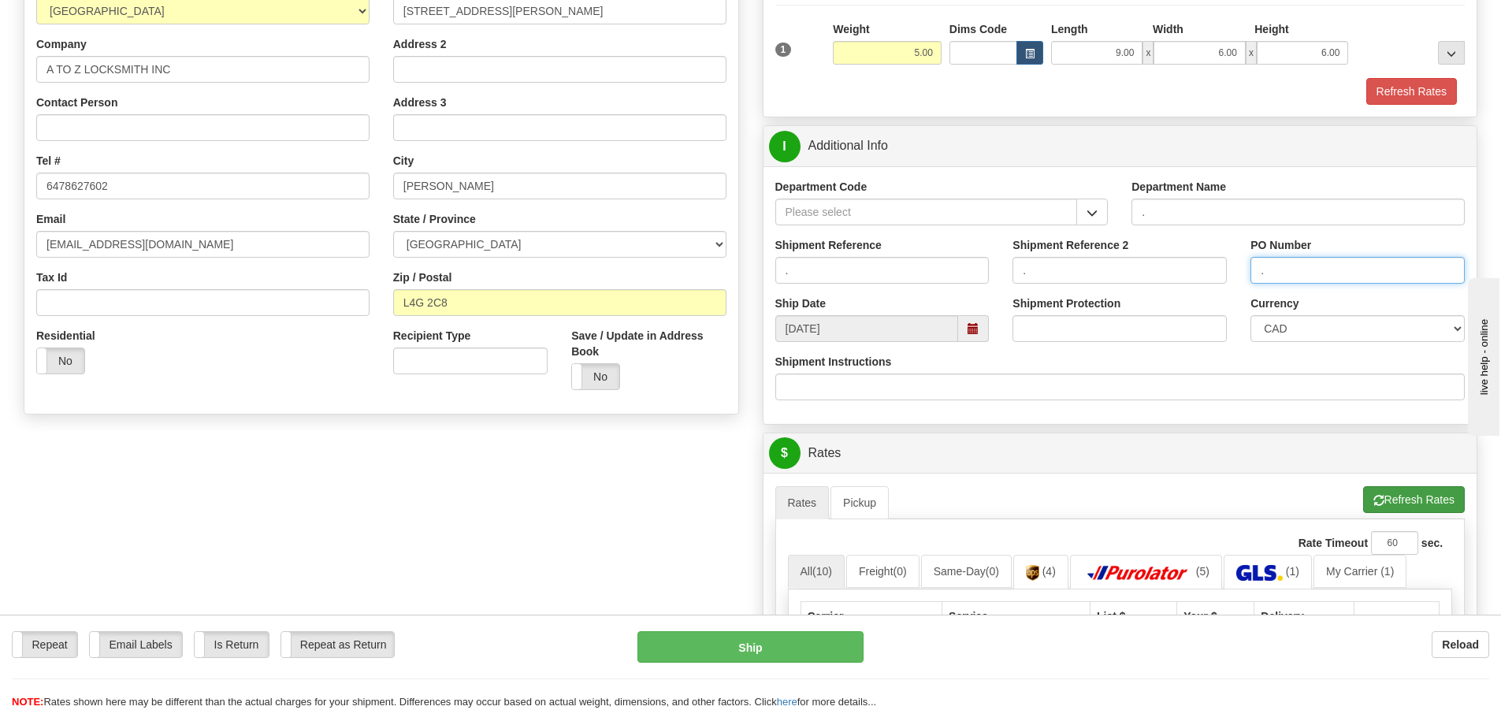
type input "."
click at [1435, 498] on button "Refresh Rates" at bounding box center [1414, 499] width 102 height 27
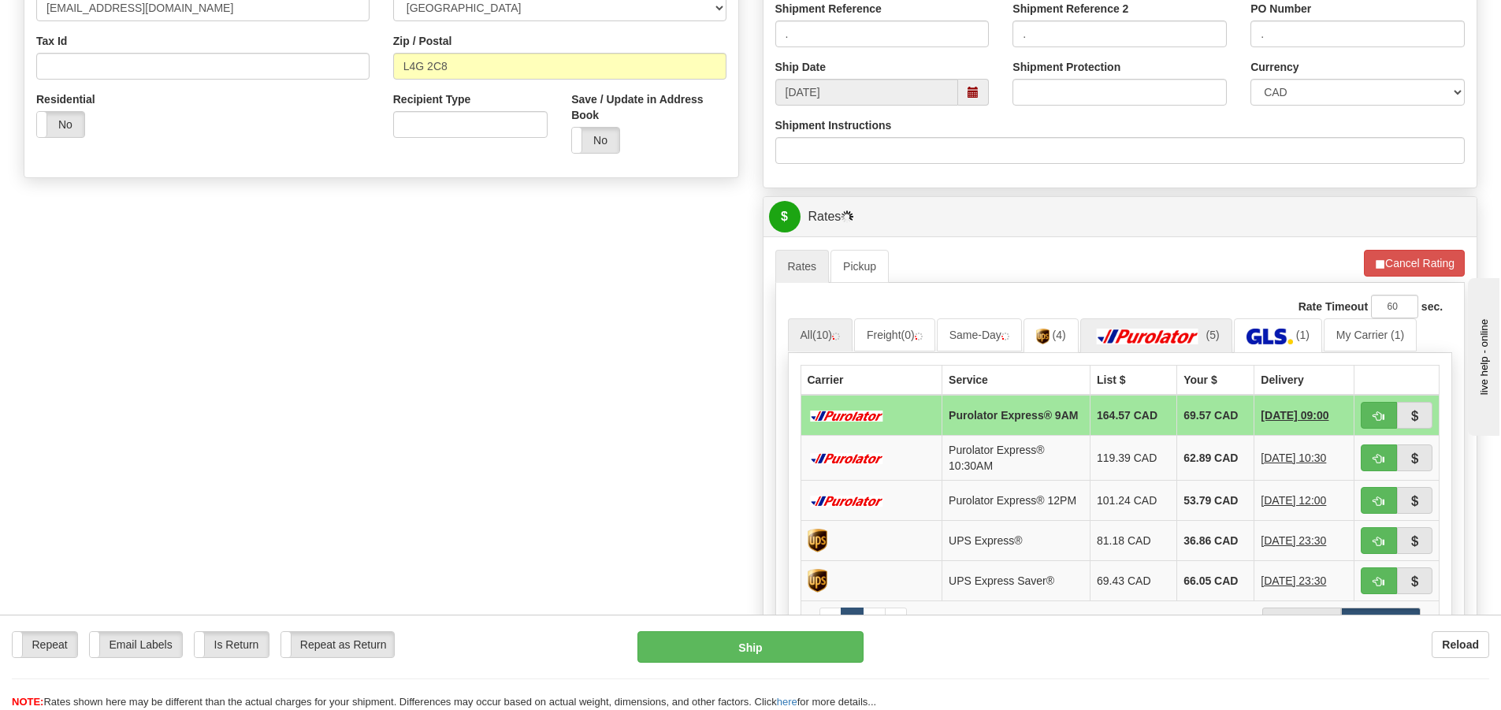
scroll to position [631, 0]
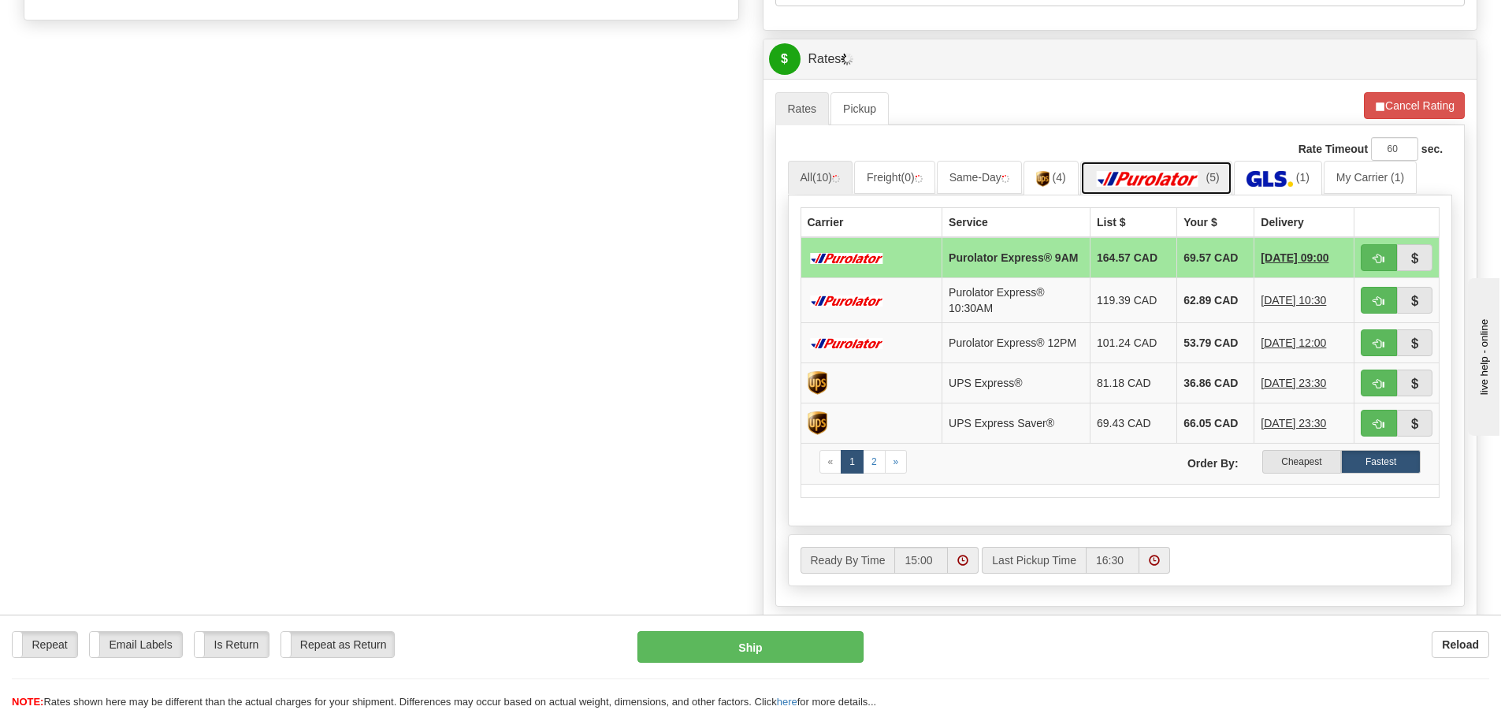
click at [1174, 175] on img at bounding box center [1148, 179] width 110 height 16
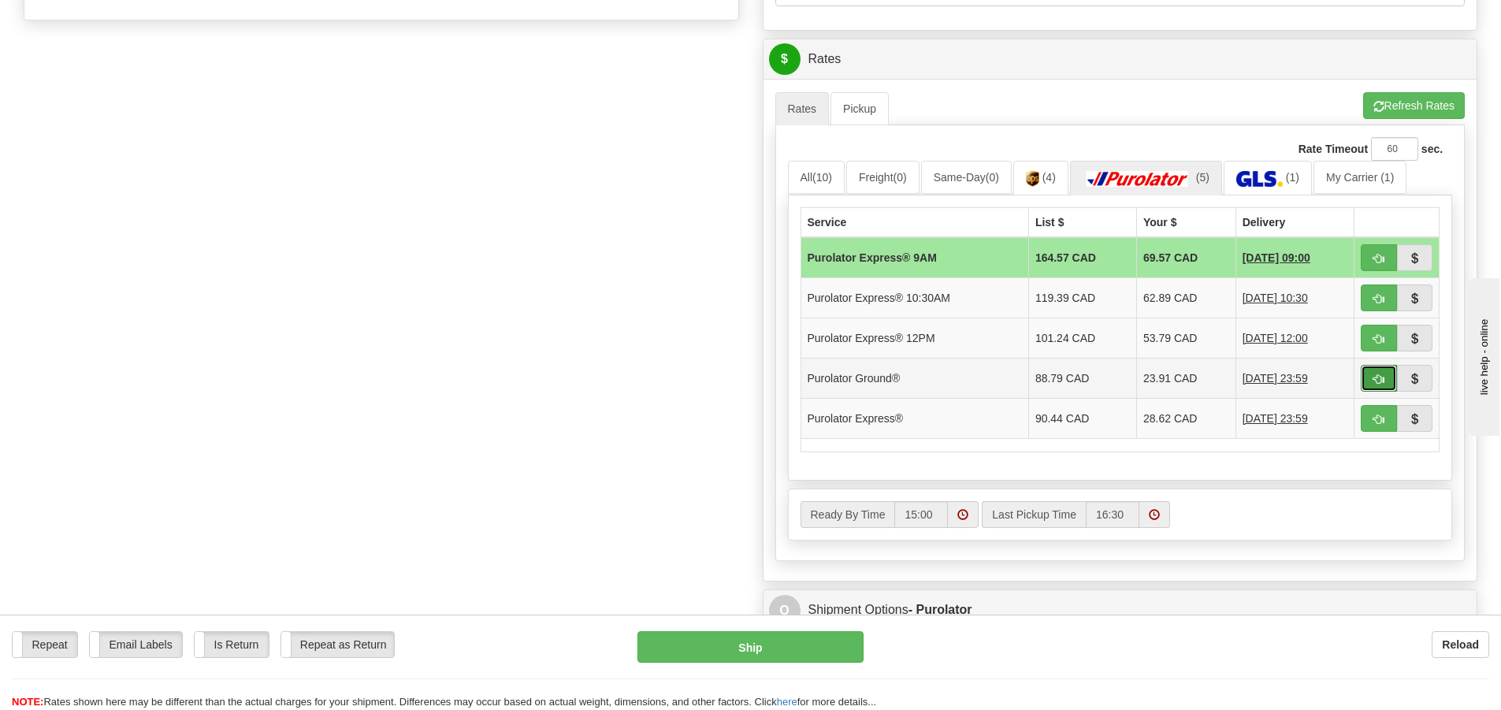
click at [1377, 381] on span "button" at bounding box center [1379, 379] width 11 height 10
type input "260"
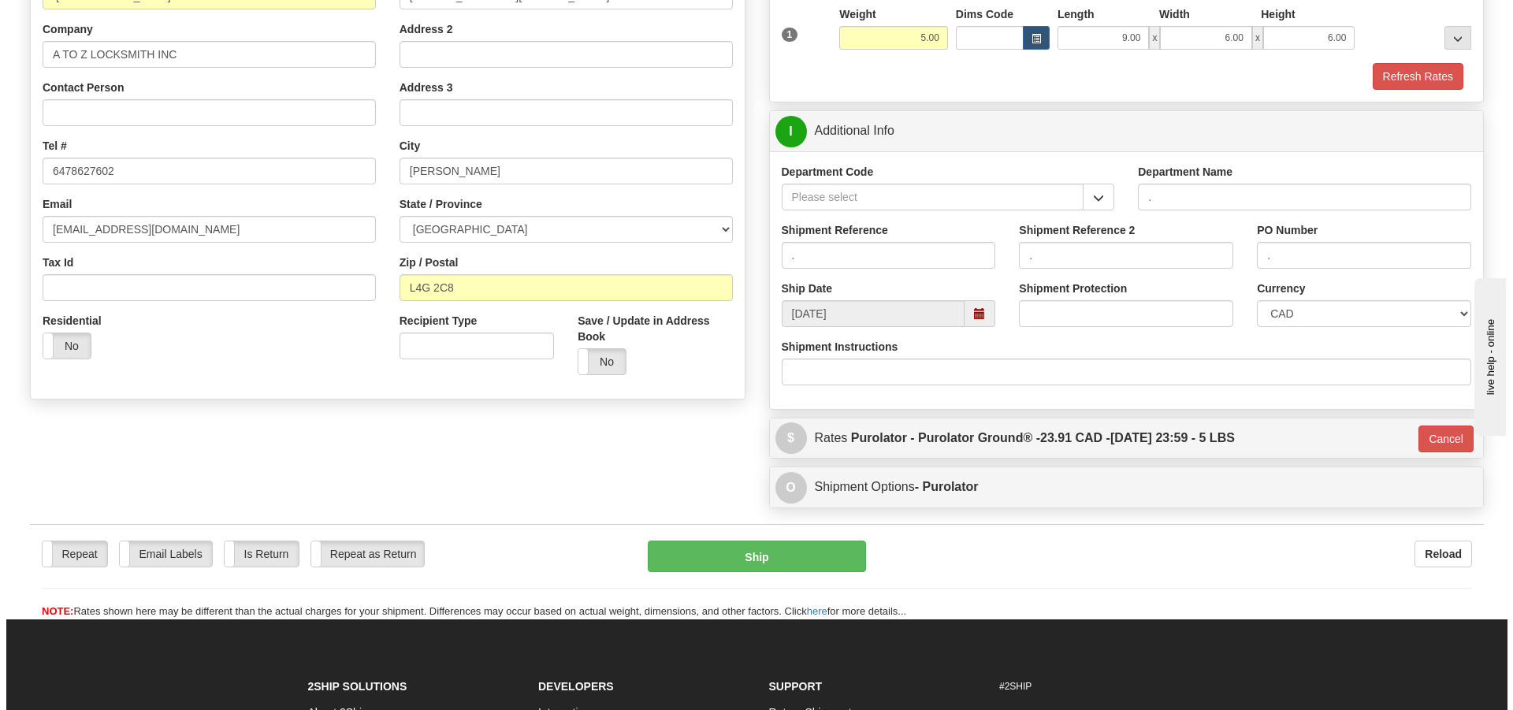
scroll to position [94, 0]
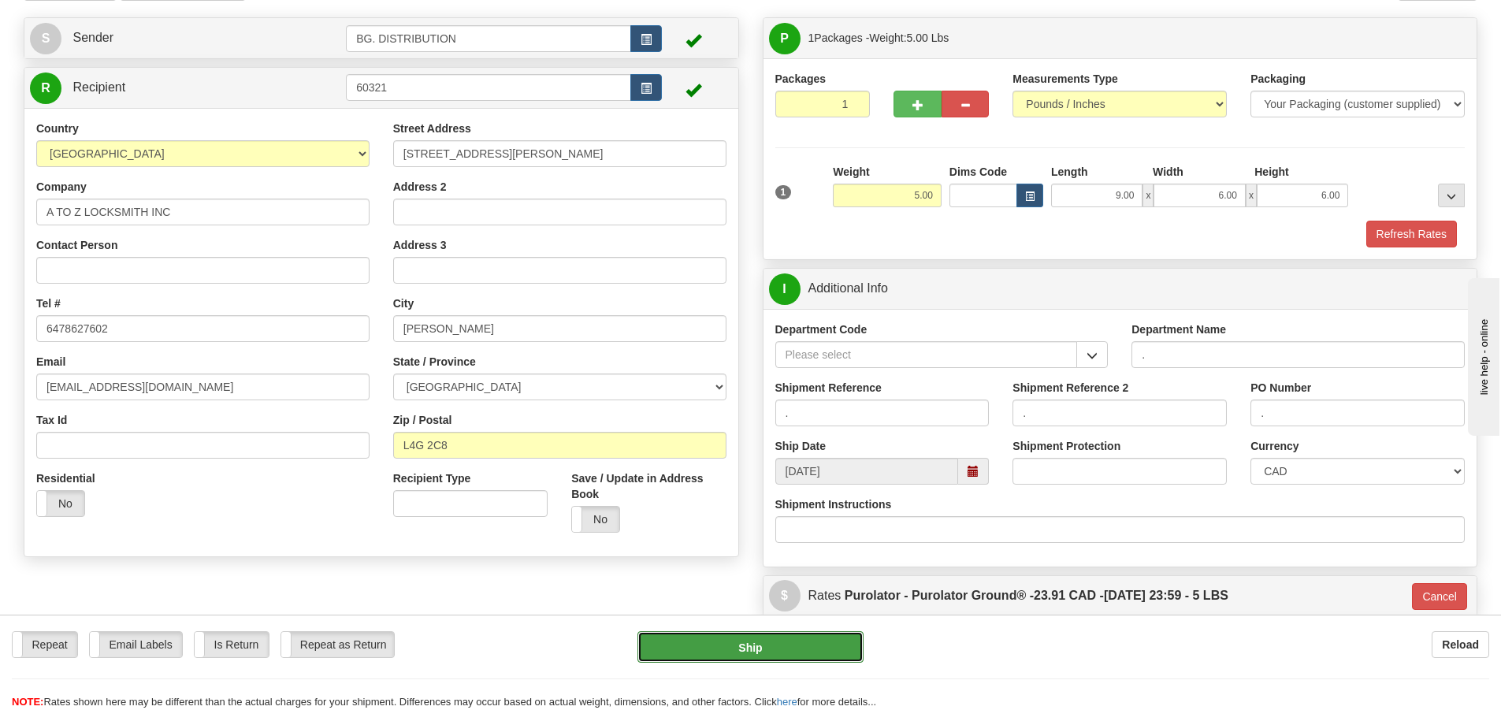
click at [787, 643] on button "Ship" at bounding box center [751, 647] width 226 height 32
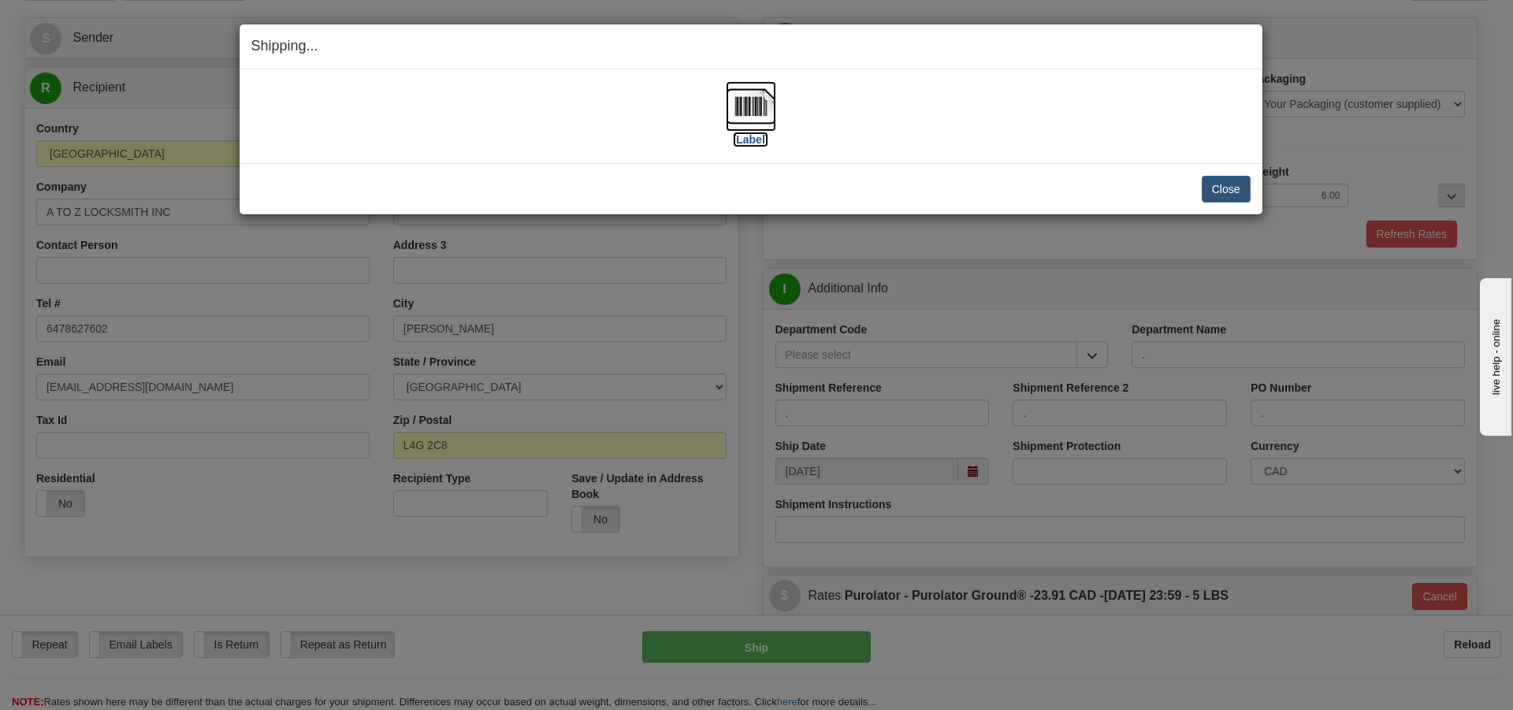
click at [754, 145] on label "[Label]" at bounding box center [751, 140] width 36 height 16
